Goal: Information Seeking & Learning: Find specific page/section

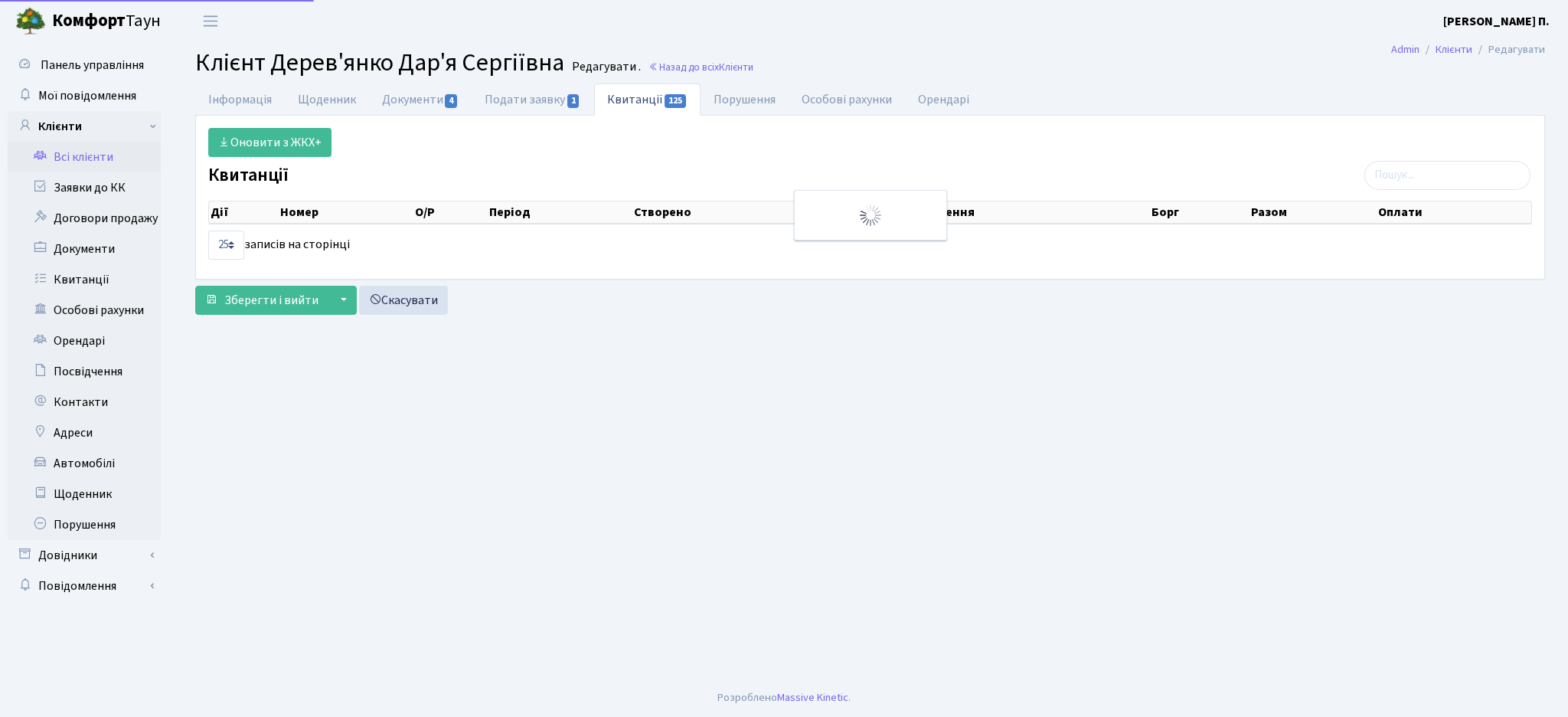
select select "25"
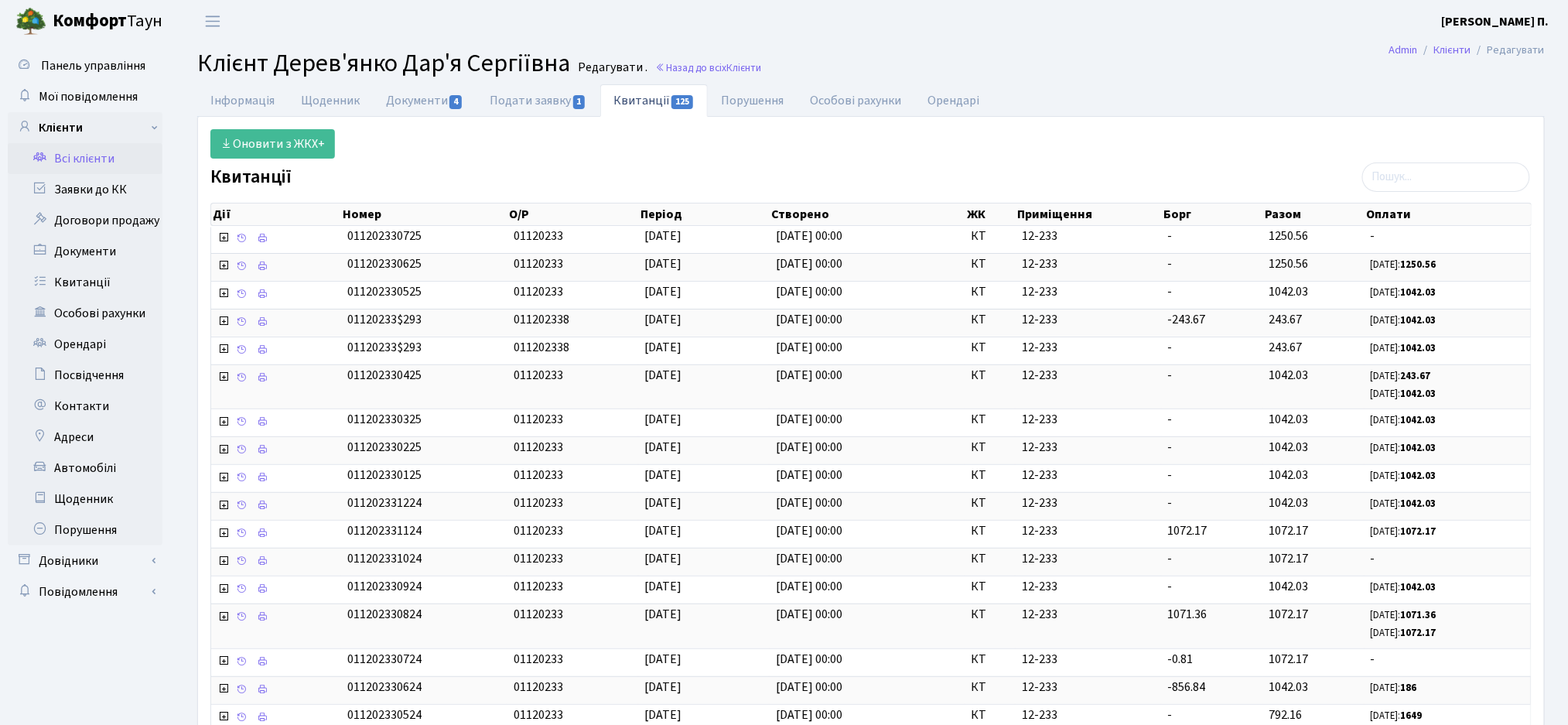
click at [91, 150] on link "Всі клієнти" at bounding box center [85, 158] width 154 height 31
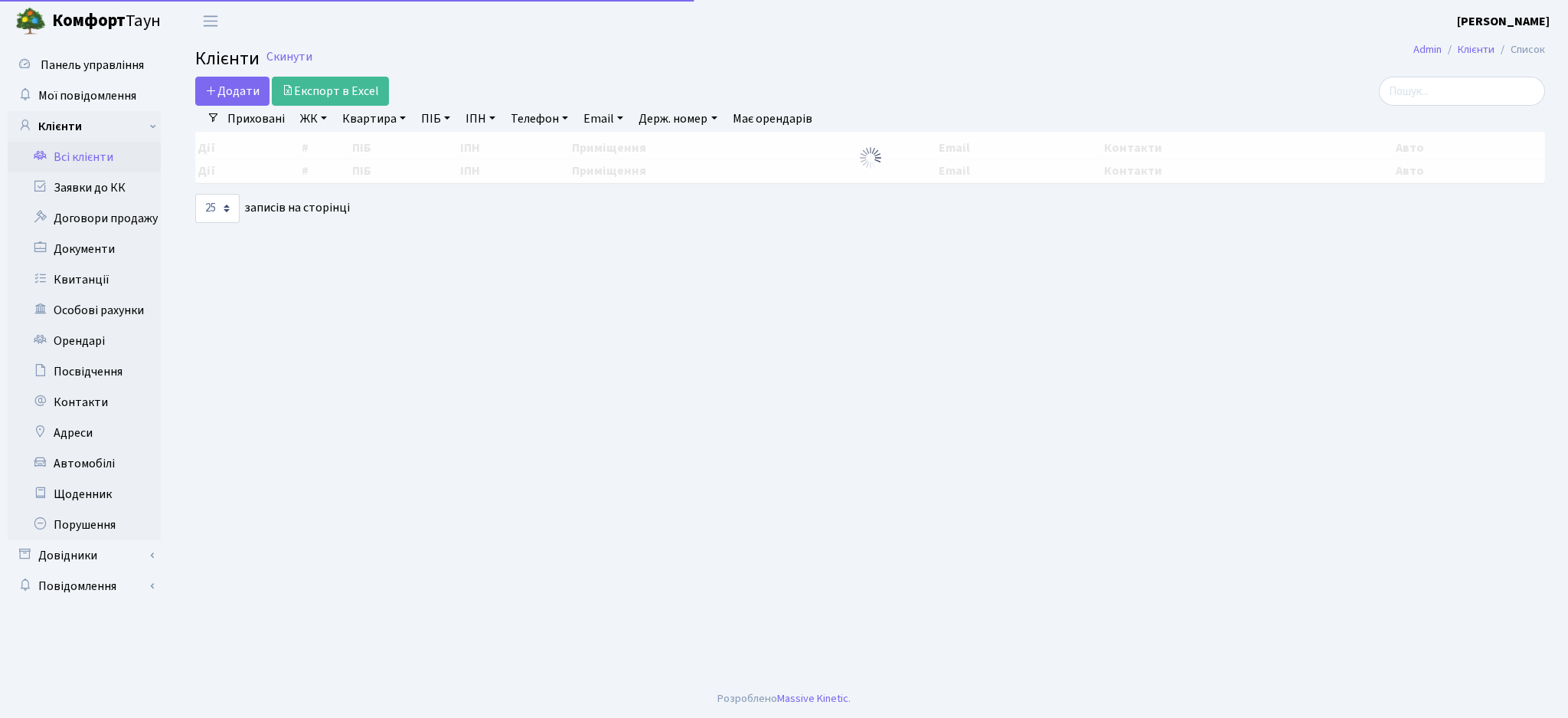
select select "25"
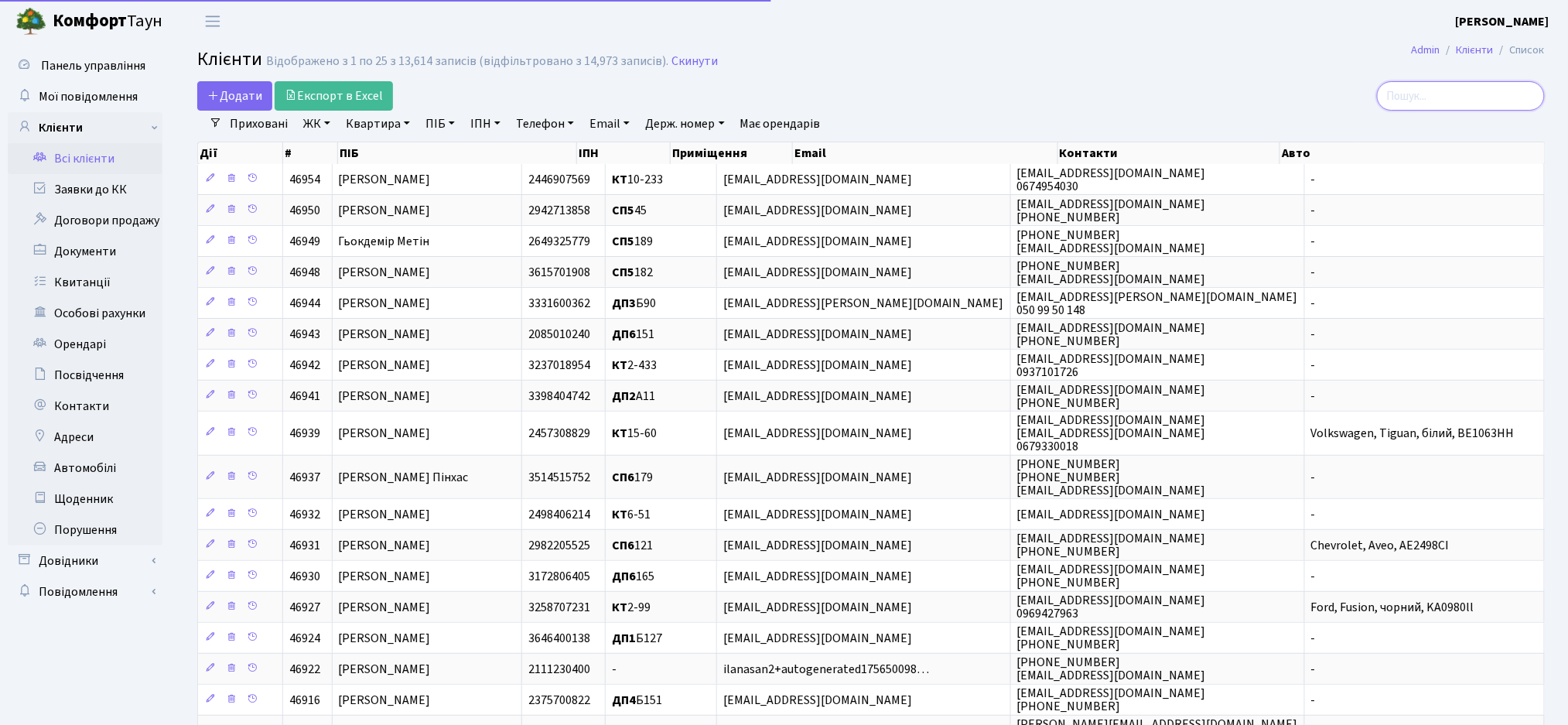
click at [1457, 97] on input "search" at bounding box center [1461, 95] width 167 height 29
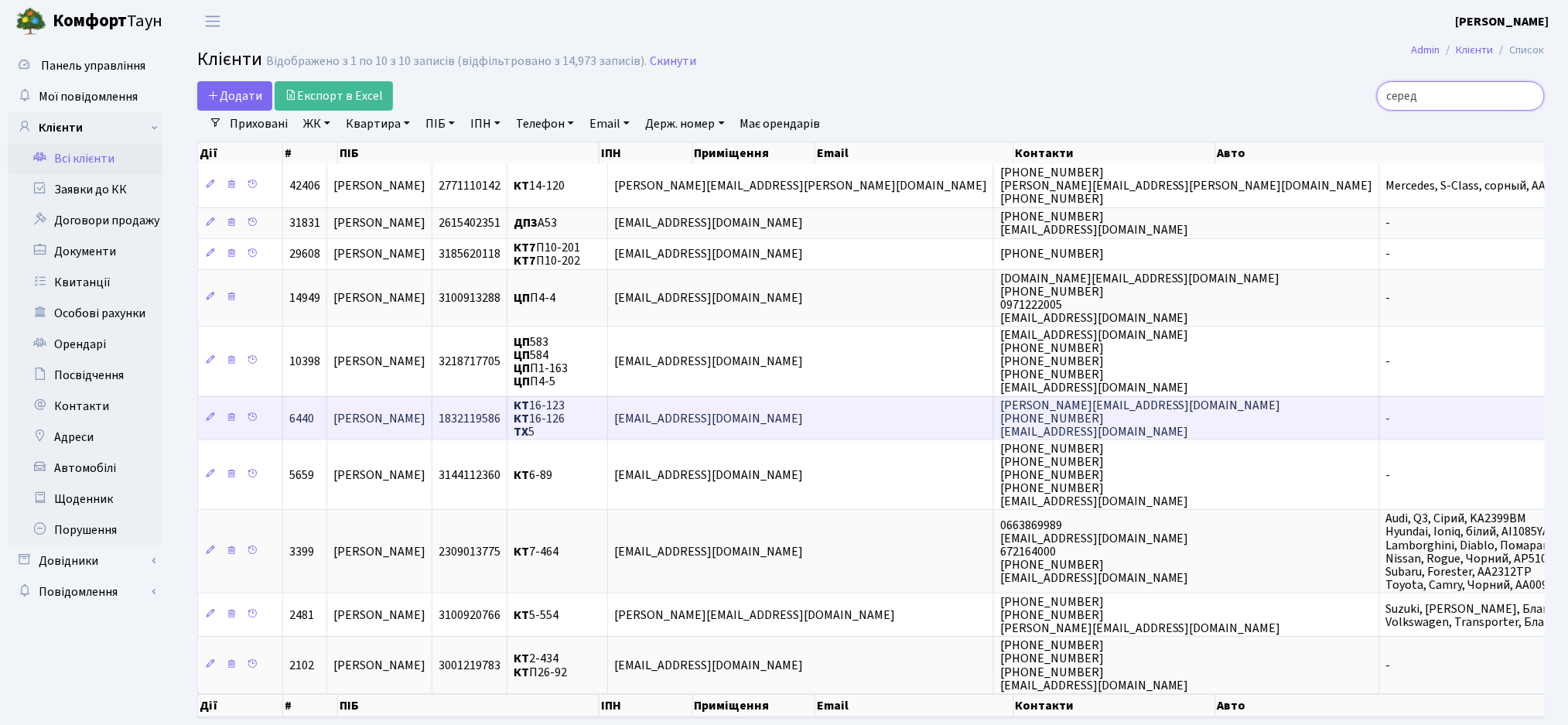
type input "серед"
click at [608, 427] on td "КТ 16-123 КТ 16-126 ТХ 5" at bounding box center [558, 418] width 101 height 43
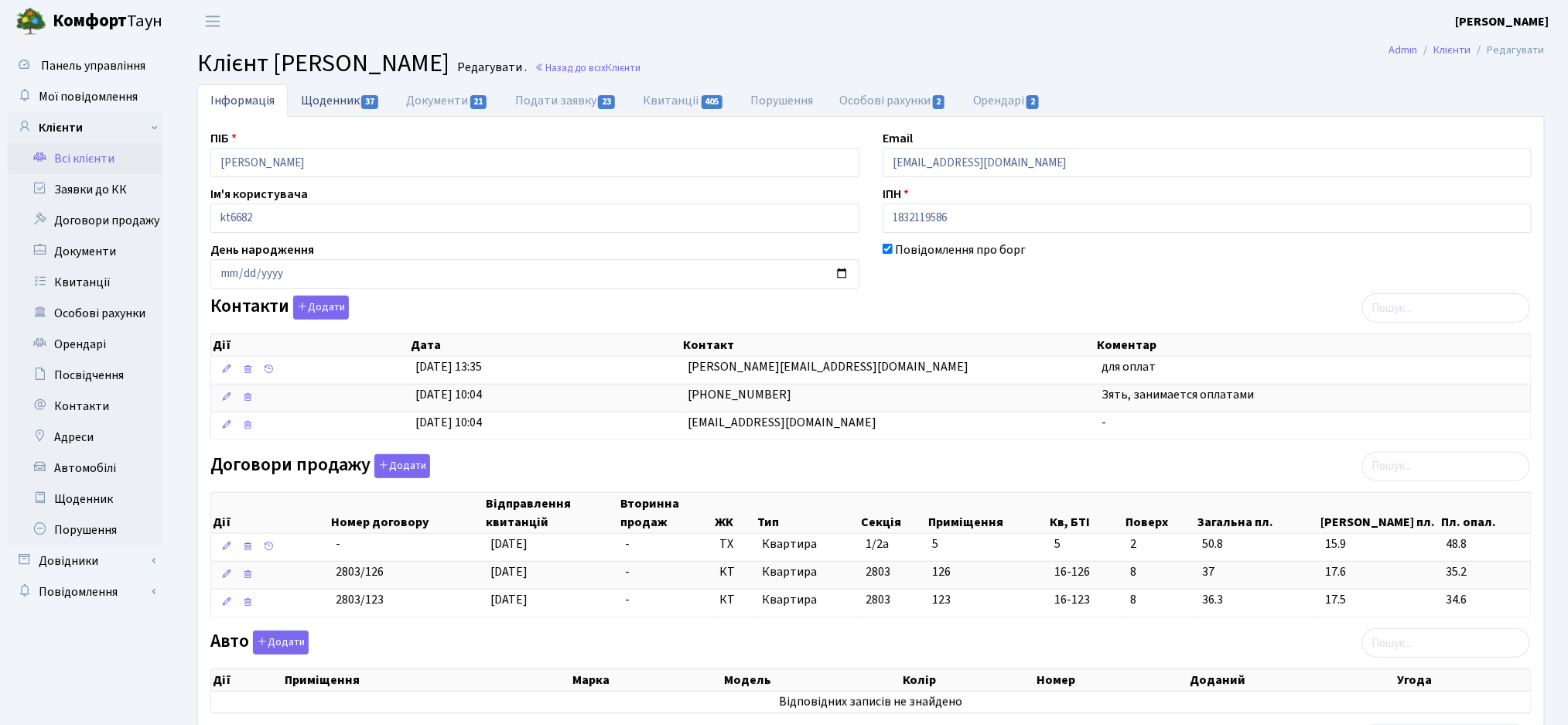
click at [342, 111] on link "Щоденник 37" at bounding box center [341, 101] width 105 height 32
select select "25"
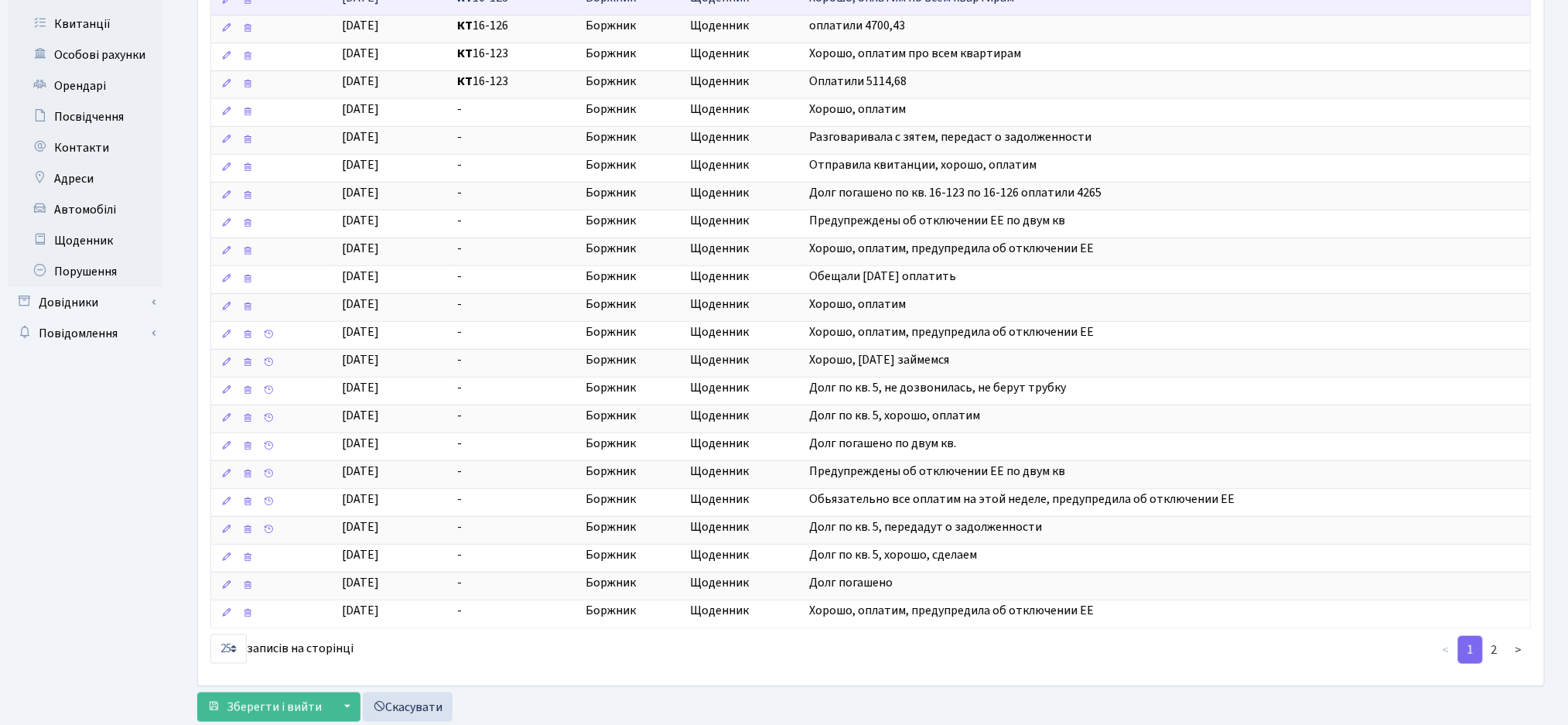
scroll to position [305, 0]
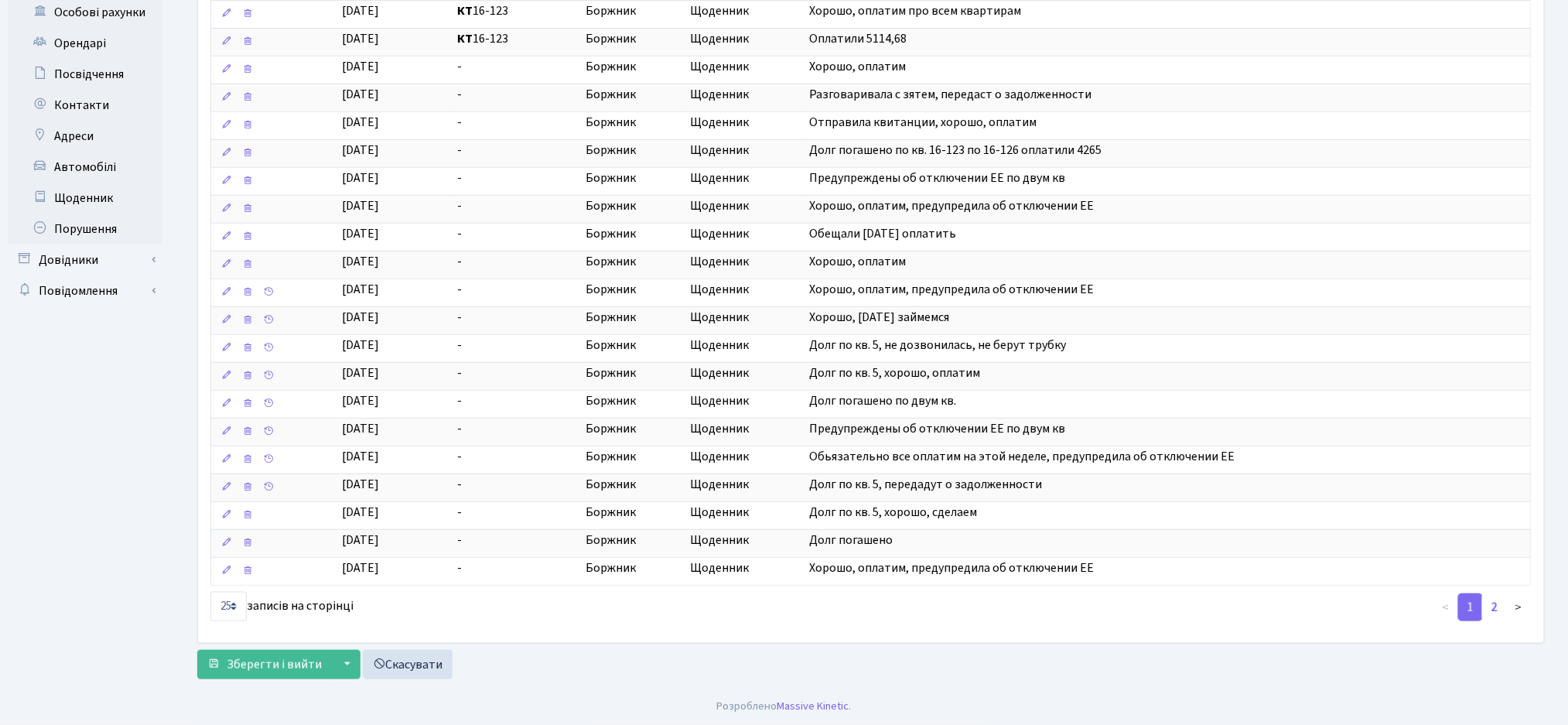
click at [1496, 616] on link "2" at bounding box center [1495, 607] width 24 height 28
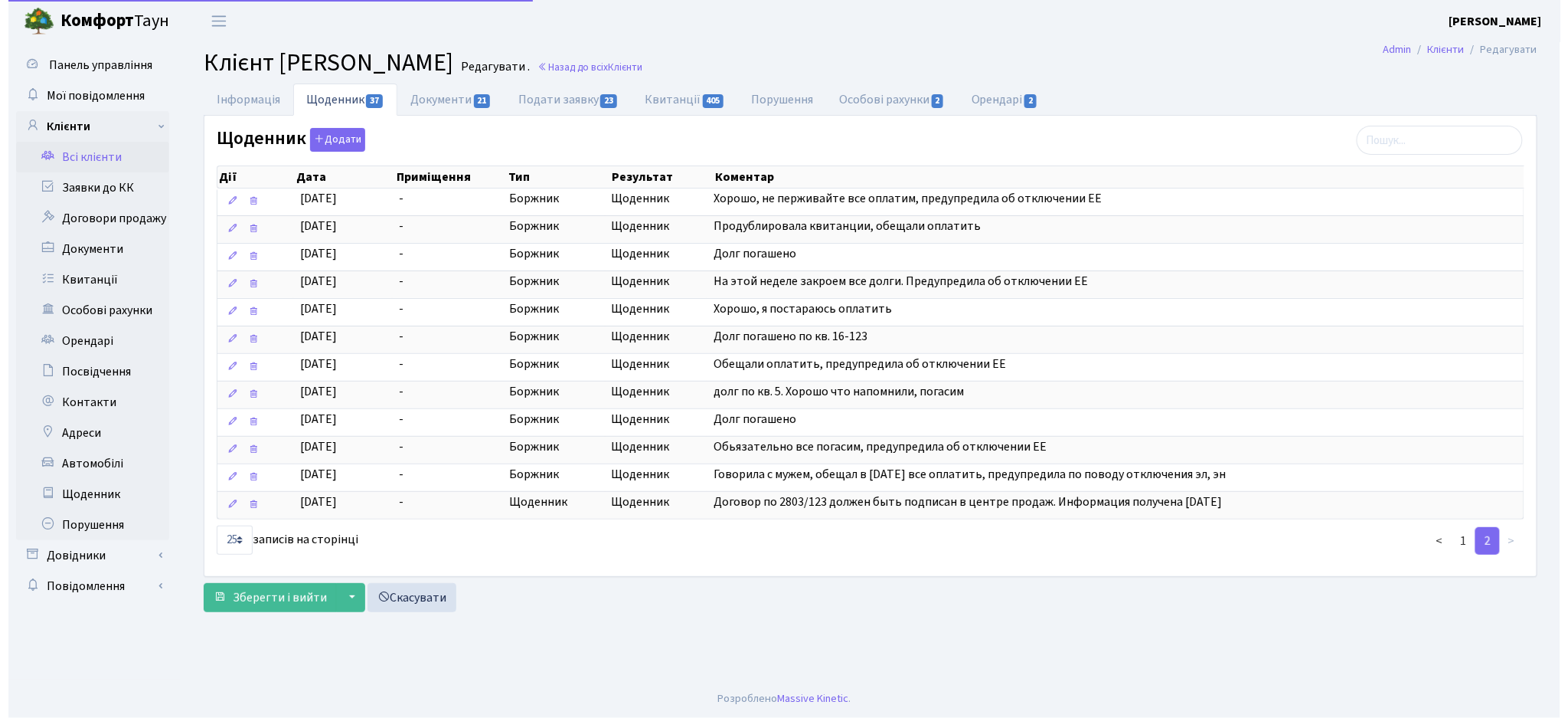
scroll to position [0, 0]
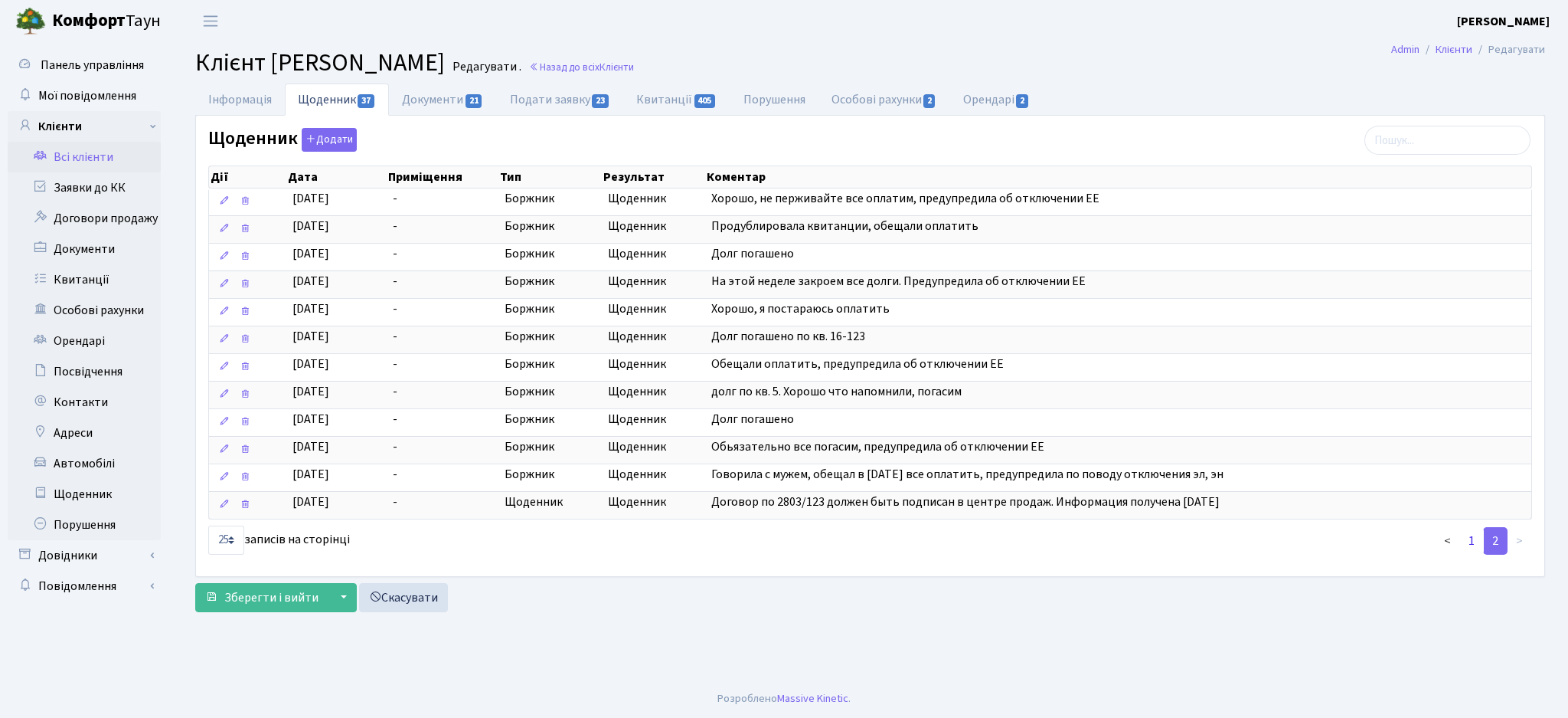
click at [1472, 543] on link "1" at bounding box center [1472, 541] width 24 height 28
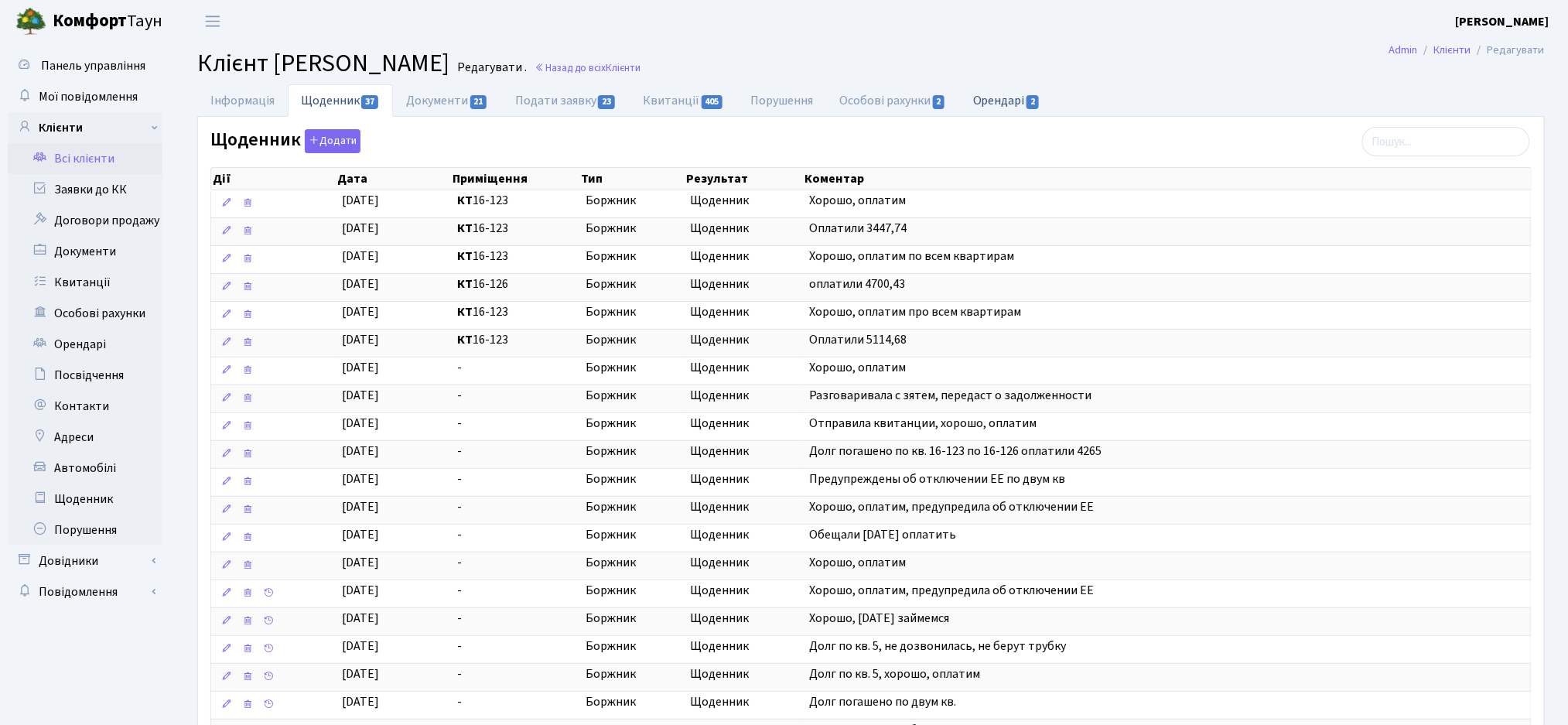
click at [1001, 105] on link "Орендарі 2" at bounding box center [1007, 101] width 94 height 32
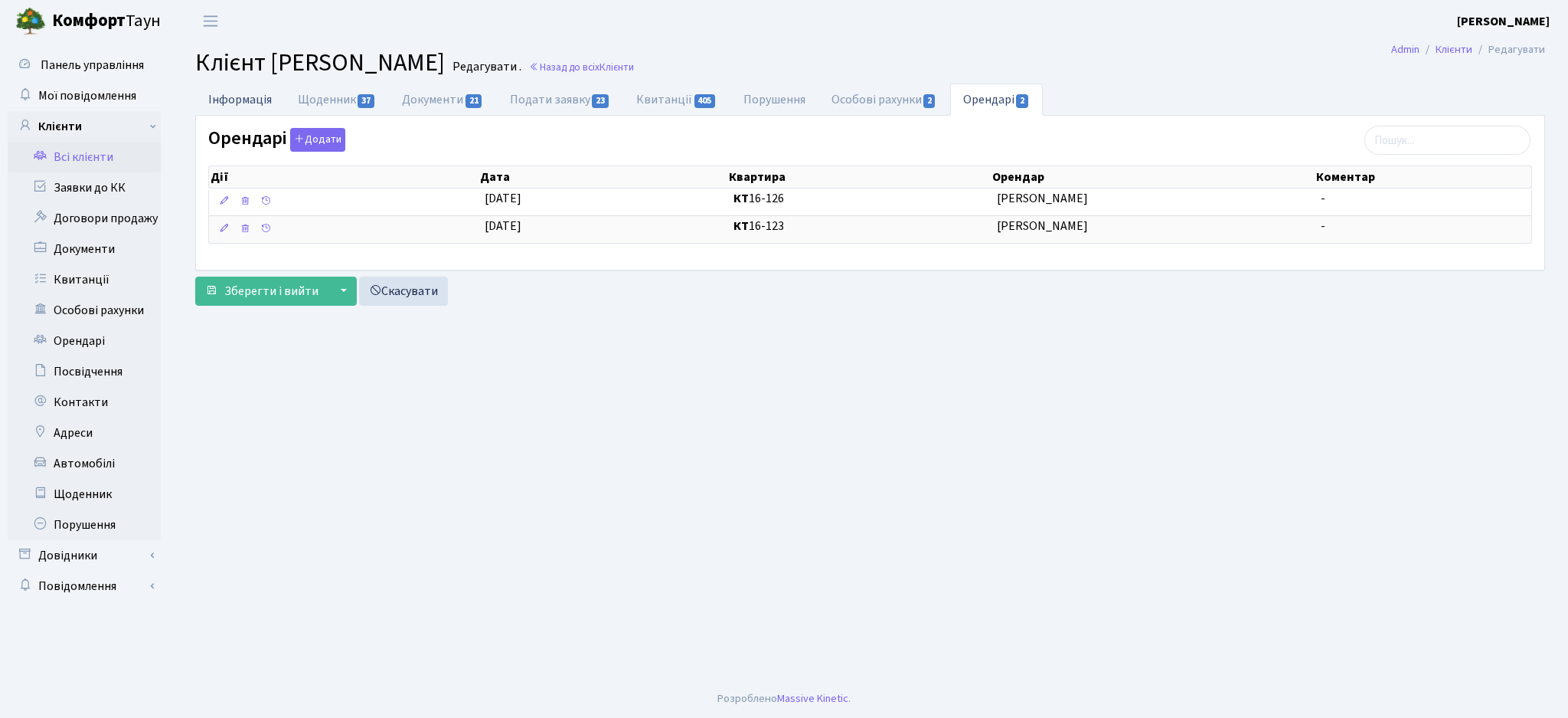
click at [213, 99] on link "Інформація" at bounding box center [240, 100] width 89 height 32
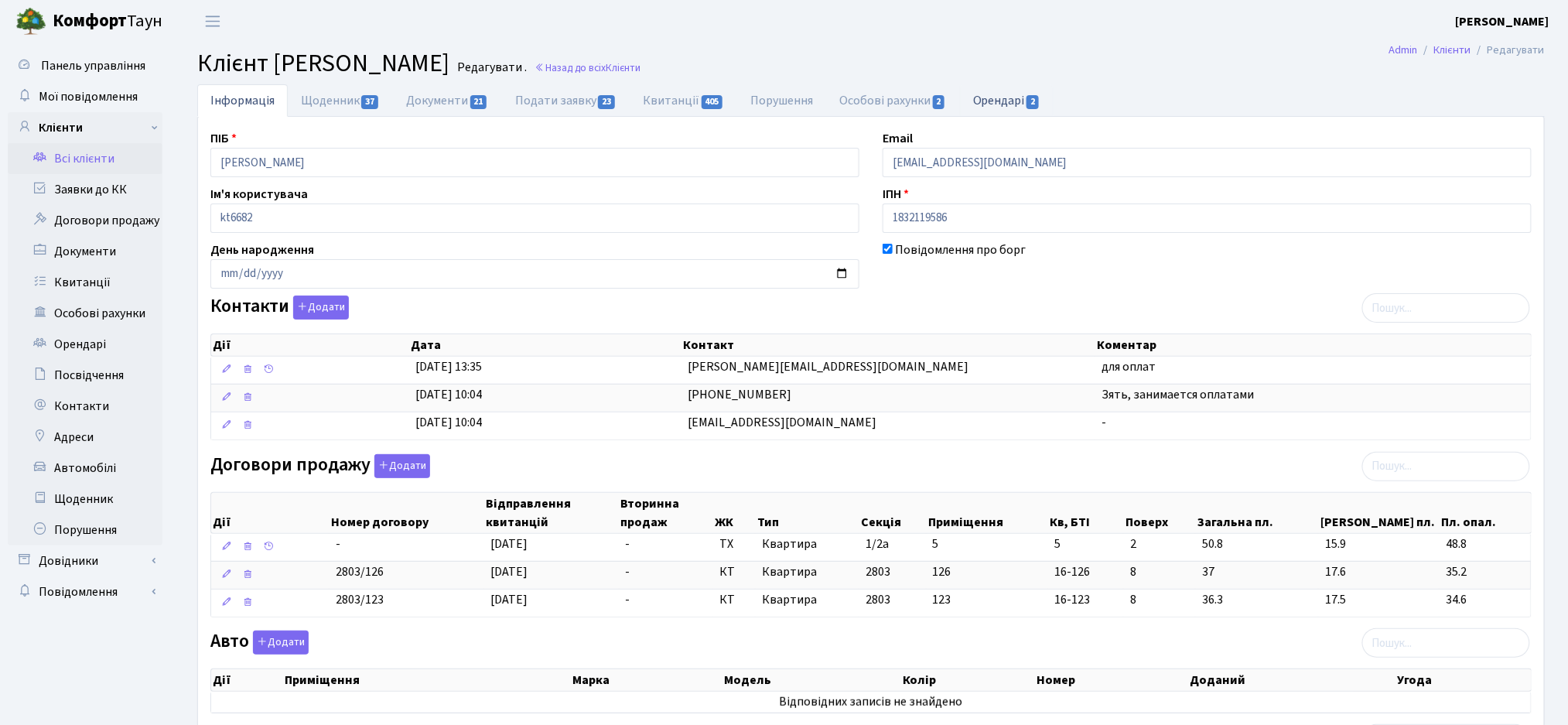
click at [1031, 96] on link "Орендарі 2" at bounding box center [1007, 101] width 94 height 32
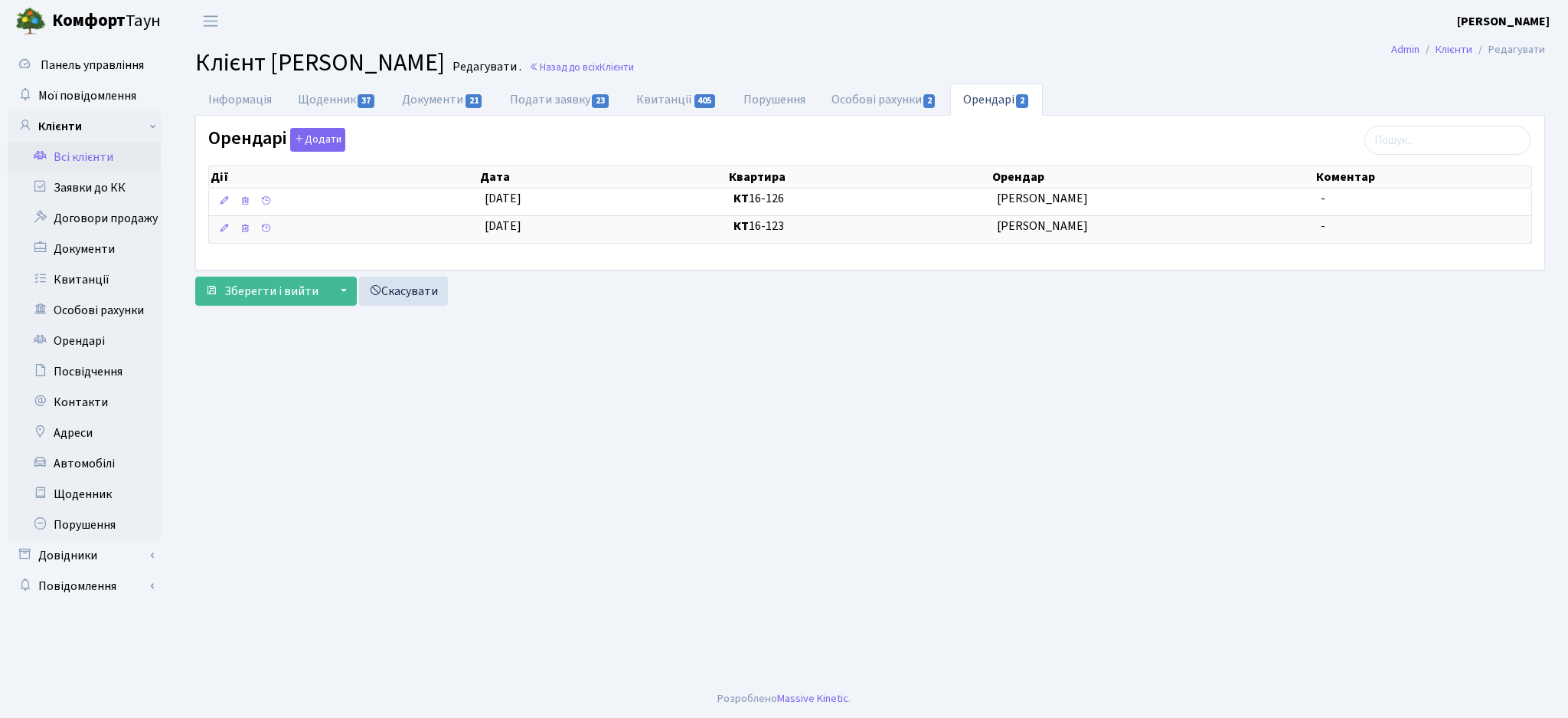
click at [78, 156] on link "Всі клієнти" at bounding box center [84, 156] width 153 height 31
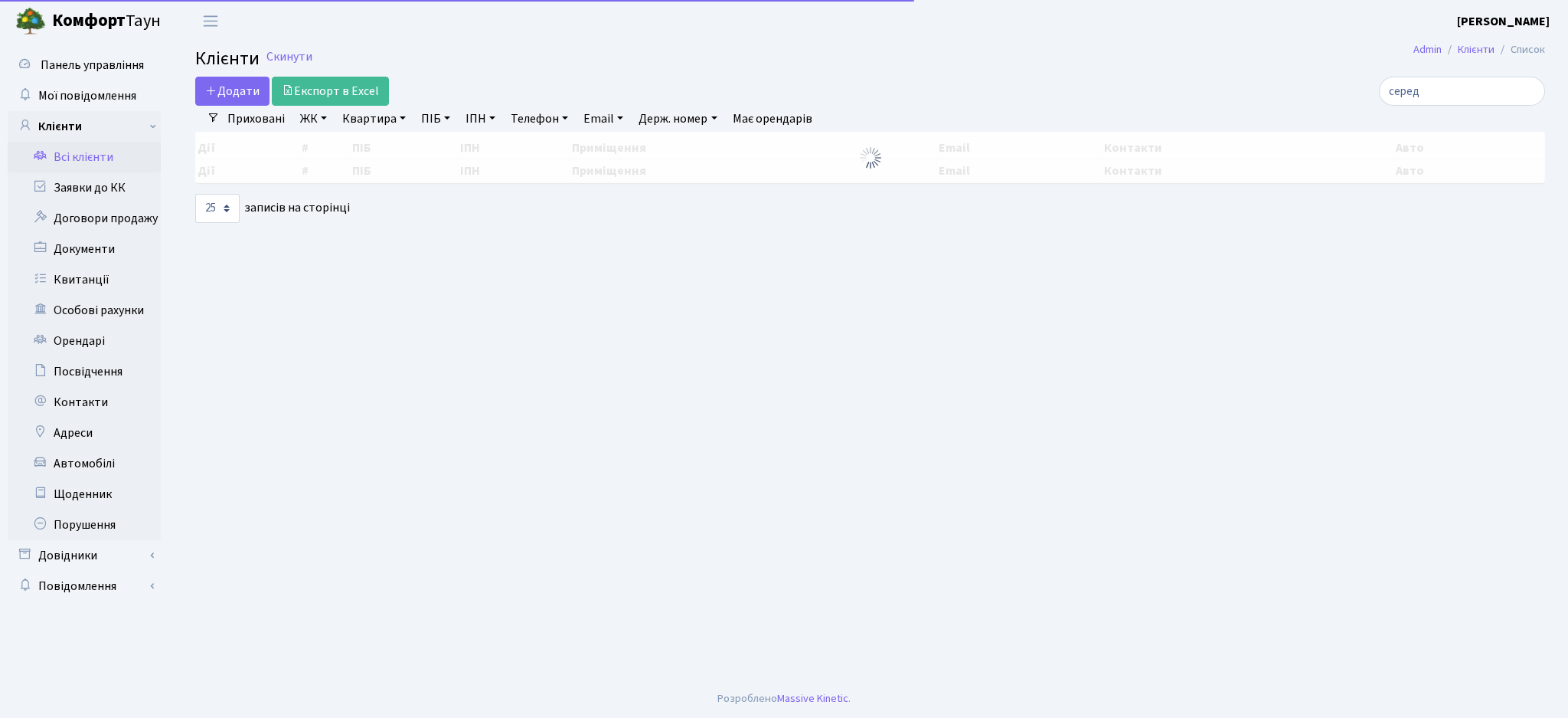
select select "25"
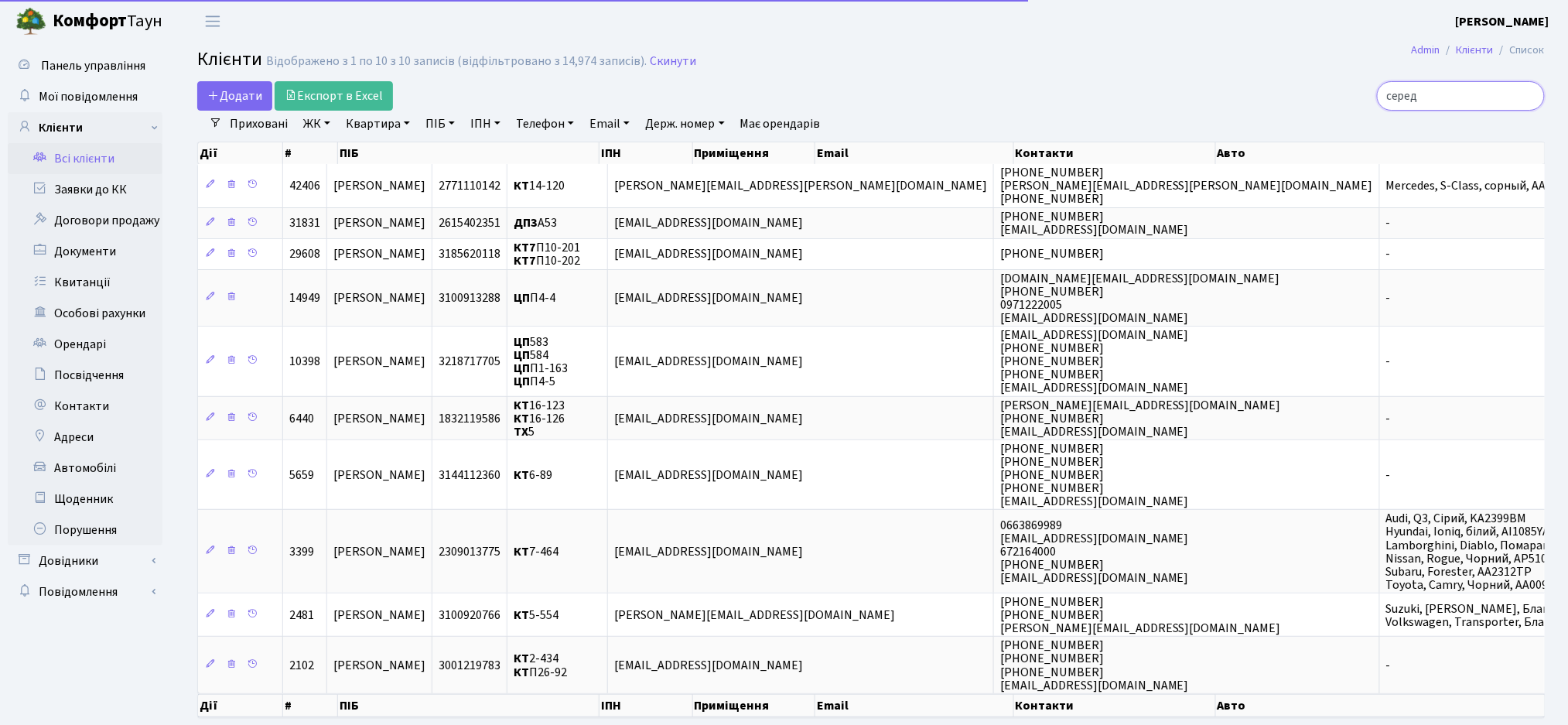
drag, startPoint x: 1461, startPoint y: 92, endPoint x: 1220, endPoint y: 102, distance: 241.2
click at [1235, 102] on div "серед" at bounding box center [1327, 95] width 434 height 29
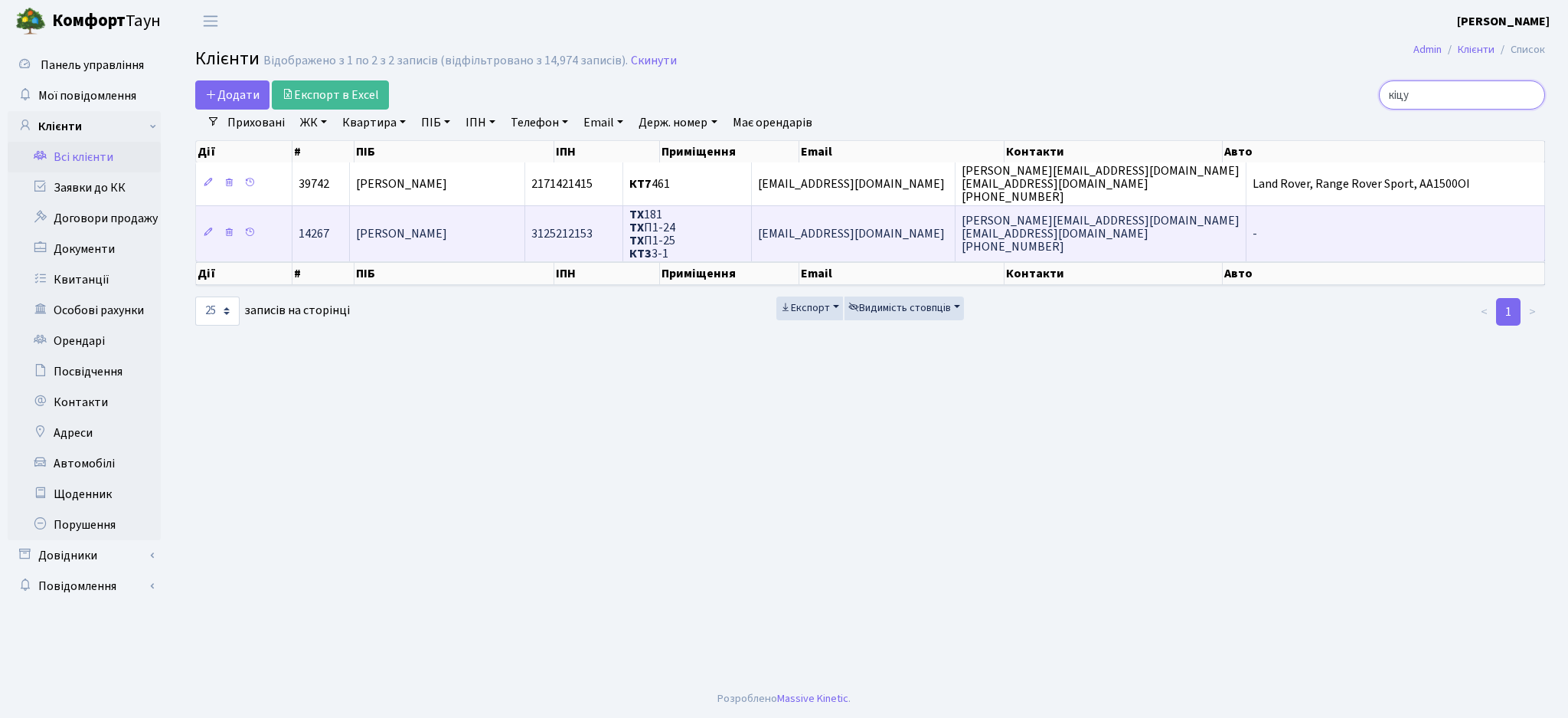
type input "кіцу"
click at [624, 233] on td "3125212153" at bounding box center [574, 233] width 98 height 56
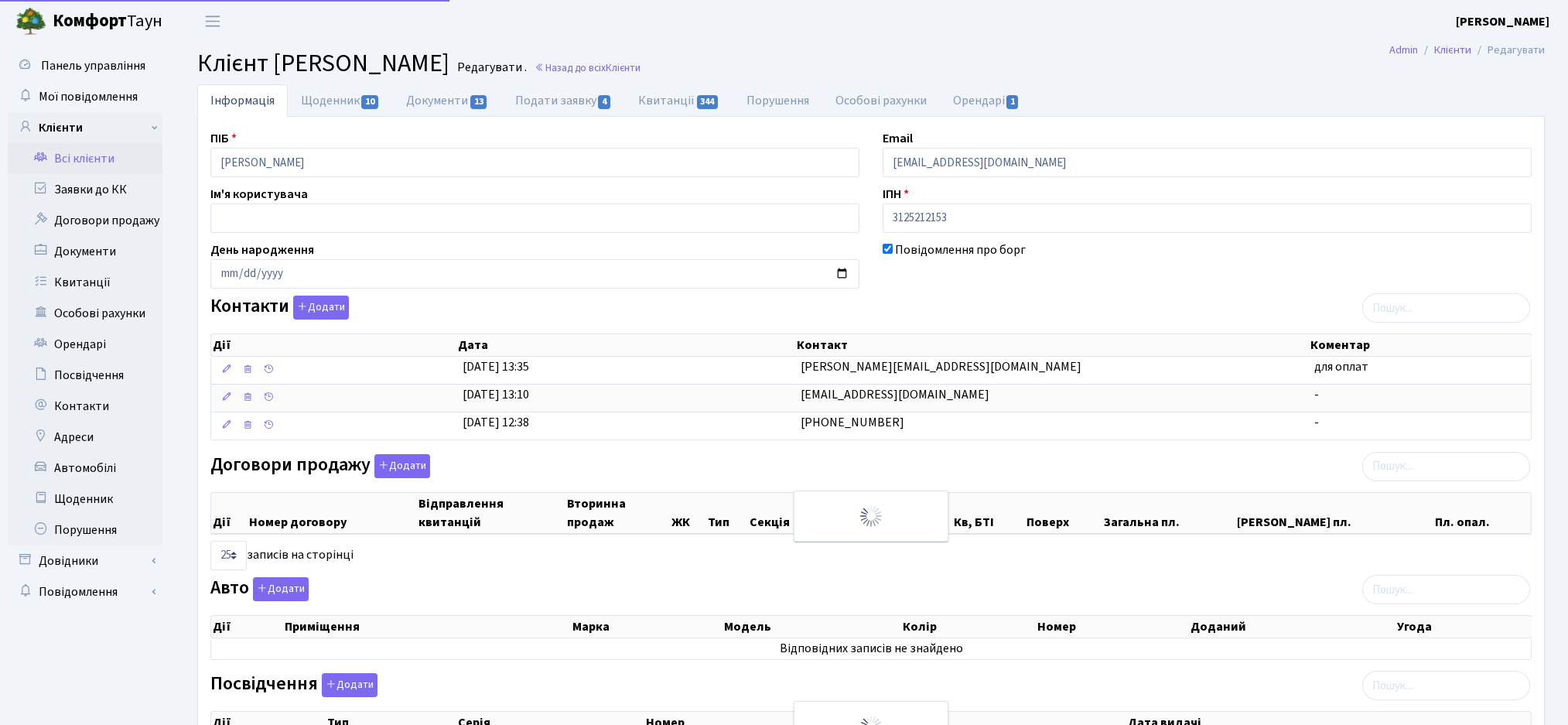
select select "25"
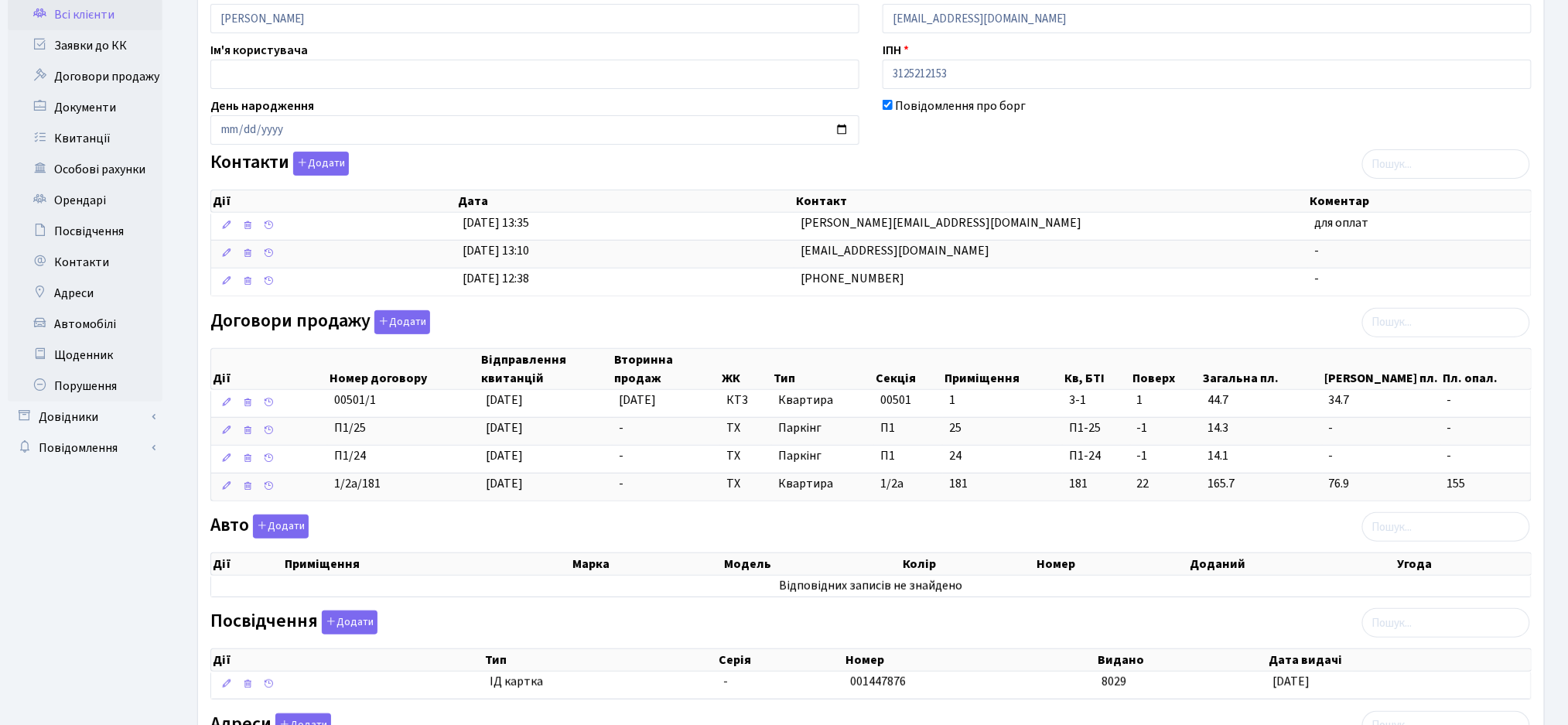
scroll to position [331, 0]
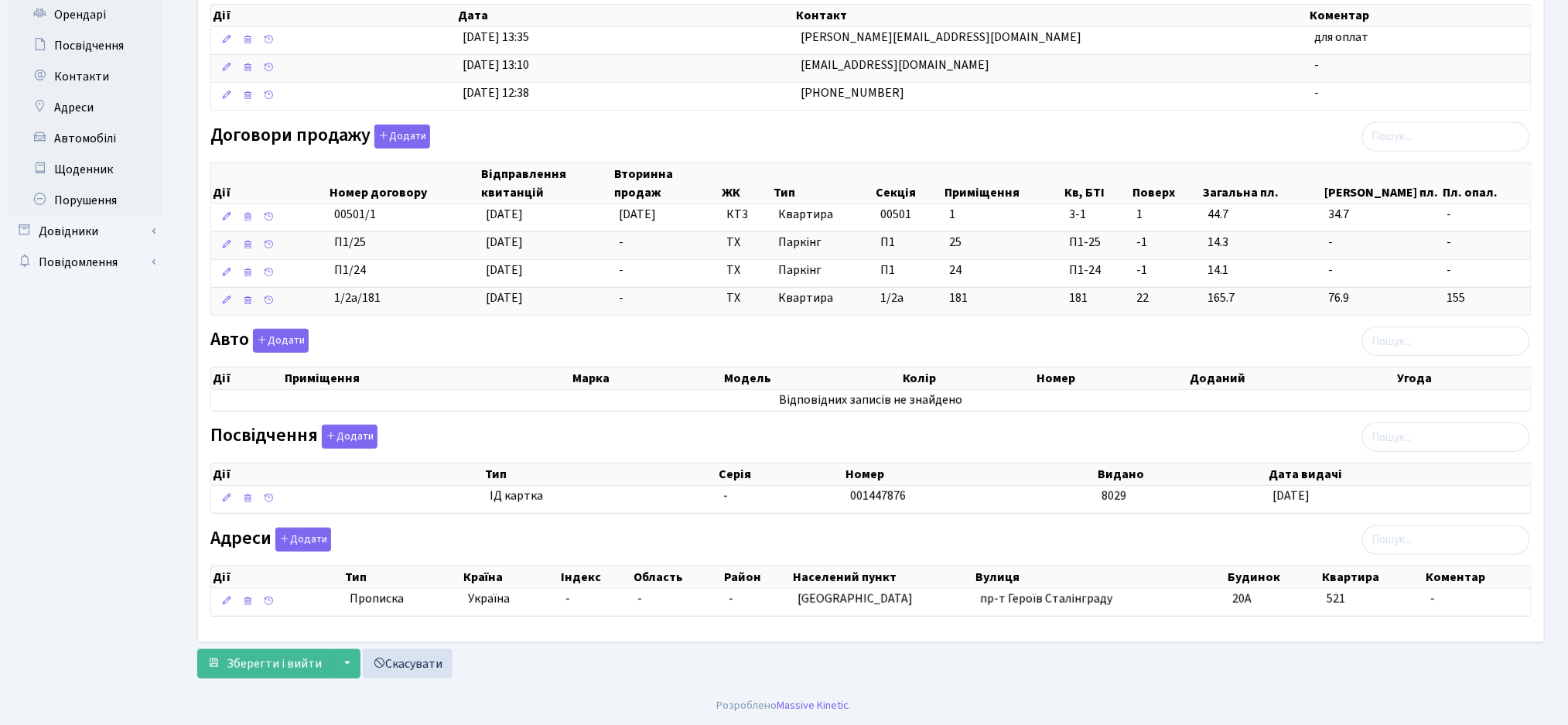
drag, startPoint x: 1354, startPoint y: 528, endPoint x: 485, endPoint y: 472, distance: 870.8
click at [485, 472] on div "ПІБ [PERSON_NAME] Email [EMAIL_ADDRESS][DOMAIN_NAME] Ім'я користувача ІПН 31252…" at bounding box center [870, 214] width 1344 height 830
copy div "Тип Серія Номер Видано Дата видачі Дії Тип Серія Номер Видано Дата видачі ІД ка…"
click at [696, 340] on div "Авто Додати Дії Приміщення Марка [GEOGRAPHIC_DATA] Колір Номер Доданий Угода Дії" at bounding box center [870, 373] width 1344 height 89
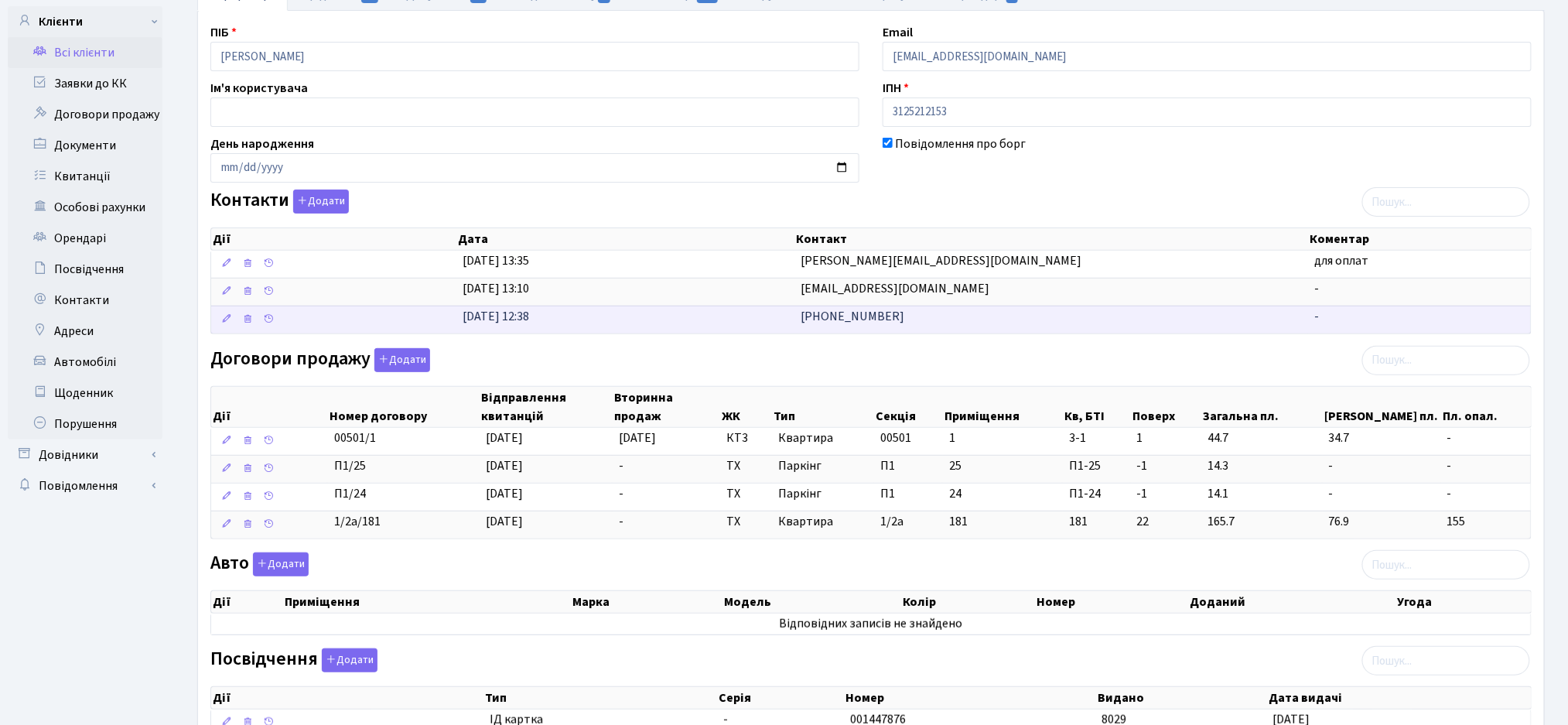
scroll to position [0, 0]
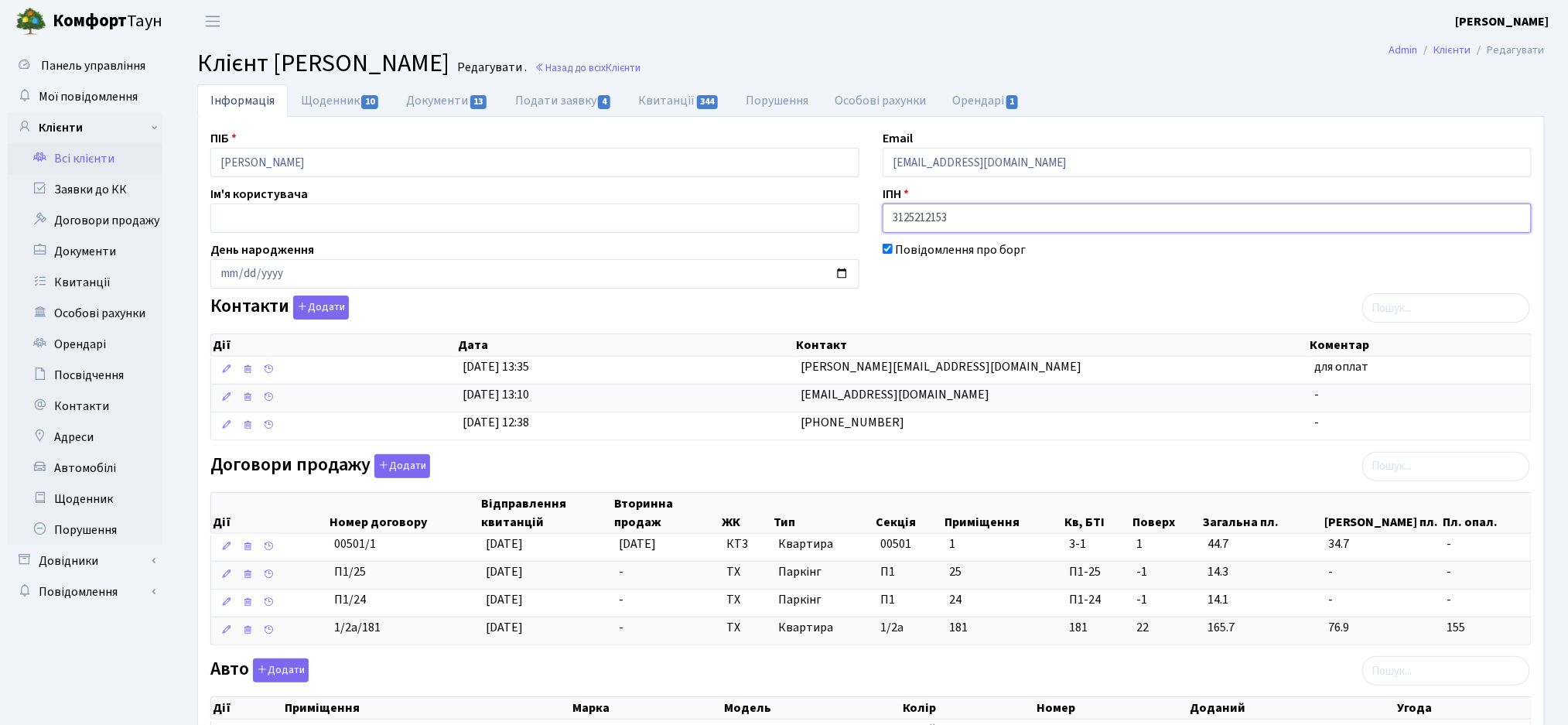
drag, startPoint x: 958, startPoint y: 220, endPoint x: 863, endPoint y: 215, distance: 95.1
click at [863, 215] on div "ПІБ [PERSON_NAME] Email [EMAIL_ADDRESS][DOMAIN_NAME] Ім'я користувача ІПН 31252…" at bounding box center [870, 544] width 1344 height 830
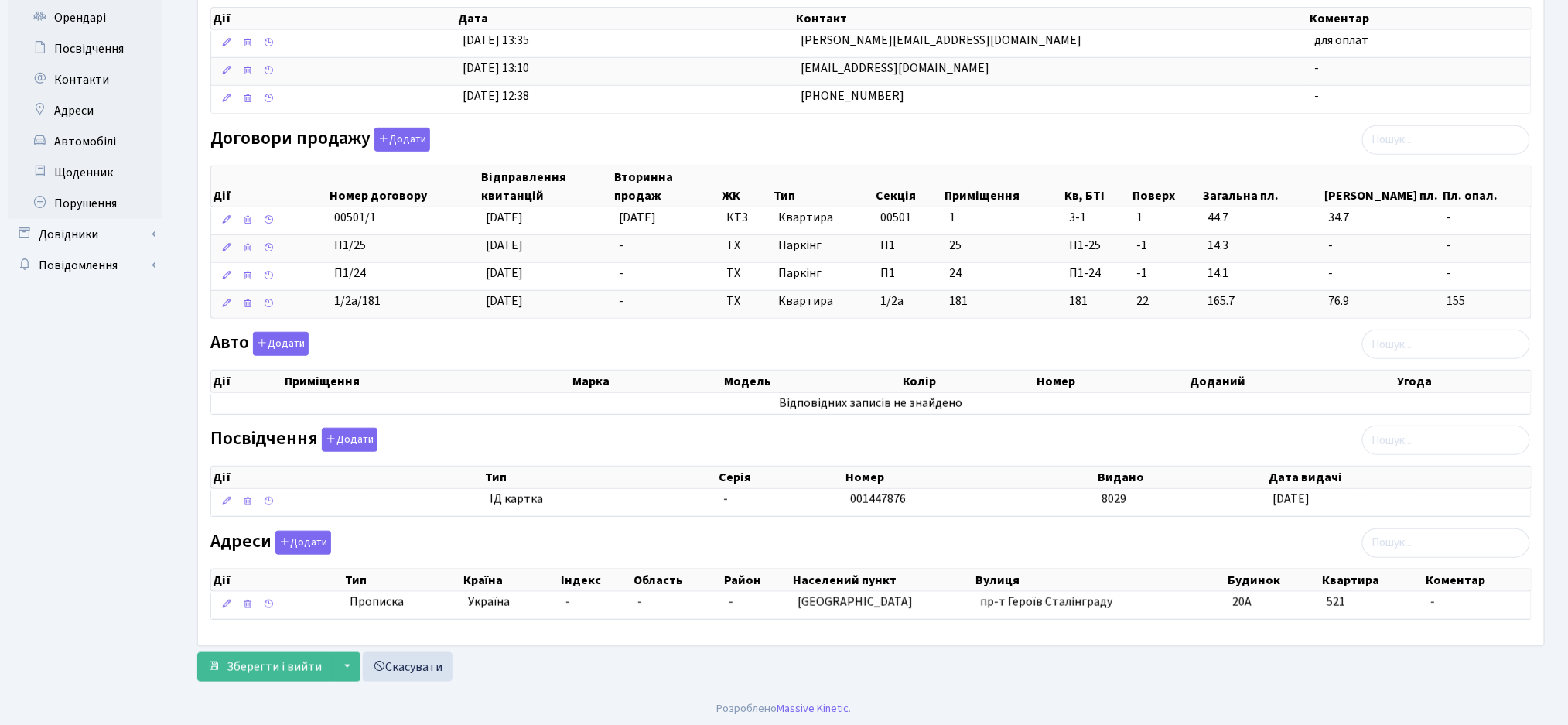
scroll to position [331, 0]
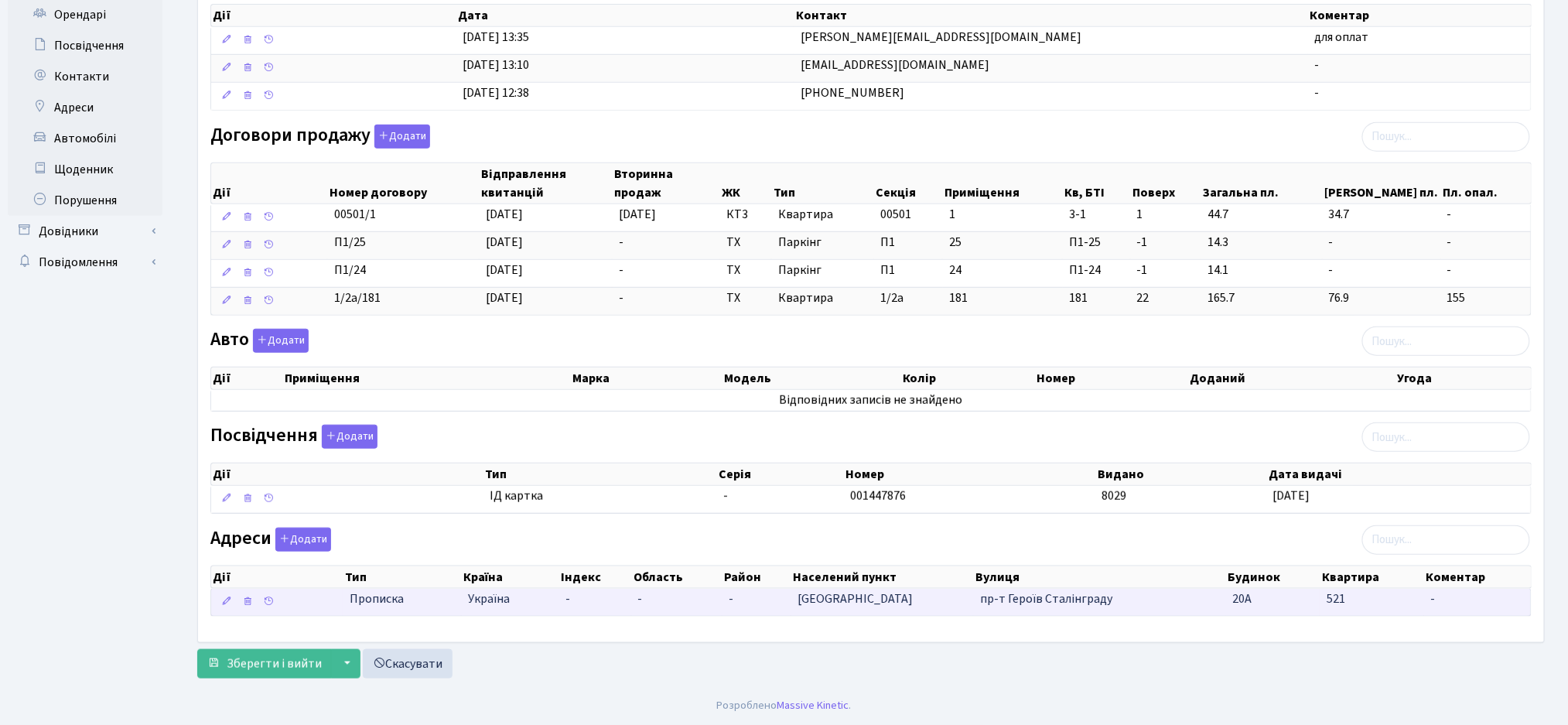
drag, startPoint x: 1367, startPoint y: 619, endPoint x: 799, endPoint y: 605, distance: 568.2
click at [799, 605] on div "ПІБ [PERSON_NAME] Email [EMAIL_ADDRESS][DOMAIN_NAME] Ім'я користувача ІПН 31252…" at bounding box center [870, 214] width 1344 height 830
copy table "Дії Тип Країна Індекс Область Район Населений пункт Вулиця Будинок Квартира Ком…"
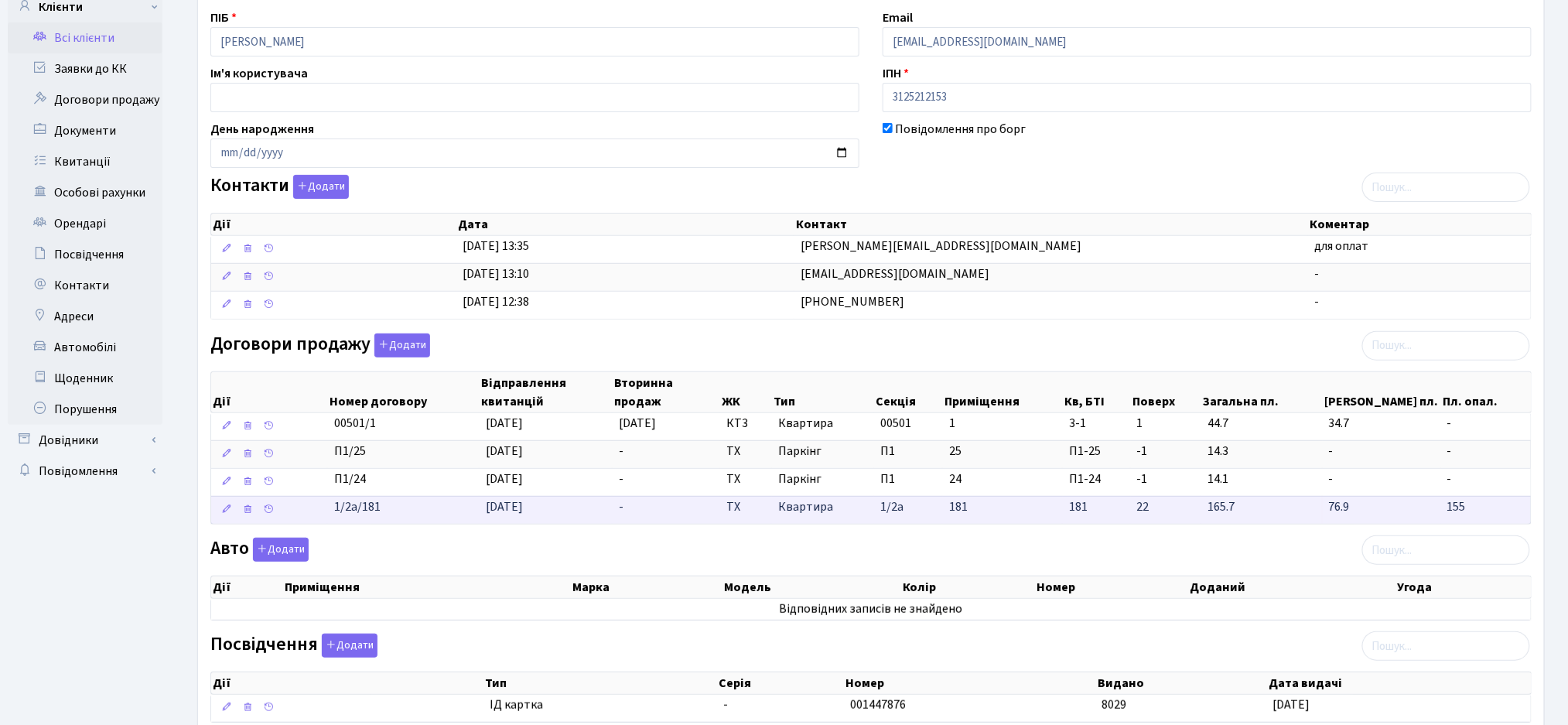
scroll to position [0, 0]
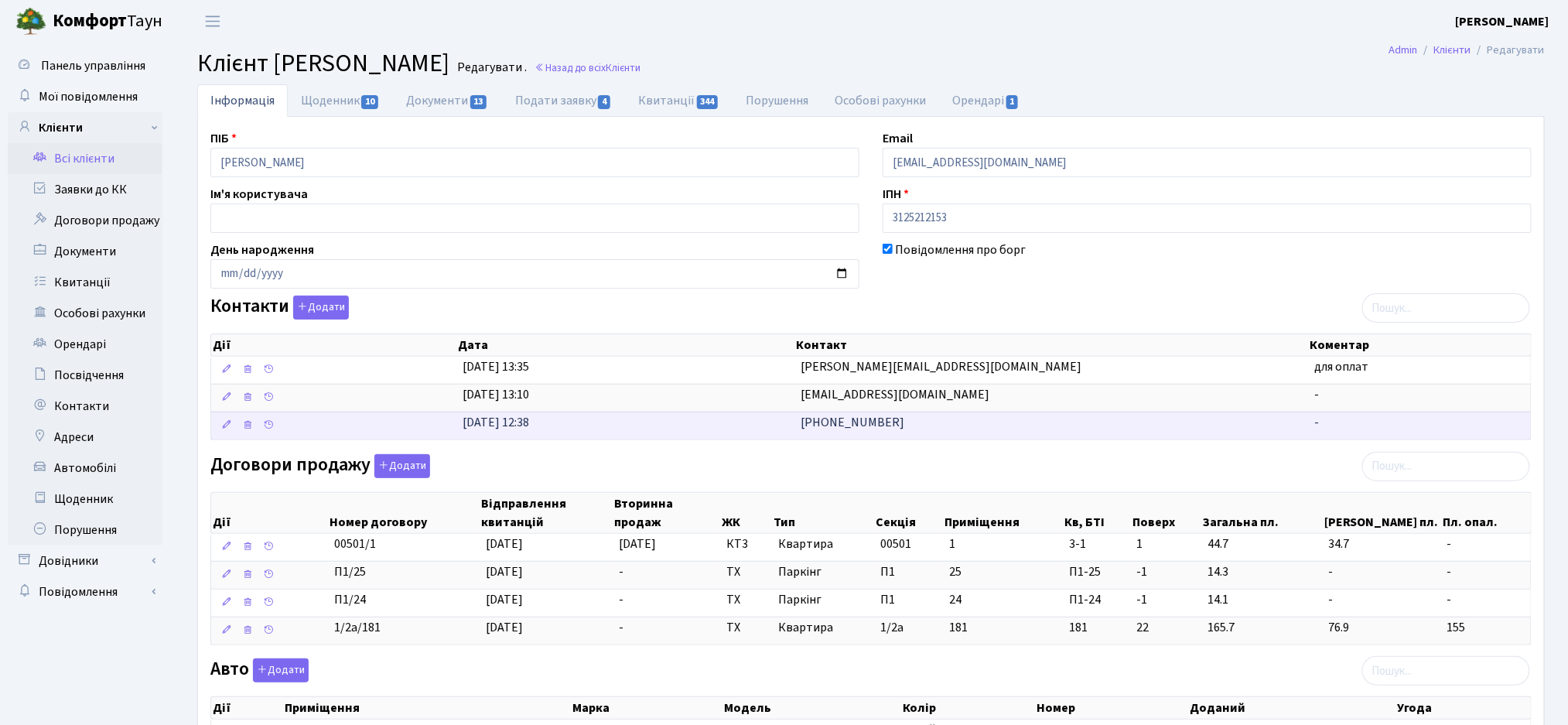
drag, startPoint x: 898, startPoint y: 459, endPoint x: 788, endPoint y: 419, distance: 117.0
click at [788, 419] on div "ПІБ Кіцул Сергій Юрійович Email s0672087620@gmail.com Ім'я користувача ІПН 3125…" at bounding box center [870, 544] width 1344 height 830
copy div "(067) 208-76-20 - 10 25 50 100 записів на сторінці < 1 > Договори продажу"
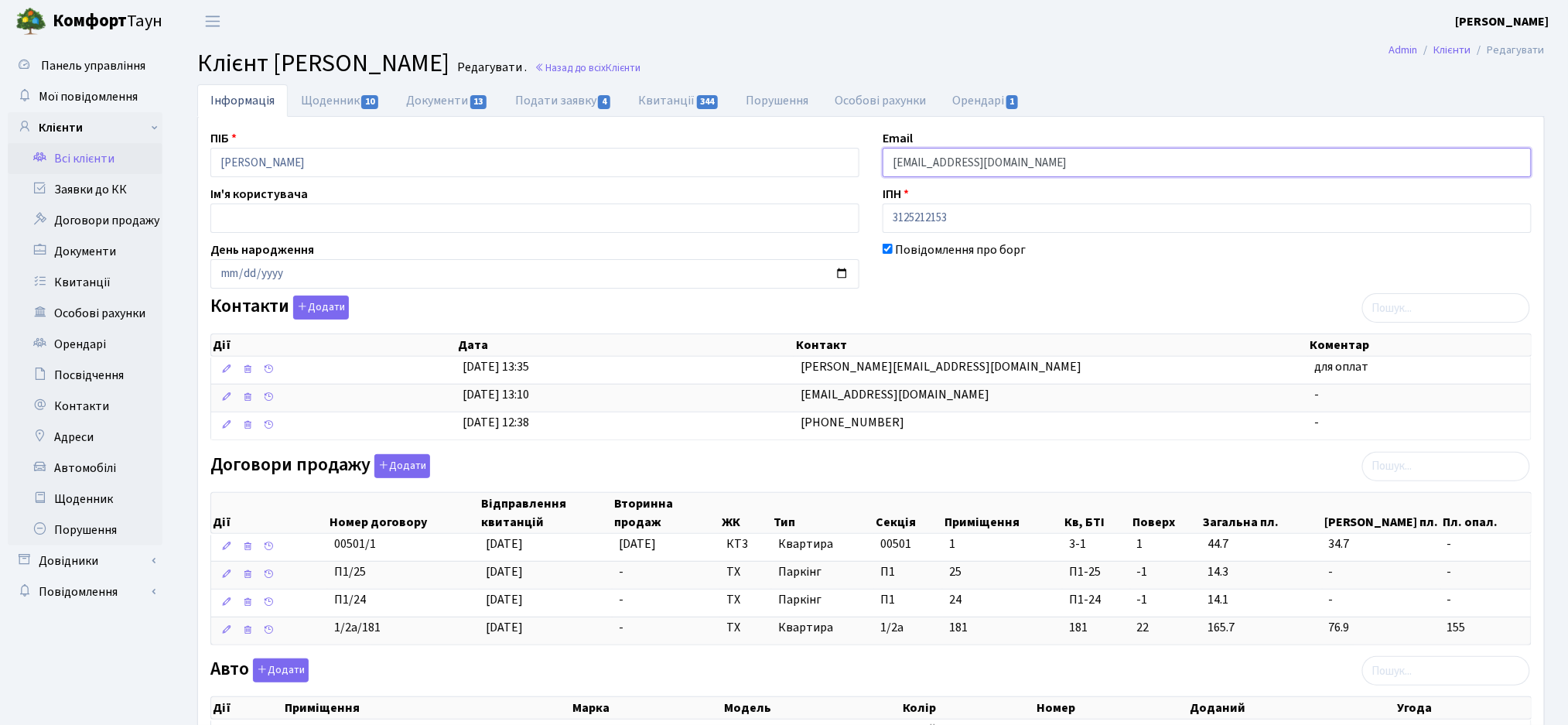
drag, startPoint x: 1035, startPoint y: 160, endPoint x: 875, endPoint y: 165, distance: 160.1
click at [875, 165] on div "Email s0672087620@gmail.com" at bounding box center [1207, 152] width 673 height 48
click at [80, 158] on link "Всі клієнти" at bounding box center [85, 158] width 154 height 31
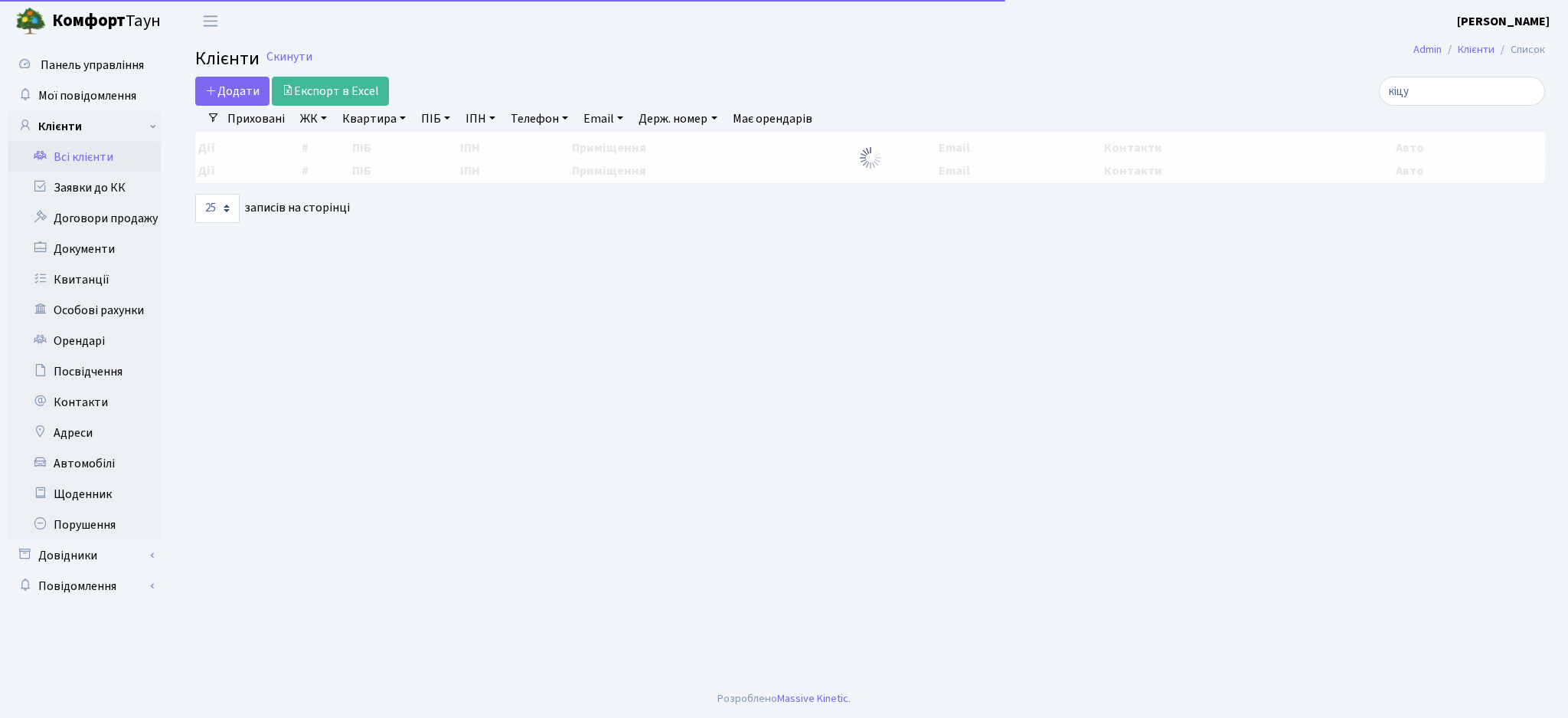
select select "25"
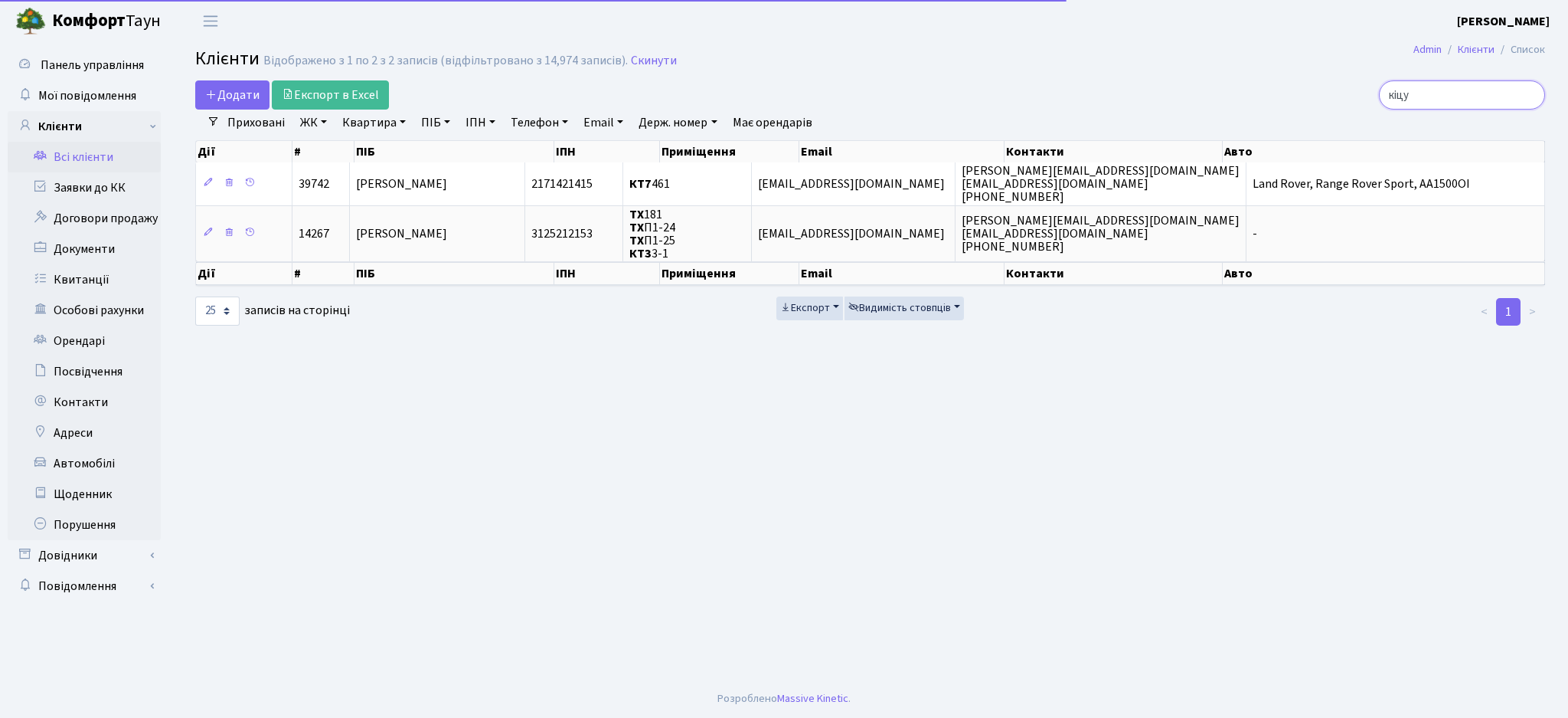
drag, startPoint x: 1440, startPoint y: 88, endPoint x: 1075, endPoint y: 114, distance: 365.9
click at [1096, 104] on div "Додати Експорт в Excel [GEOGRAPHIC_DATA]" at bounding box center [870, 94] width 1373 height 29
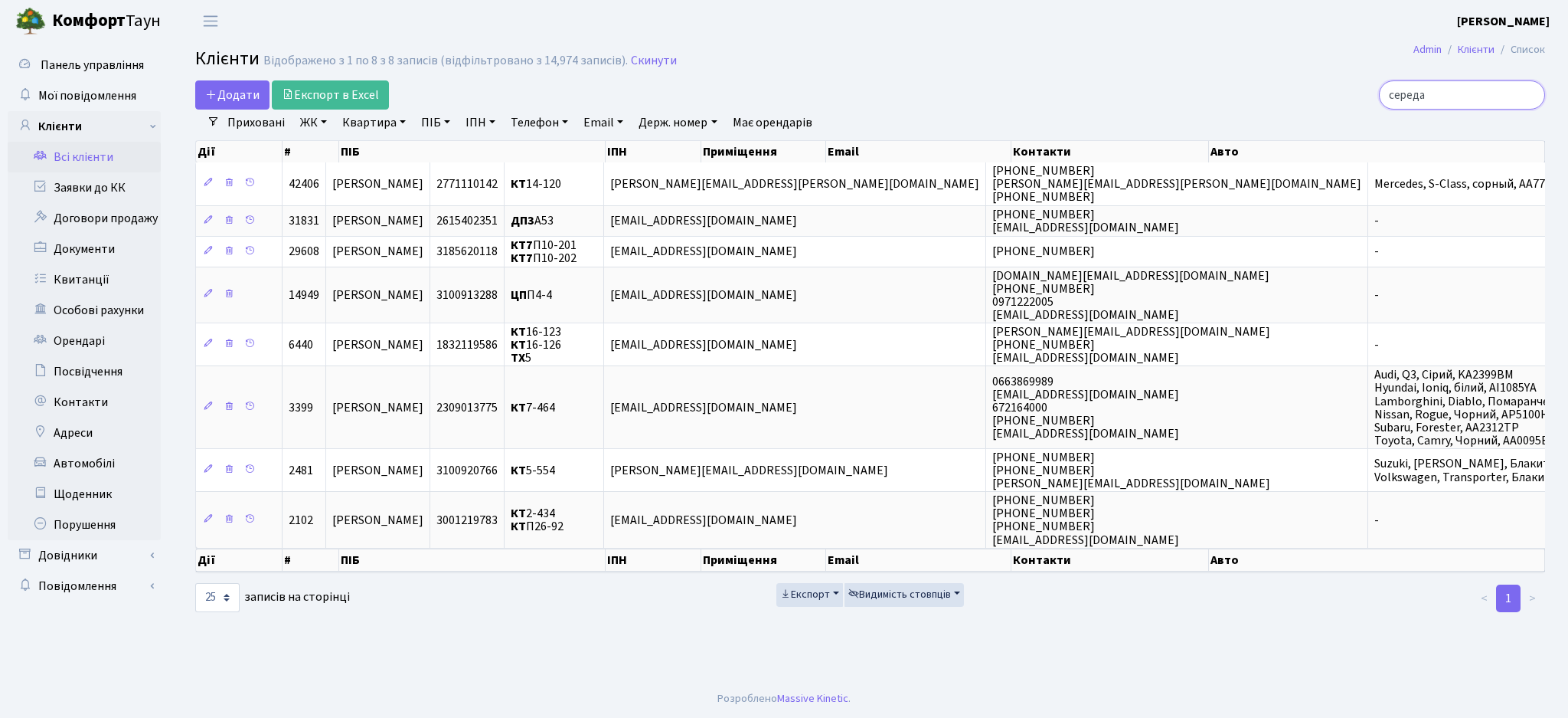
type input "середа"
drag, startPoint x: 1453, startPoint y: 93, endPoint x: 1309, endPoint y: 105, distance: 144.5
click at [1309, 105] on div "середа" at bounding box center [1328, 94] width 435 height 29
click at [96, 197] on link "Заявки до КК" at bounding box center [84, 187] width 153 height 31
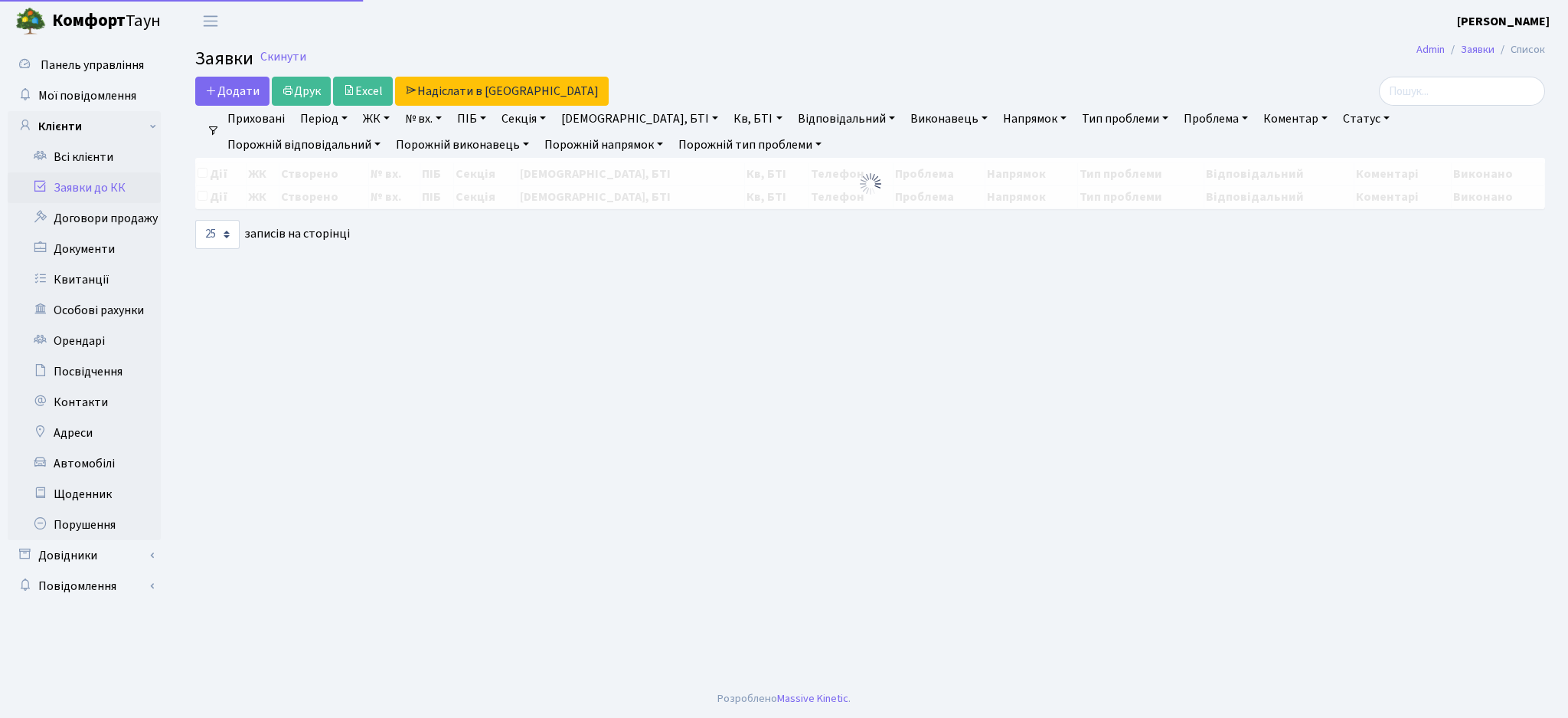
select select "25"
click at [1447, 93] on input "search" at bounding box center [1462, 90] width 166 height 29
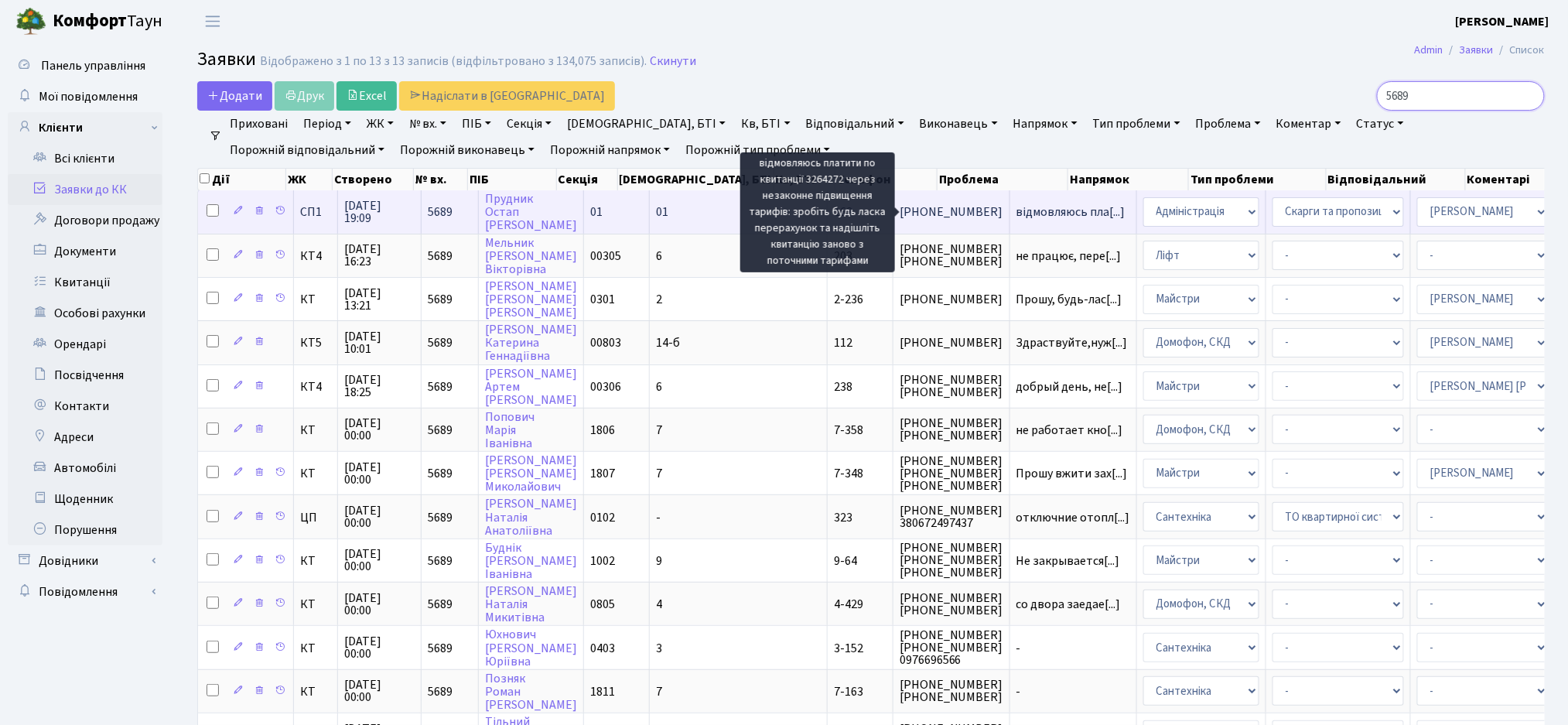
type input "5689"
click at [1017, 215] on span "відмовляюсь пла[...]" at bounding box center [1071, 212] width 109 height 17
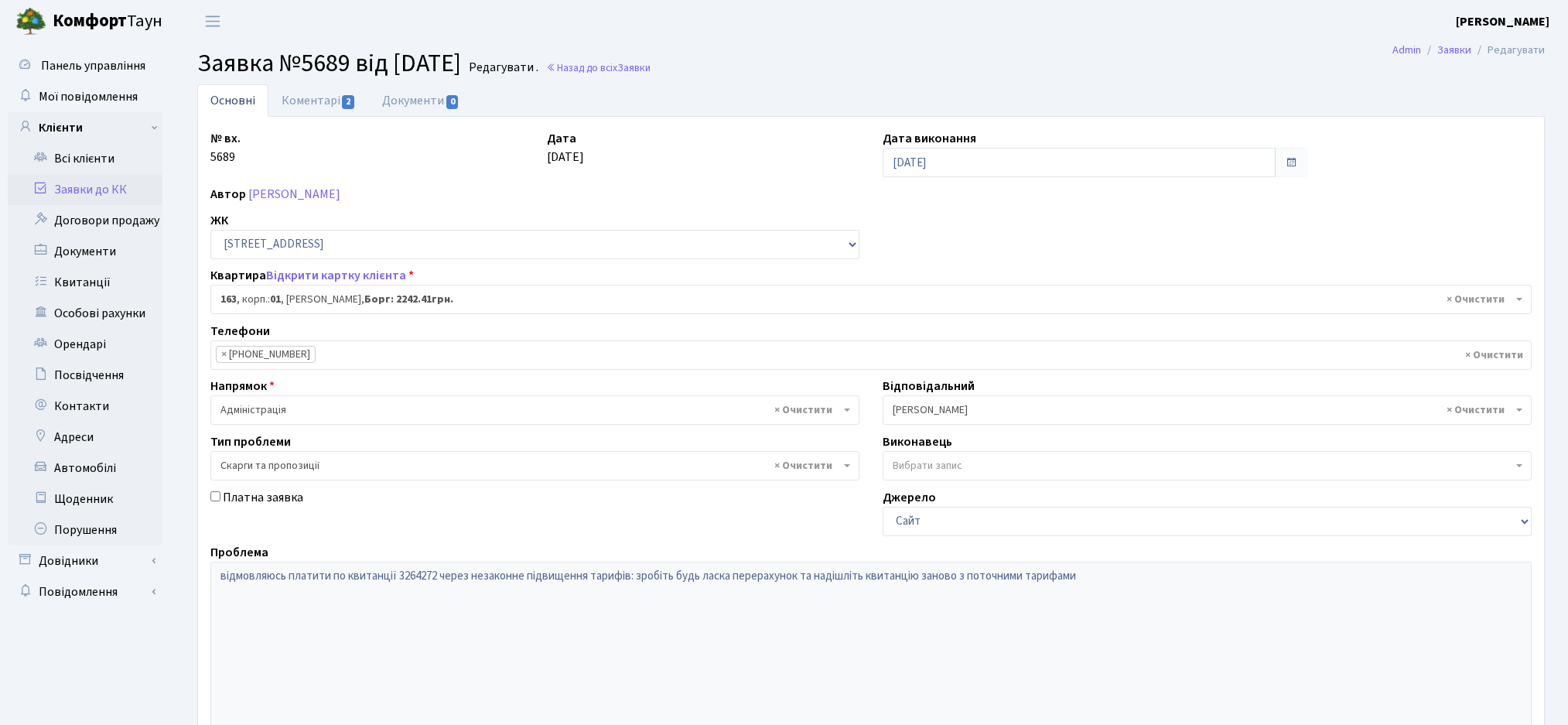
select select "20088"
select select "55"
click at [323, 98] on link "Коментарі 2" at bounding box center [318, 101] width 101 height 32
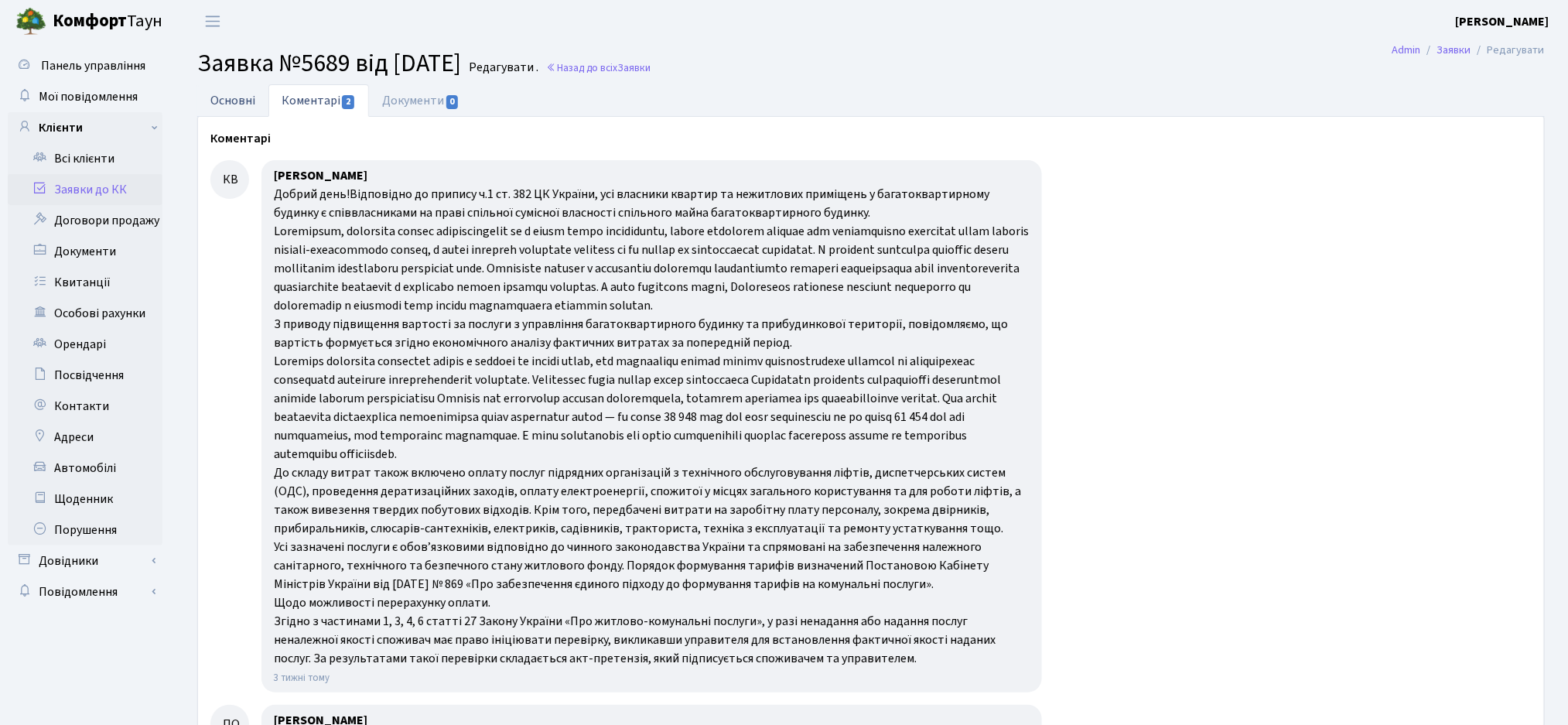
click at [223, 107] on link "Основні" at bounding box center [233, 101] width 71 height 32
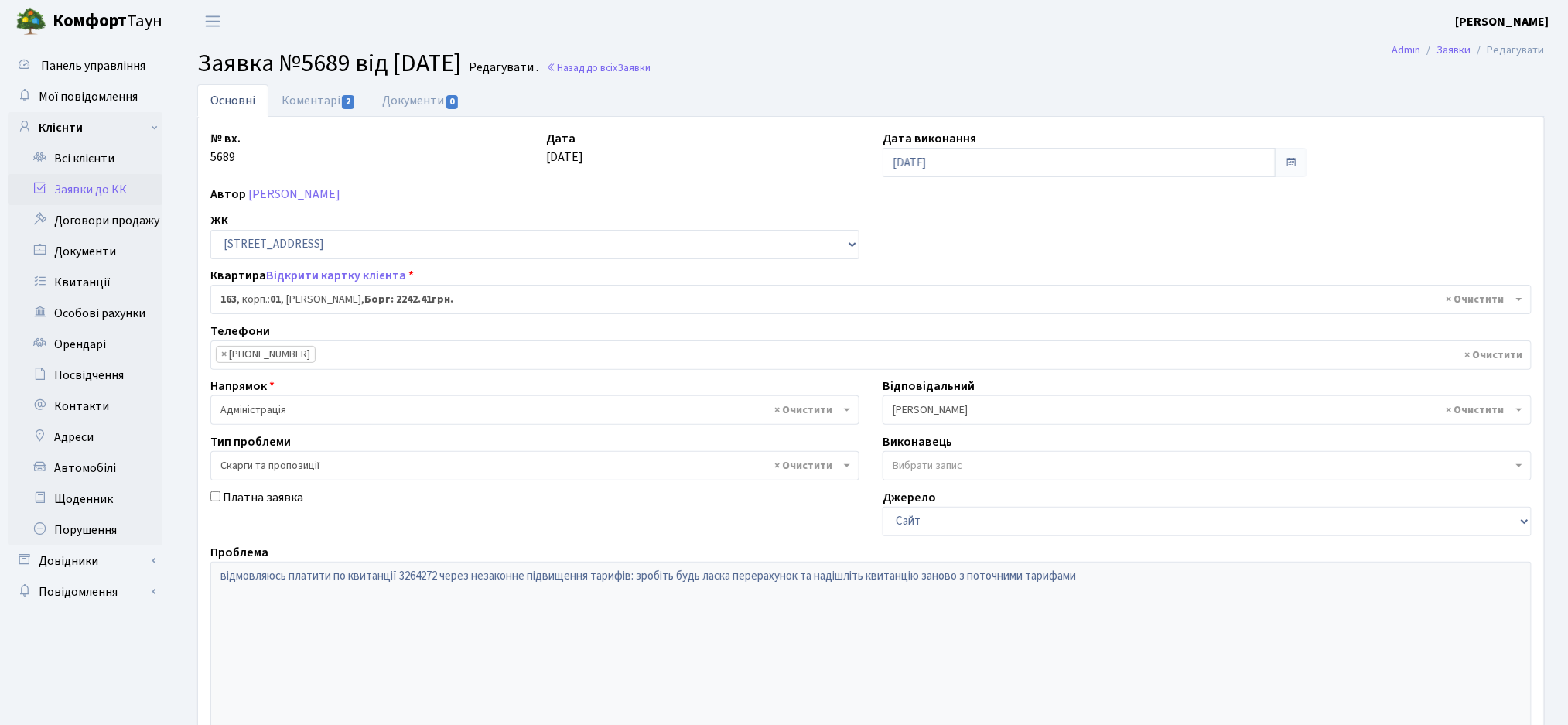
click at [102, 194] on link "Заявки до КК" at bounding box center [85, 189] width 154 height 31
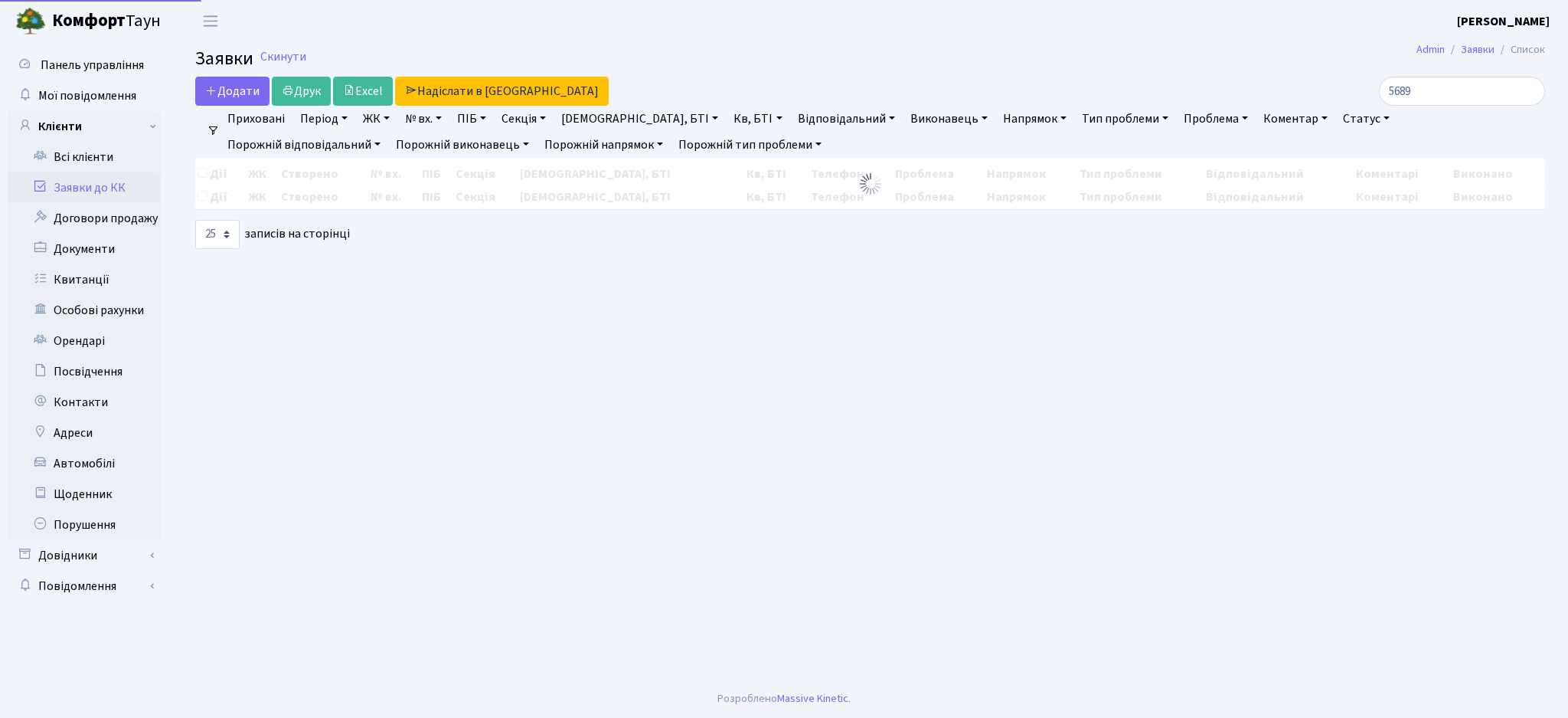
select select "25"
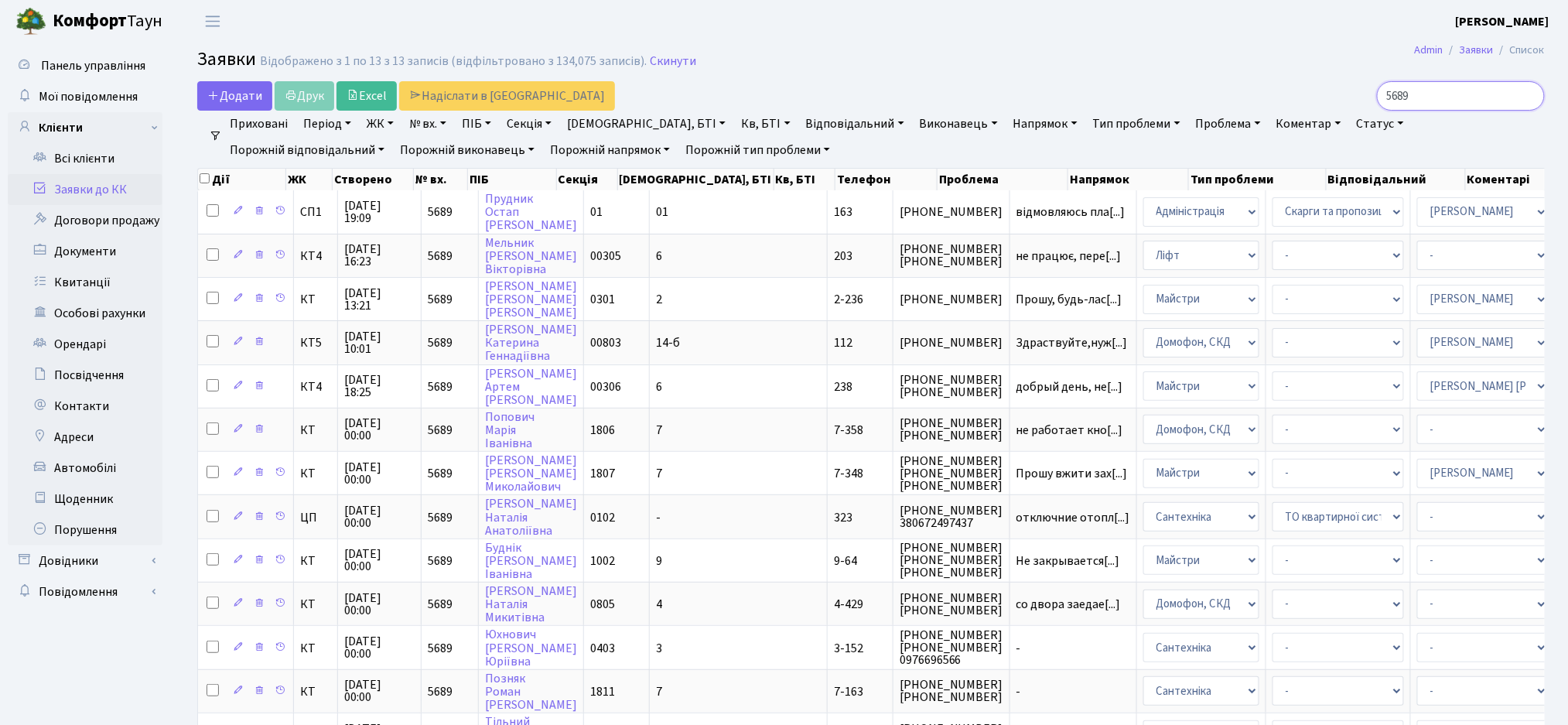
drag, startPoint x: 1475, startPoint y: 94, endPoint x: 1319, endPoint y: 95, distance: 156.0
click at [1319, 95] on div "5689" at bounding box center [1327, 95] width 434 height 29
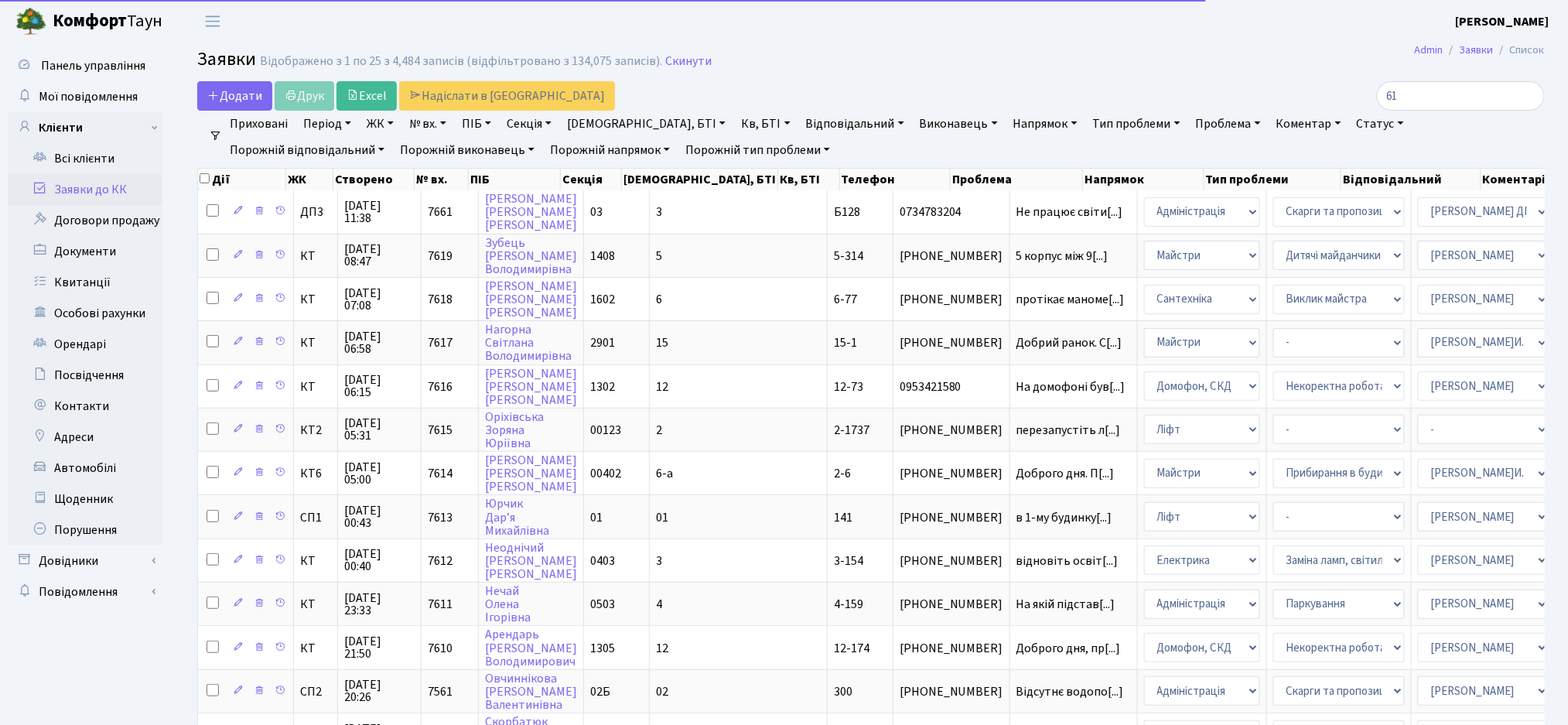
click at [373, 123] on link "ЖК" at bounding box center [380, 124] width 40 height 26
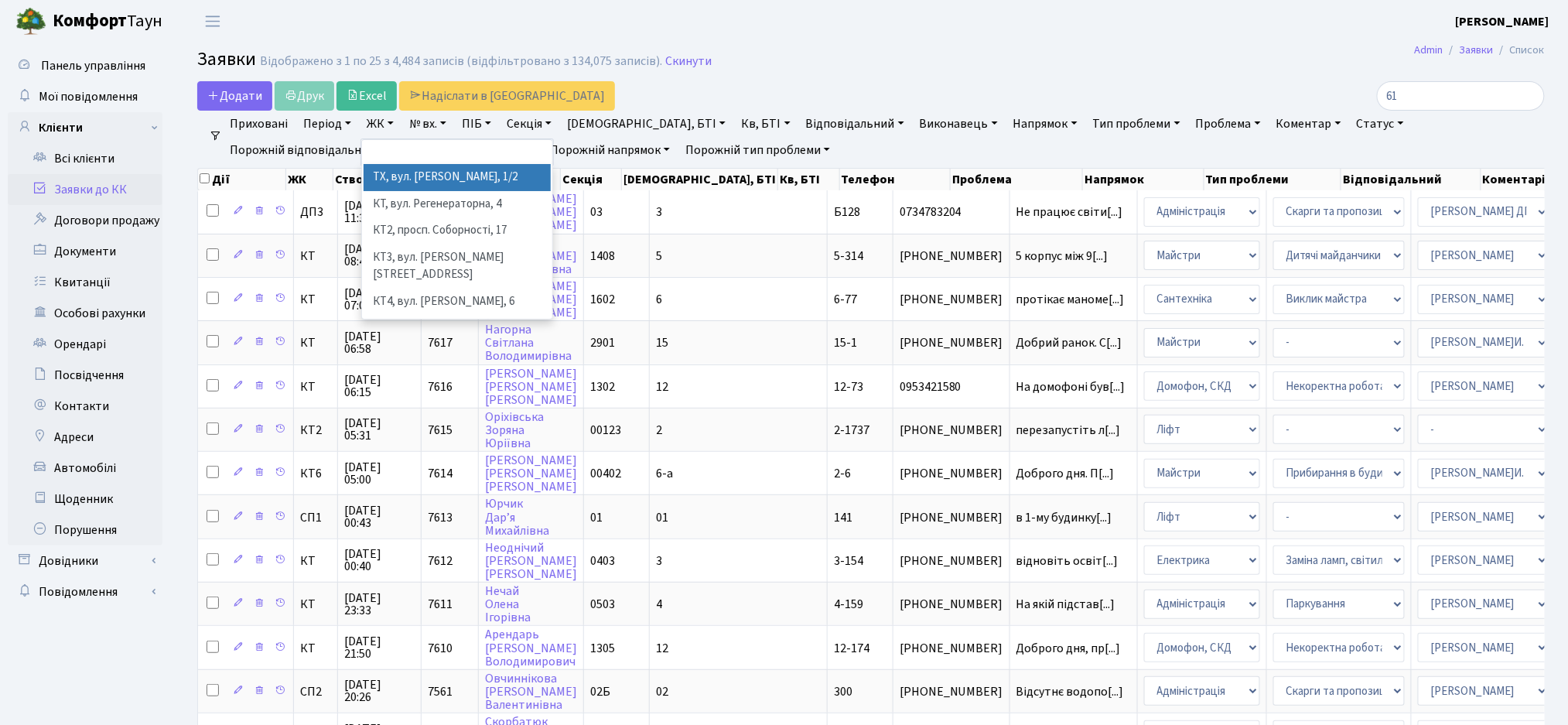
click at [425, 179] on li "ТХ, вул. [PERSON_NAME], 1/2" at bounding box center [457, 177] width 187 height 27
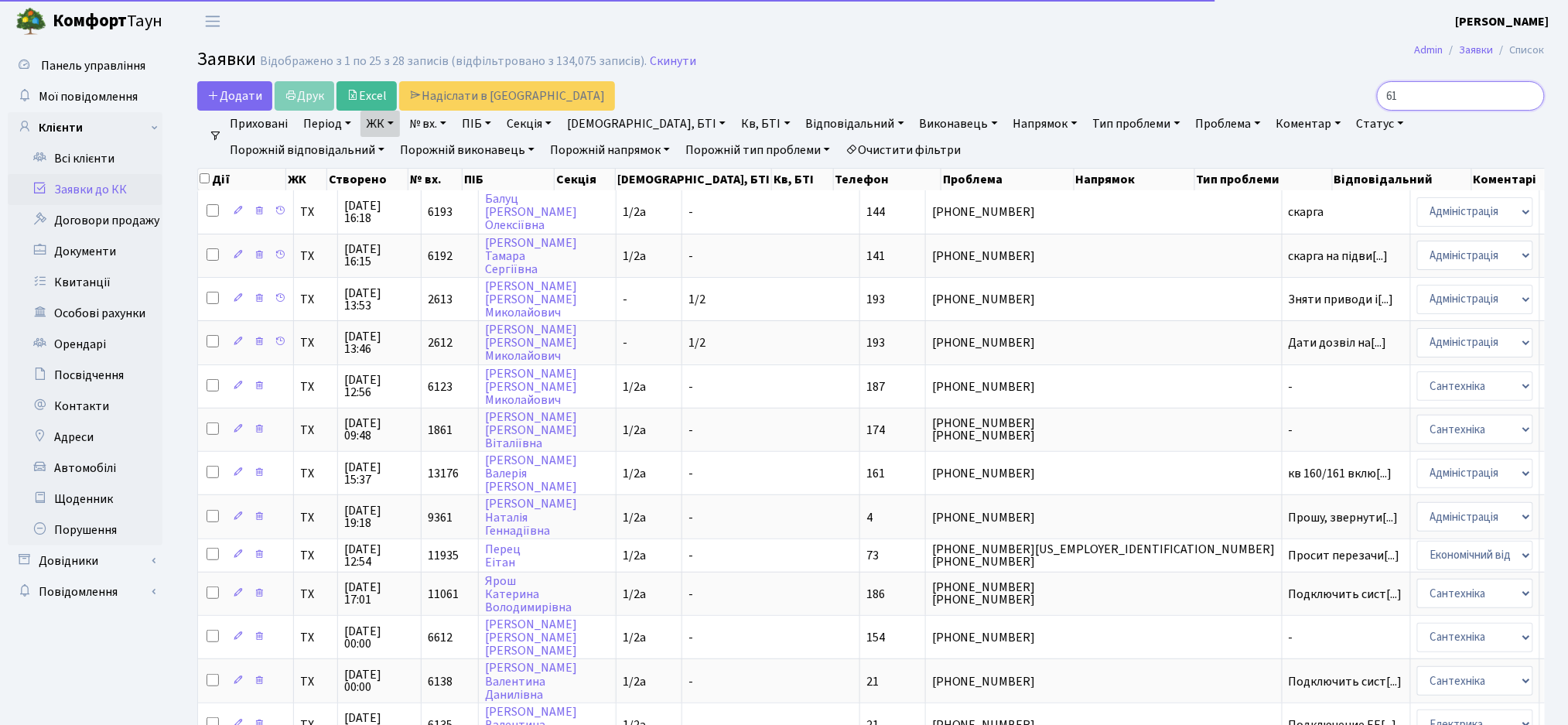
click at [1468, 89] on input "61" at bounding box center [1461, 95] width 167 height 29
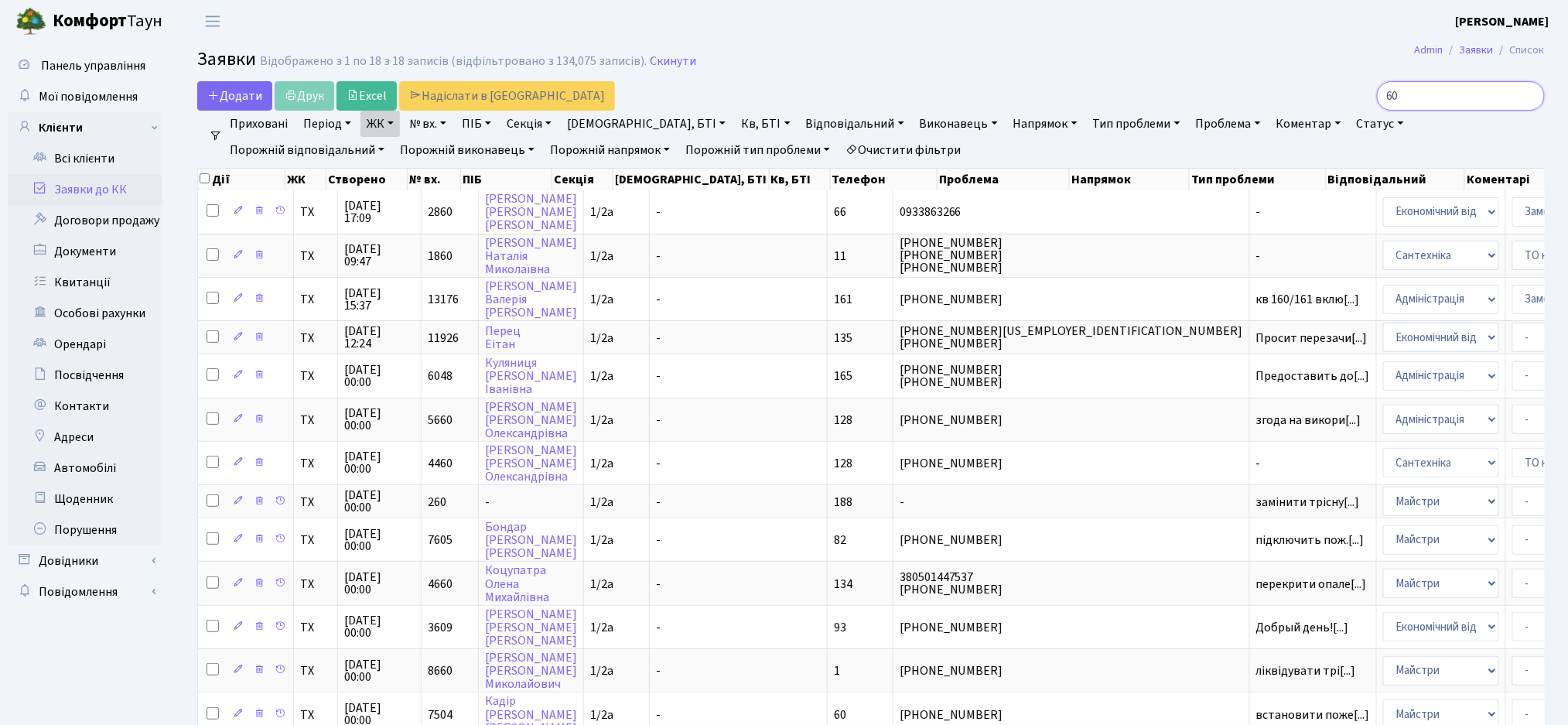
type input "6"
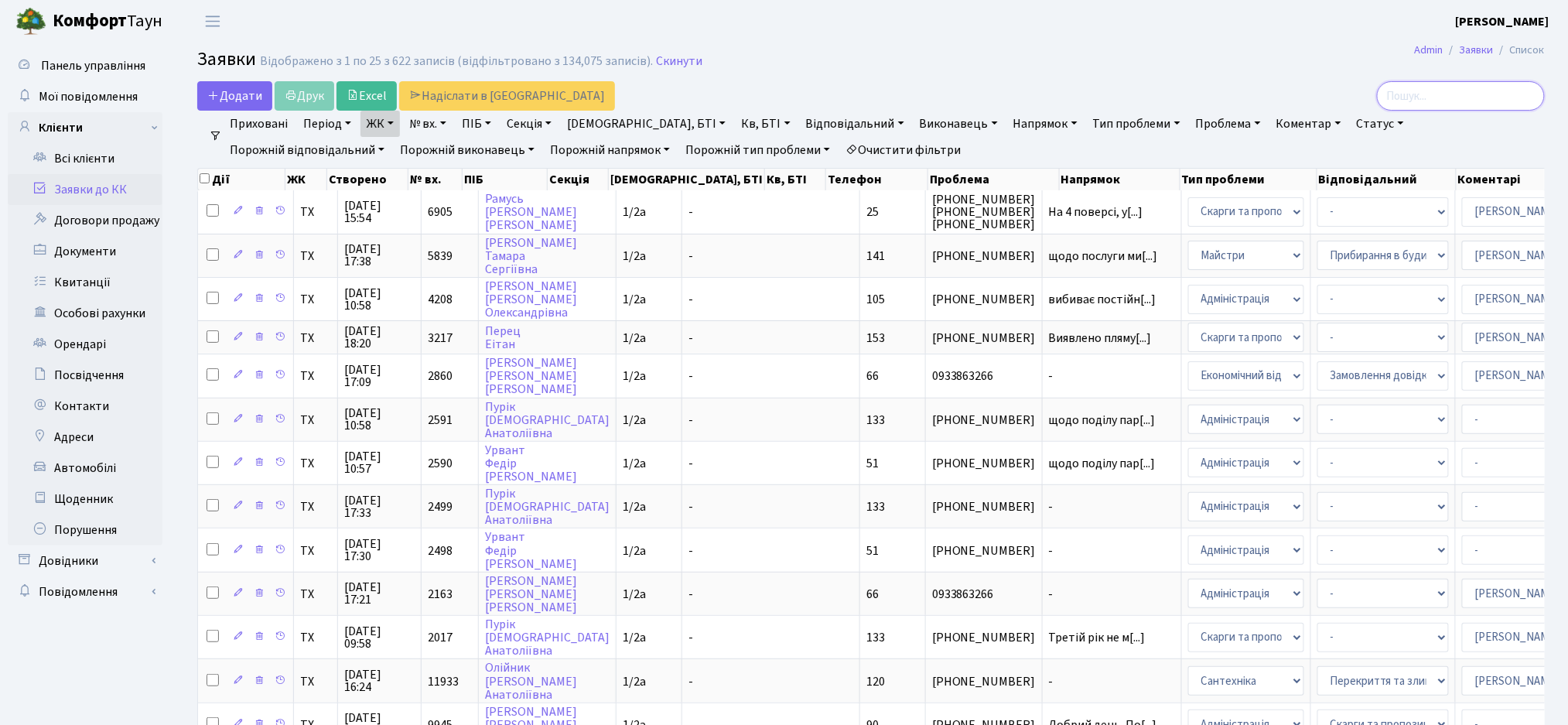
click at [1413, 103] on input "search" at bounding box center [1461, 95] width 167 height 29
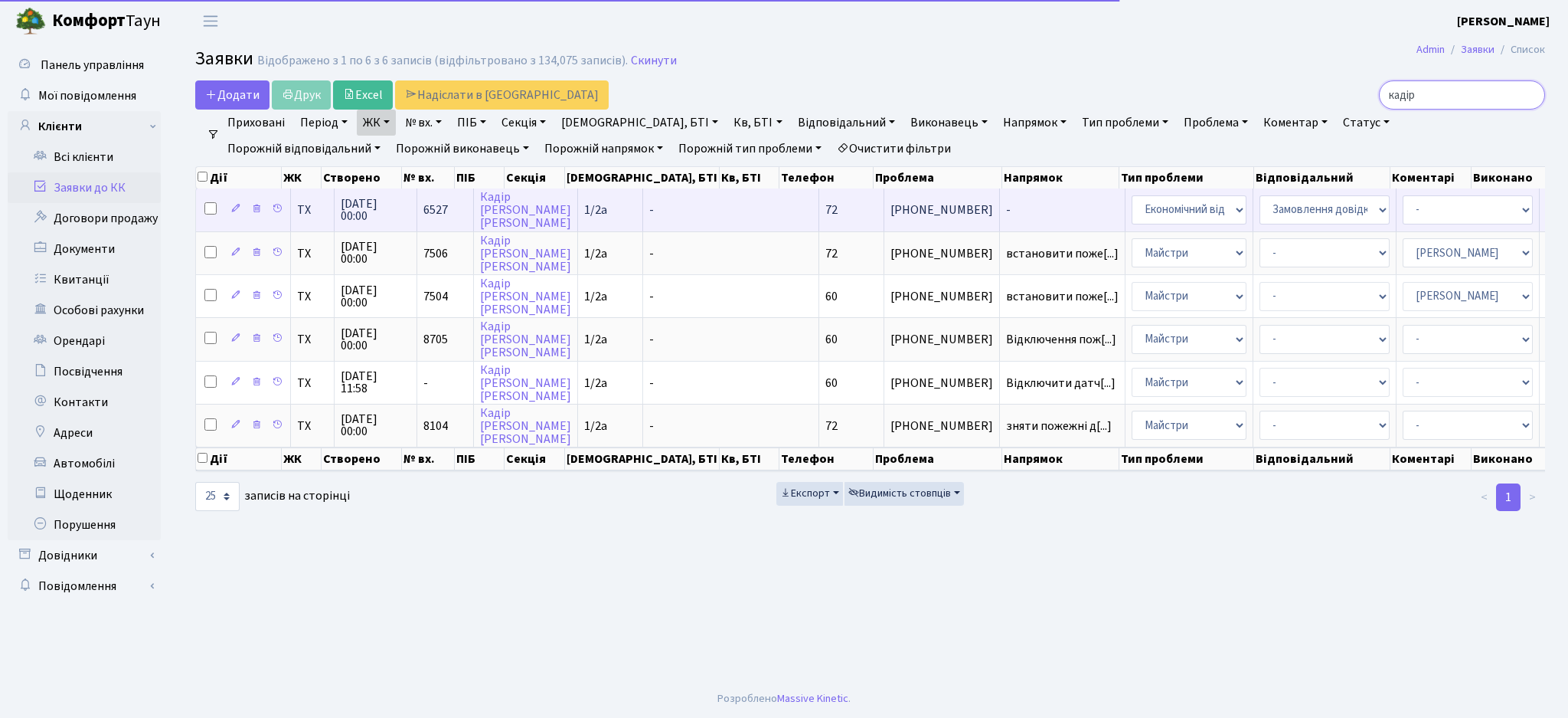
type input "кадір"
click at [1007, 209] on span "-" at bounding box center [1062, 210] width 113 height 12
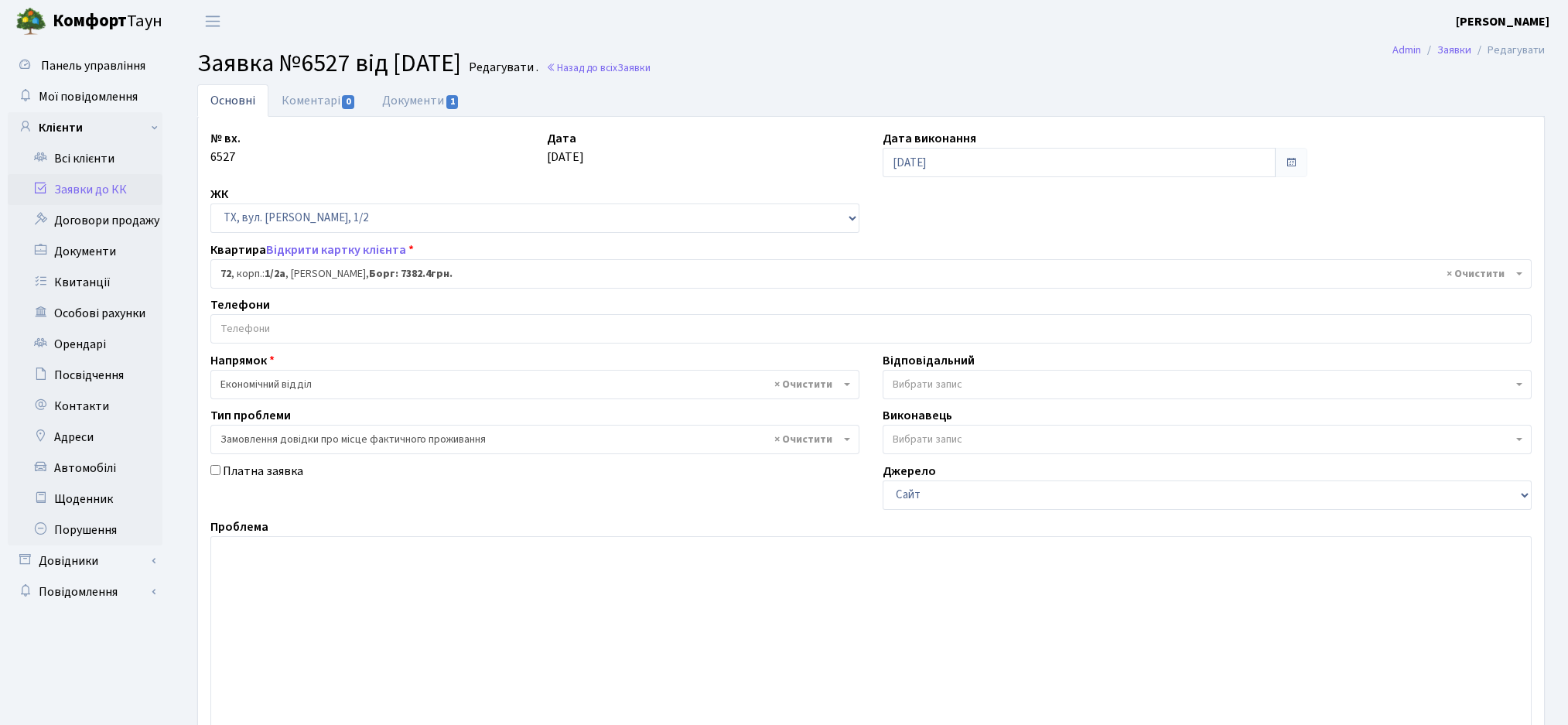
select select "13678"
select select "8"
click at [341, 242] on link "Відкрити картку клієнта" at bounding box center [336, 250] width 140 height 17
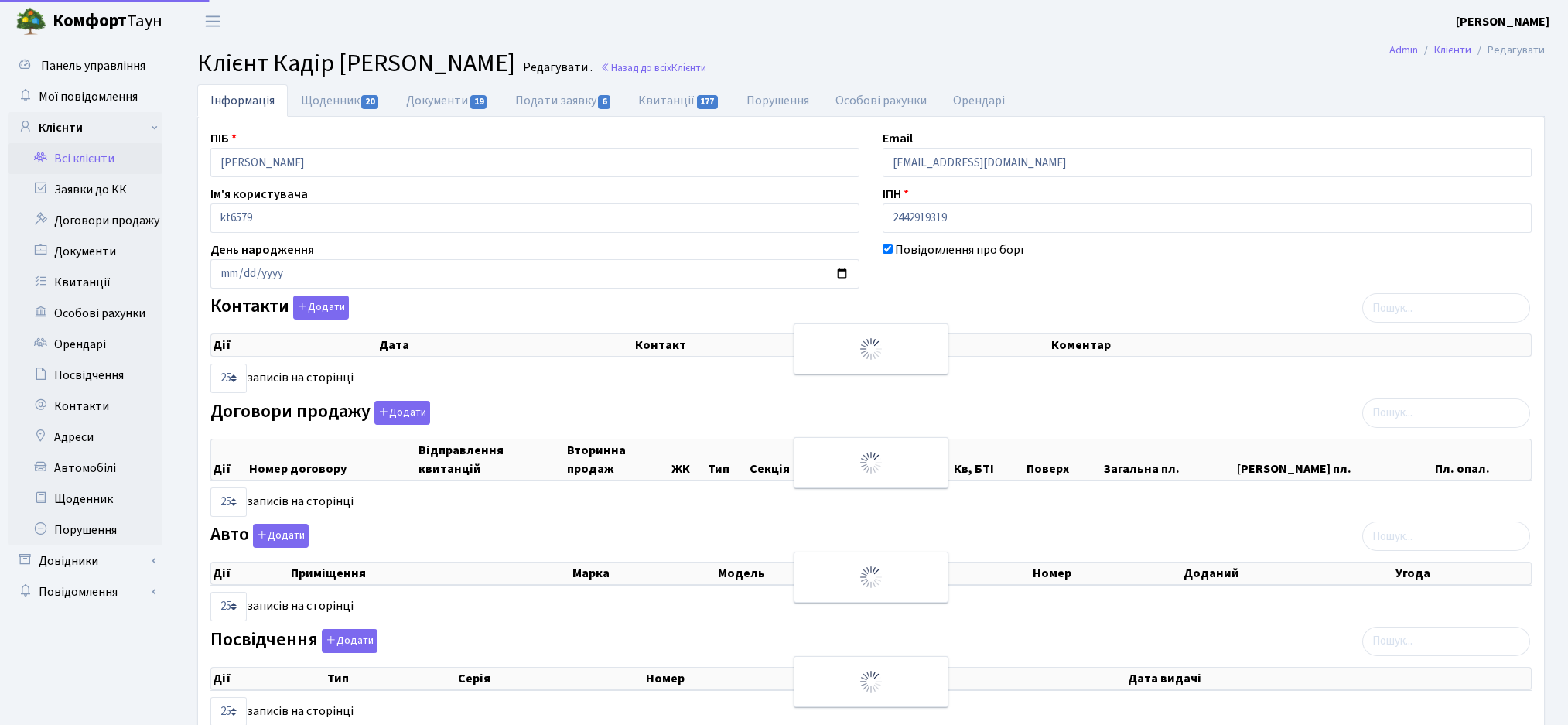
select select "25"
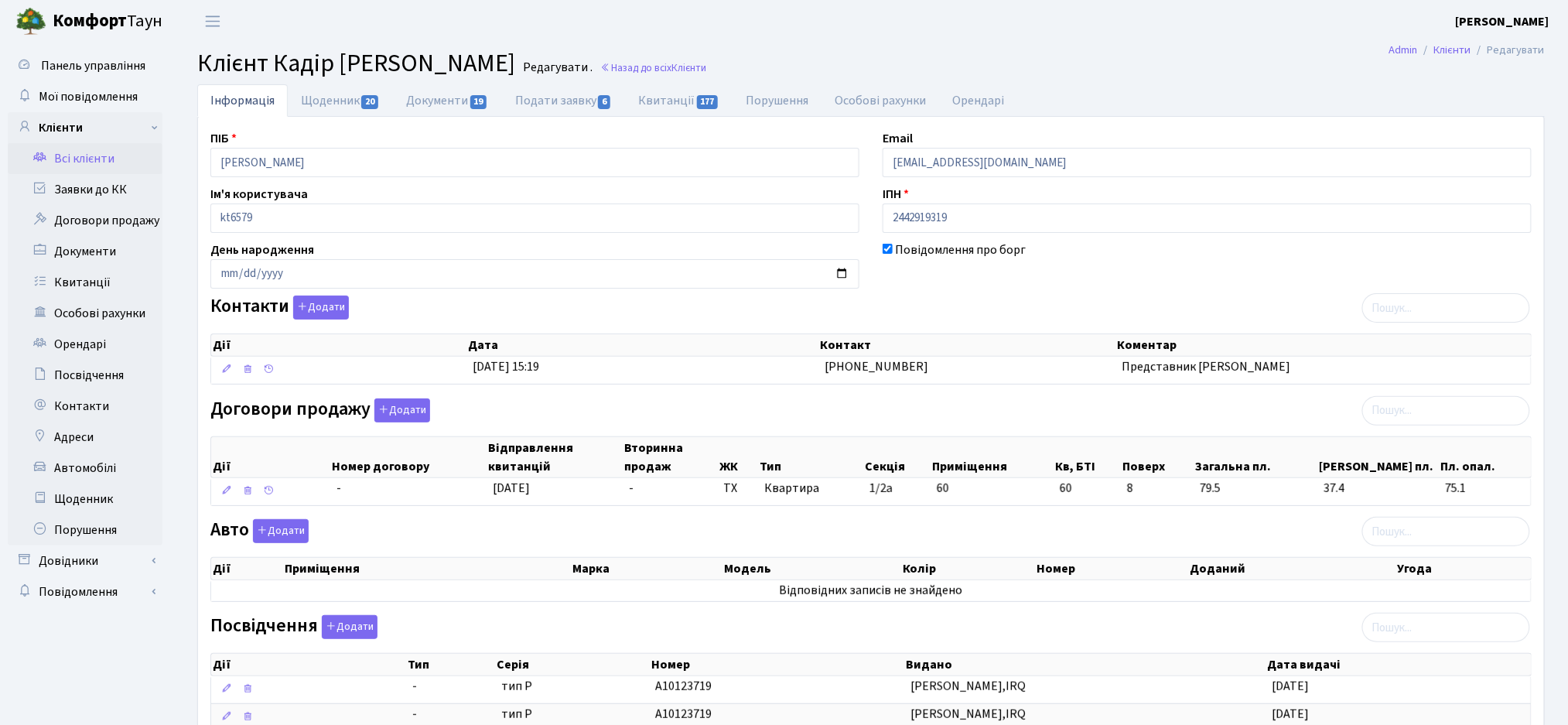
click at [745, 416] on div "Договори продажу Додати Дії Номер договору Відправлення квитанцій Вторинна прод…" at bounding box center [870, 455] width 1344 height 114
click at [640, 102] on link "Квитанції 177" at bounding box center [679, 101] width 107 height 32
select select "25"
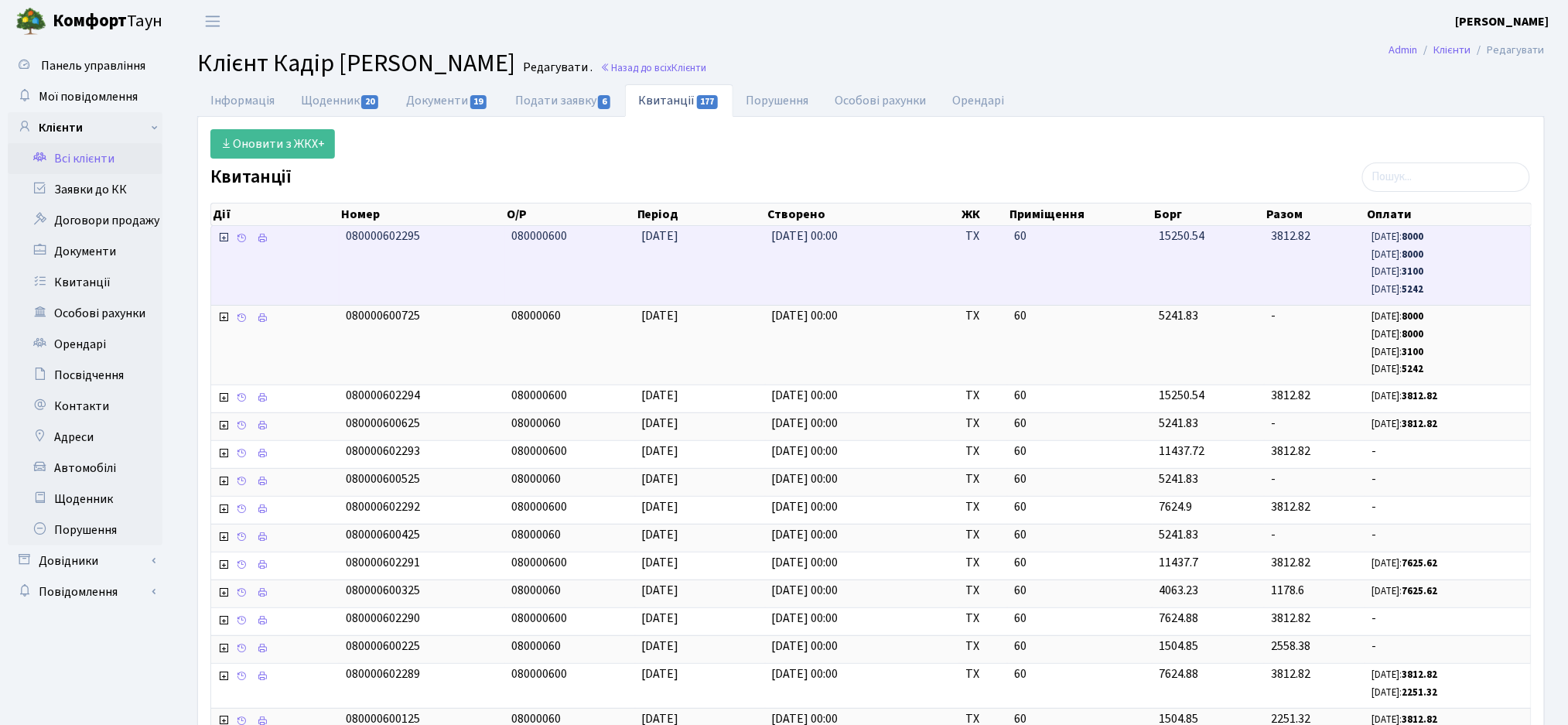
click at [220, 236] on icon at bounding box center [223, 237] width 12 height 12
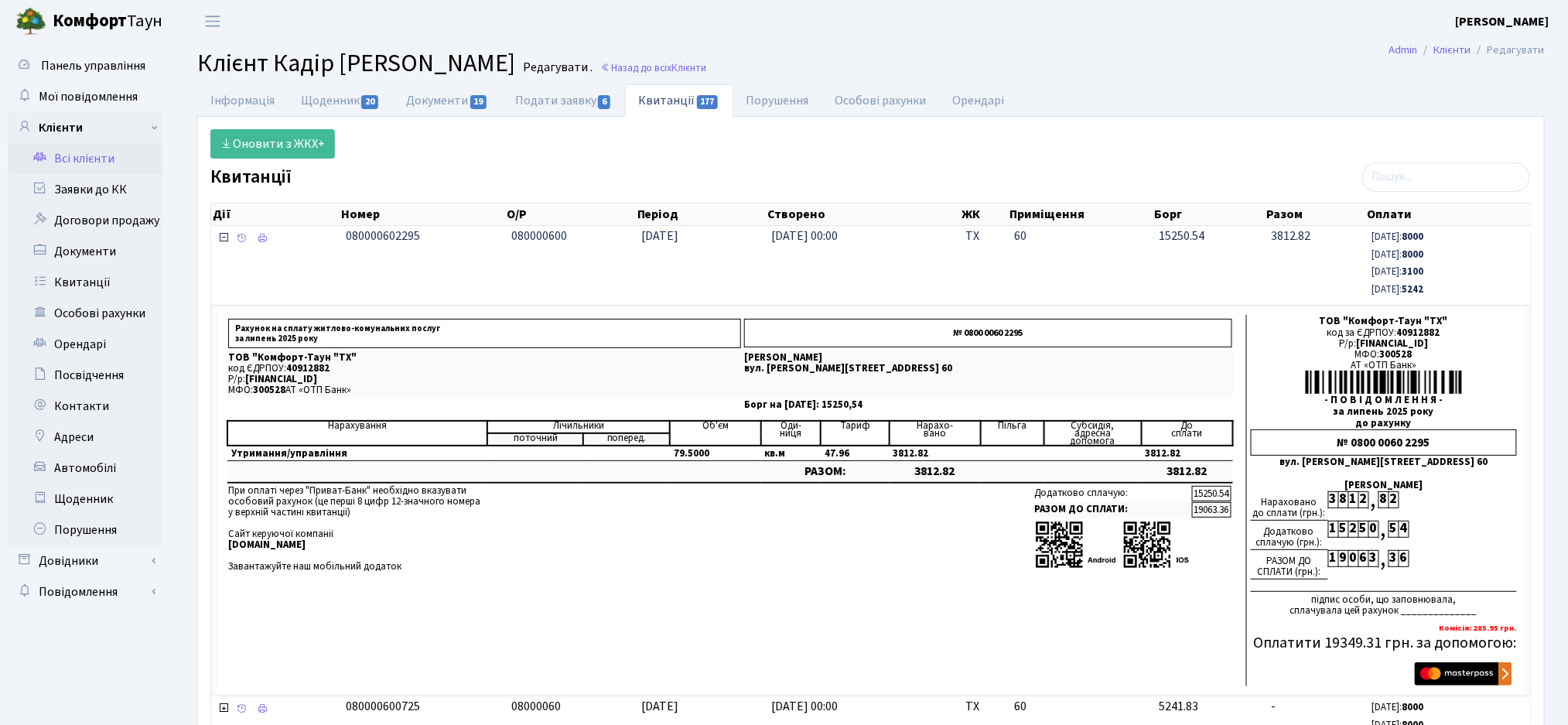
click at [225, 242] on icon at bounding box center [223, 237] width 12 height 12
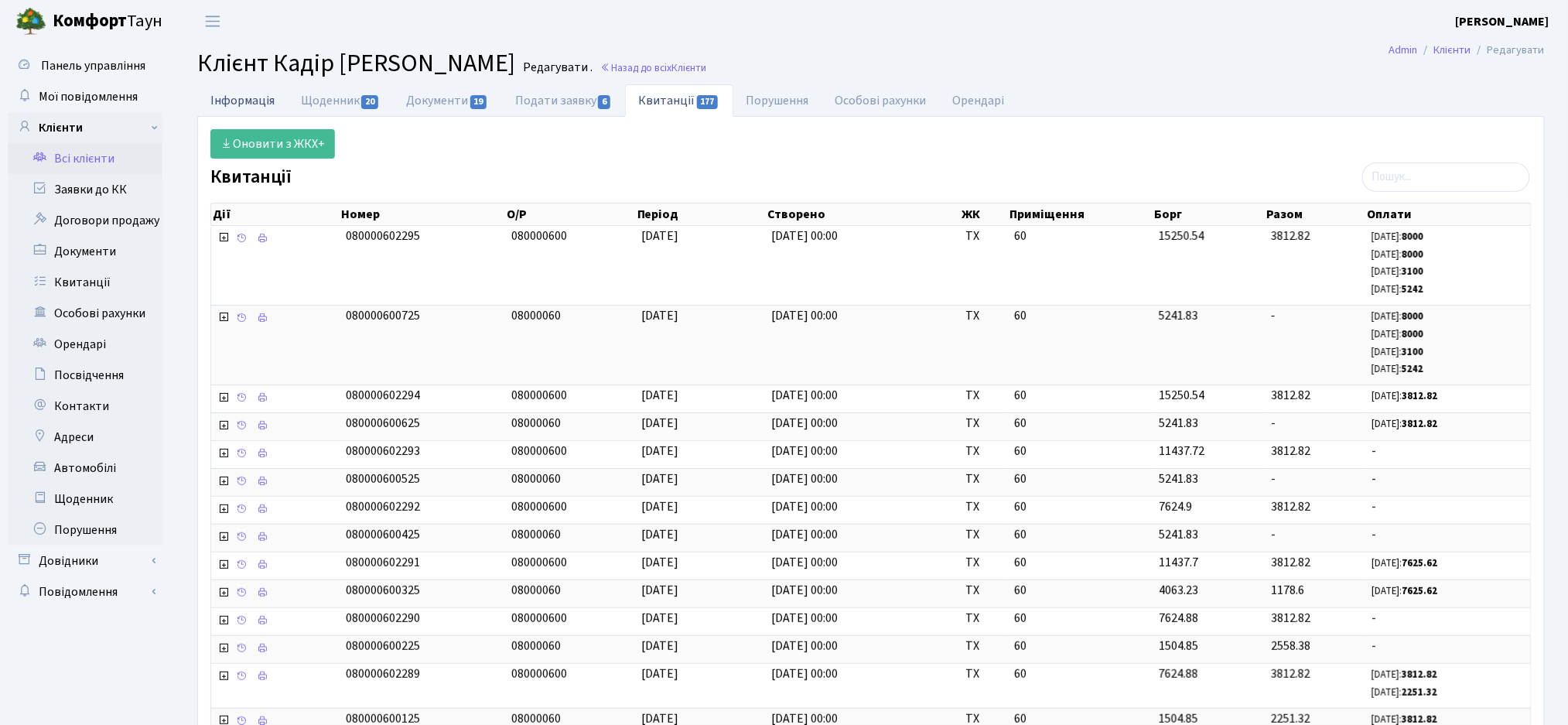
click at [244, 98] on link "Інформація" at bounding box center [243, 101] width 90 height 32
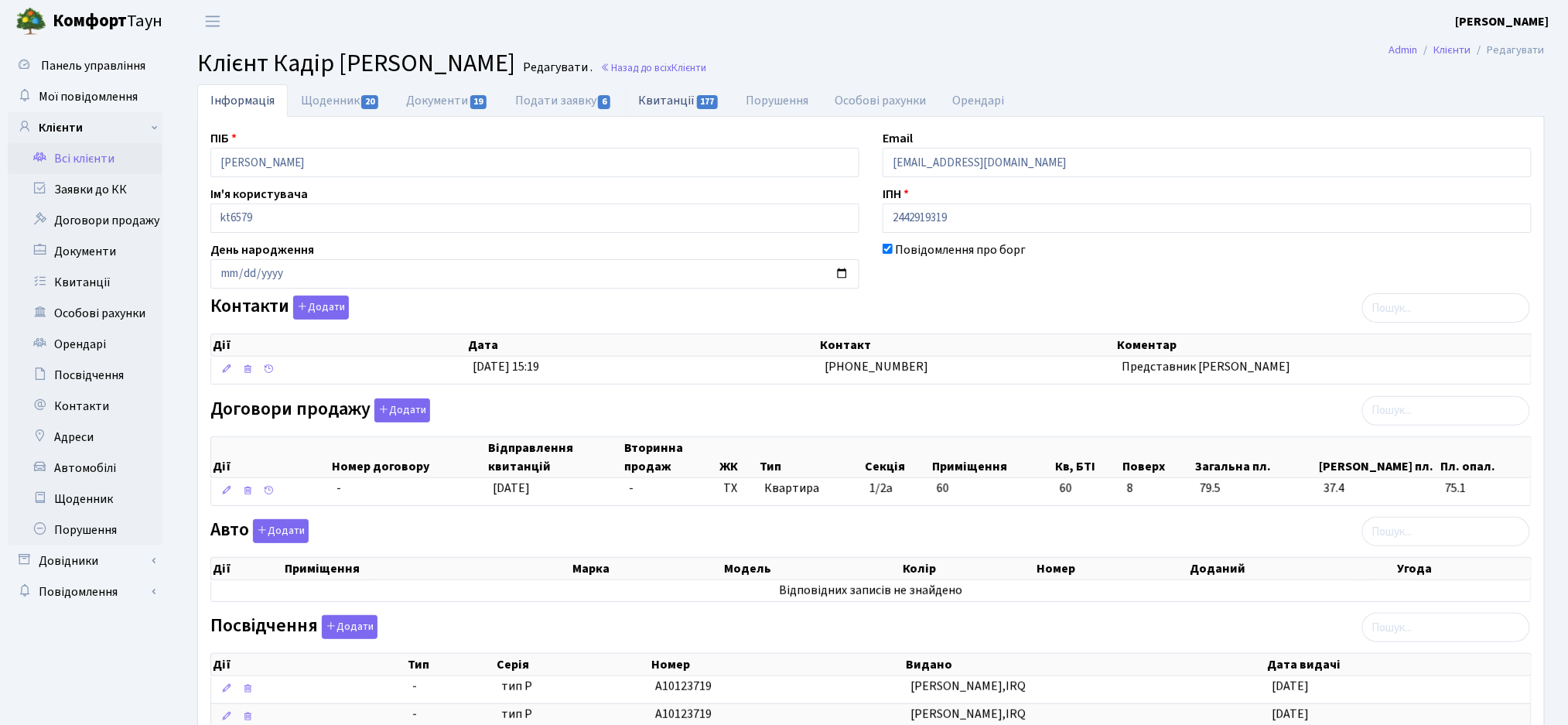
click at [695, 113] on link "Квитанції 177" at bounding box center [679, 101] width 107 height 32
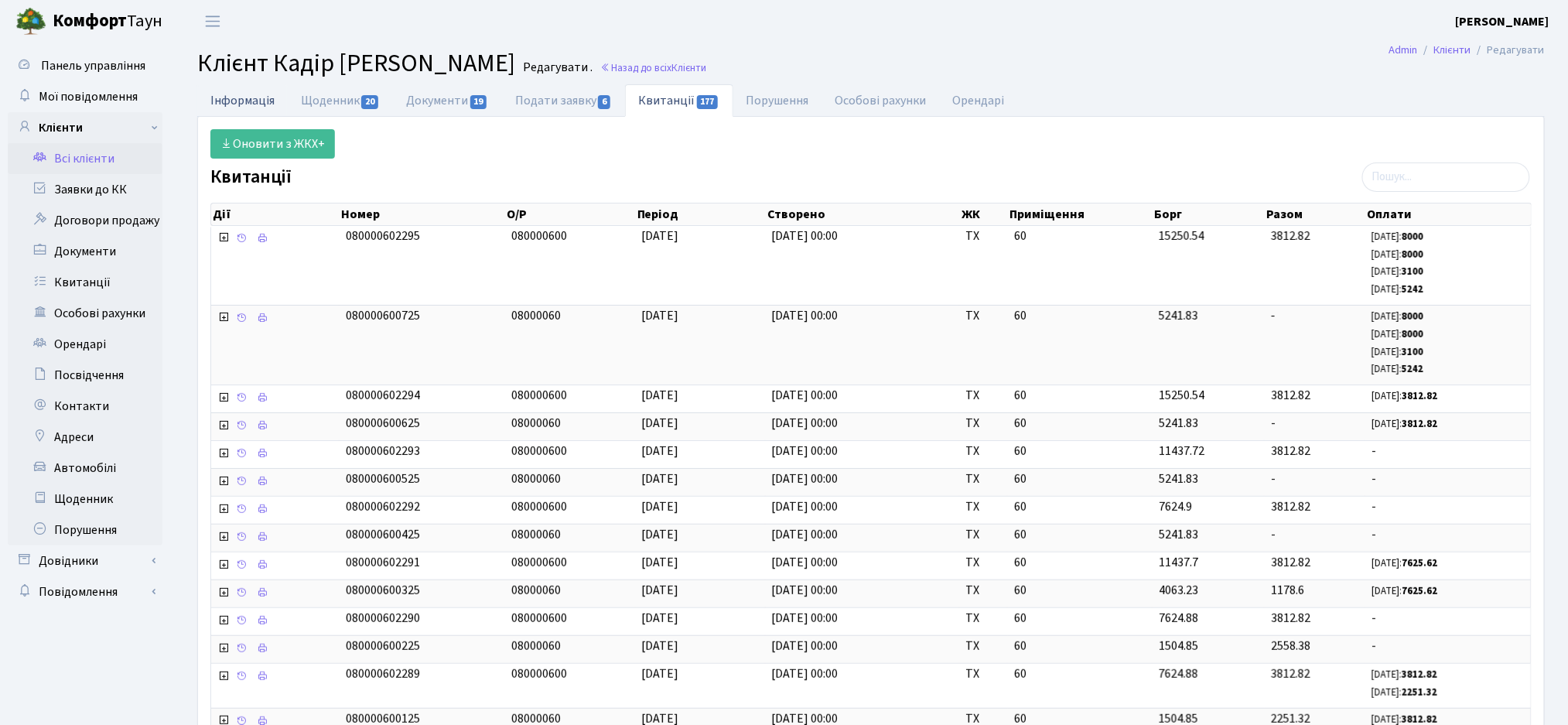
click at [246, 98] on link "Інформація" at bounding box center [243, 101] width 90 height 32
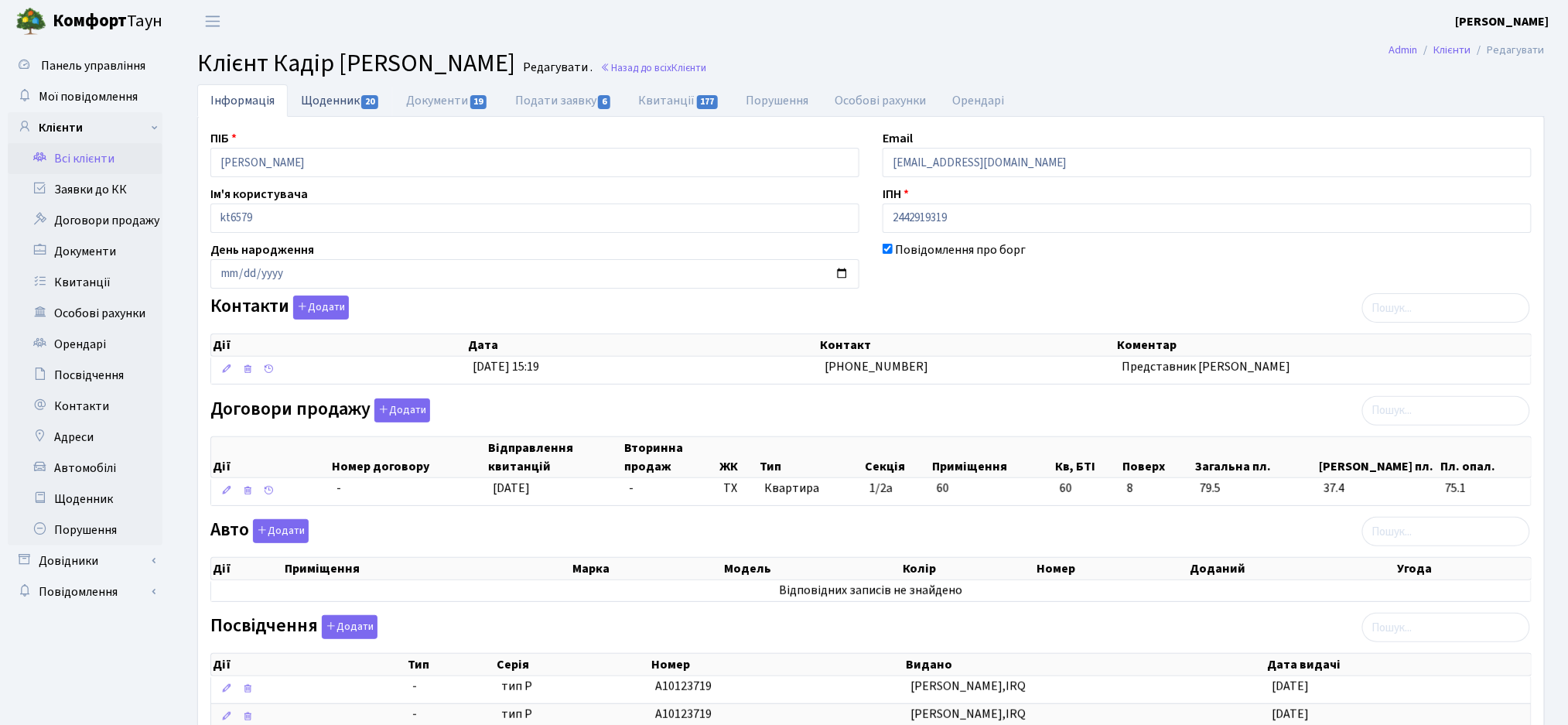
click at [323, 104] on link "Щоденник 20" at bounding box center [341, 101] width 105 height 32
select select "25"
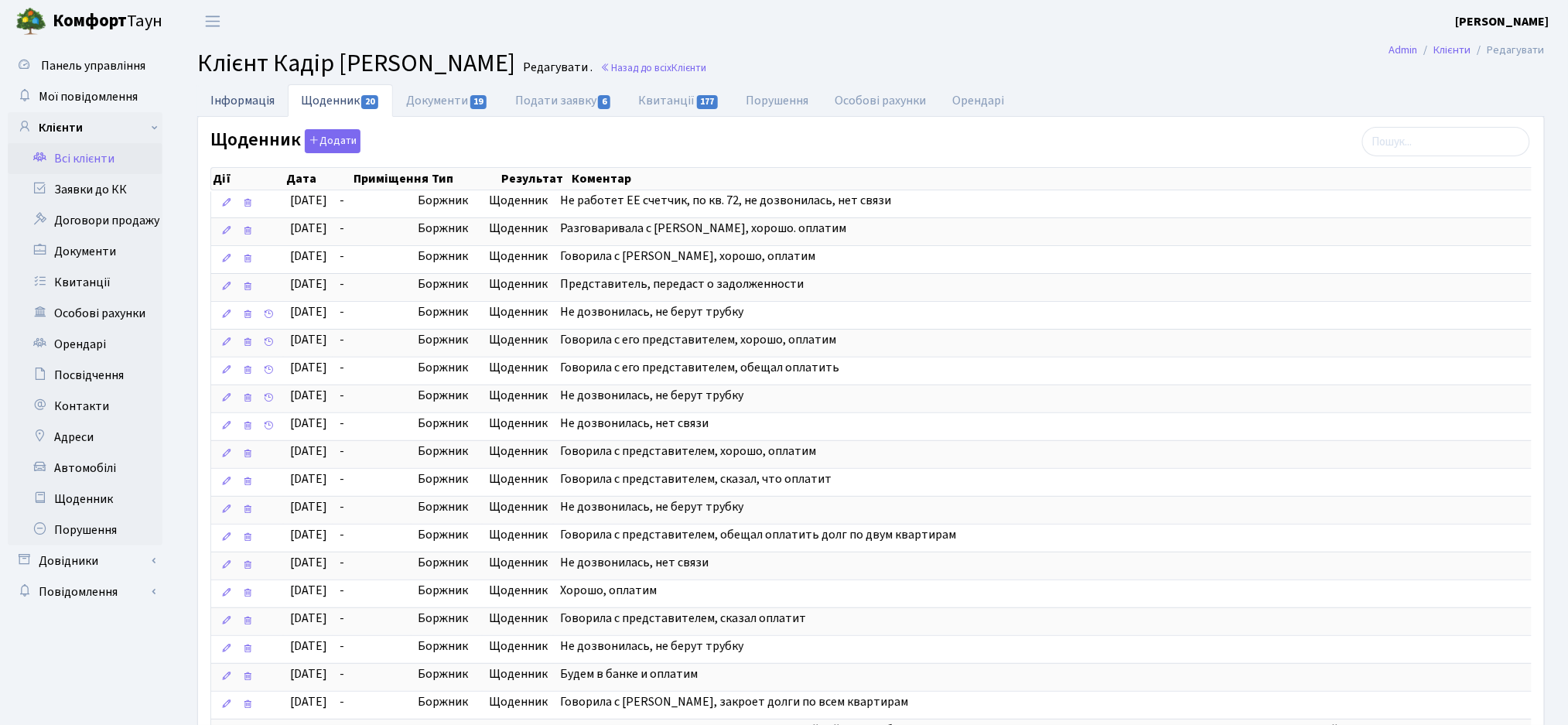
click at [250, 97] on link "Інформація" at bounding box center [243, 101] width 90 height 32
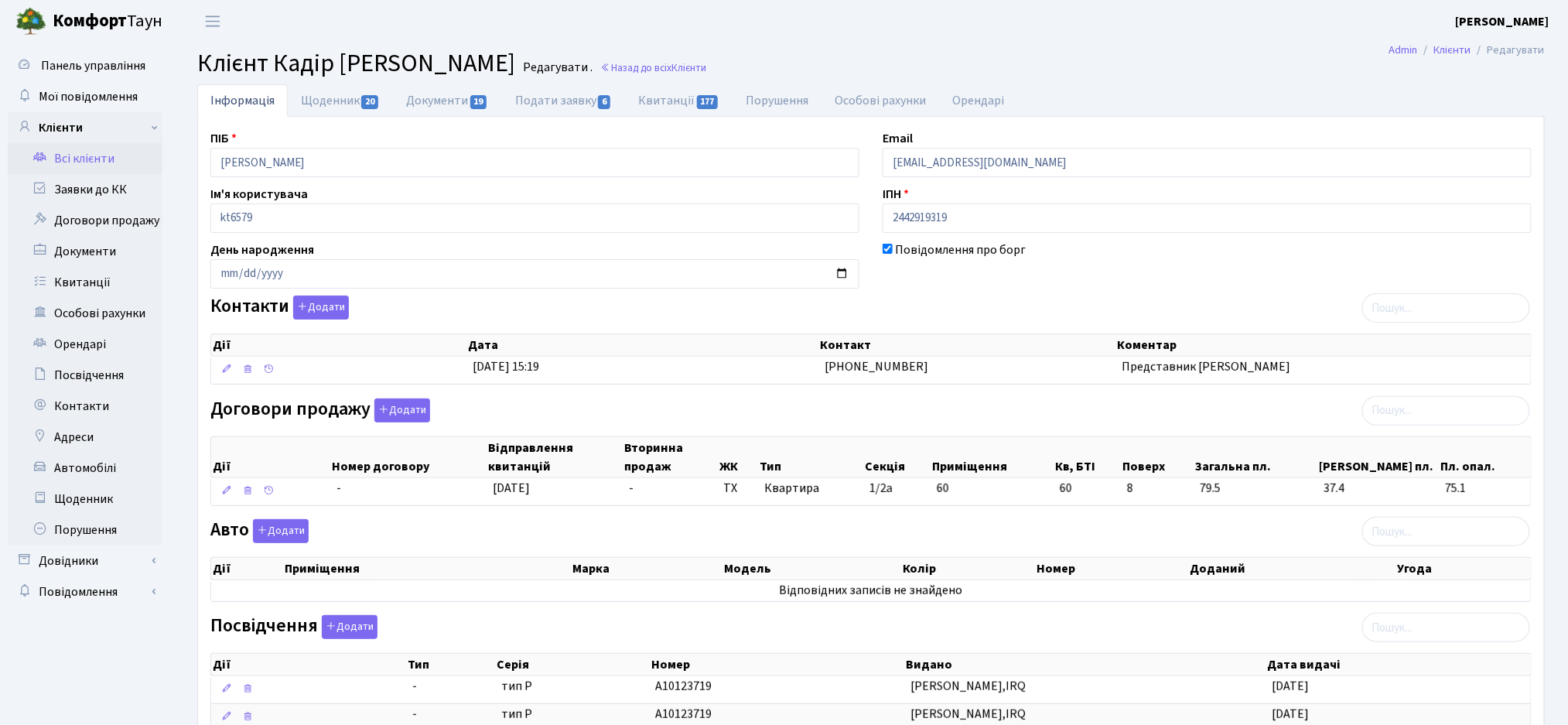
click at [1038, 300] on div "Контакти Додати Дії Дата Контакт Коментар Дії Дата Контакт Коментар" at bounding box center [870, 342] width 1344 height 95
click at [330, 106] on link "Щоденник 20" at bounding box center [341, 101] width 105 height 32
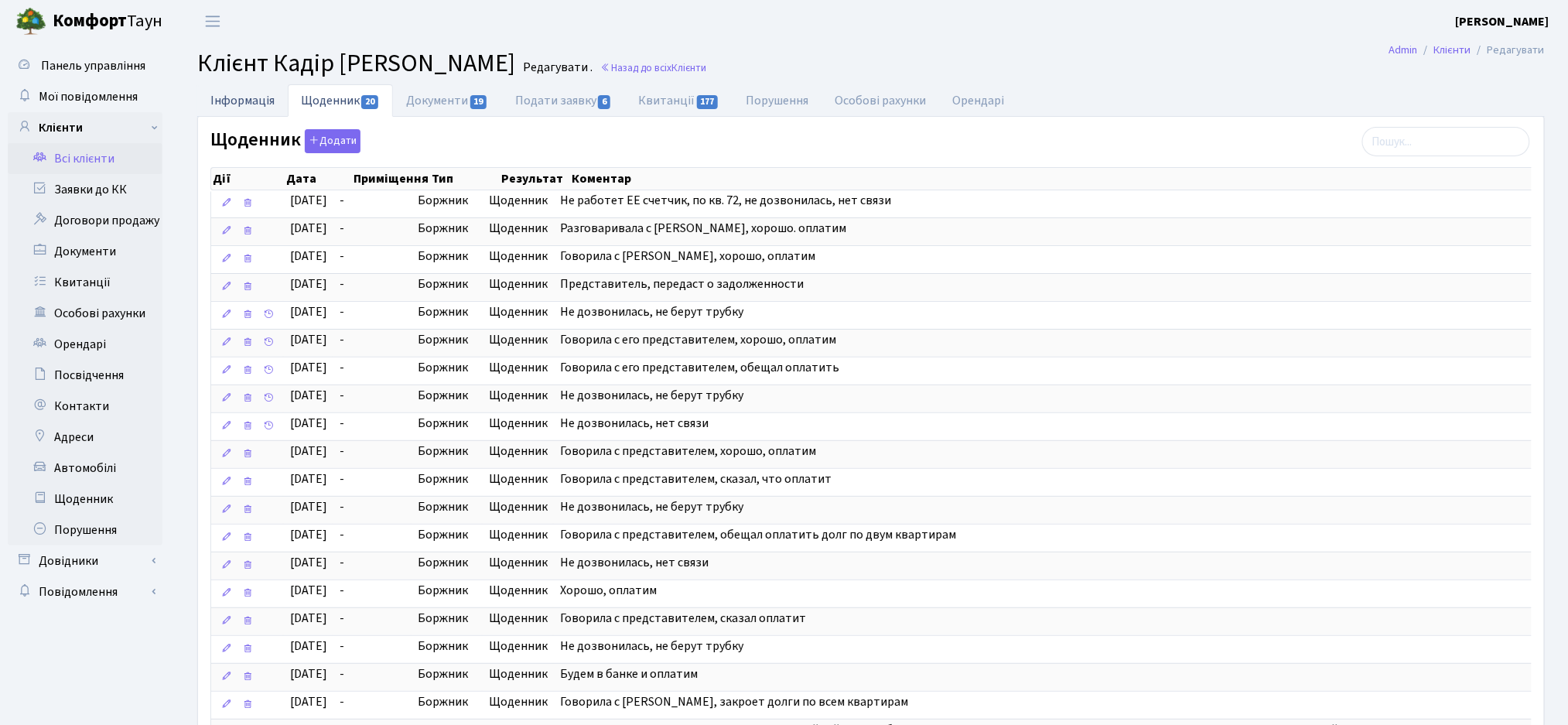
click at [242, 99] on link "Інформація" at bounding box center [243, 101] width 90 height 32
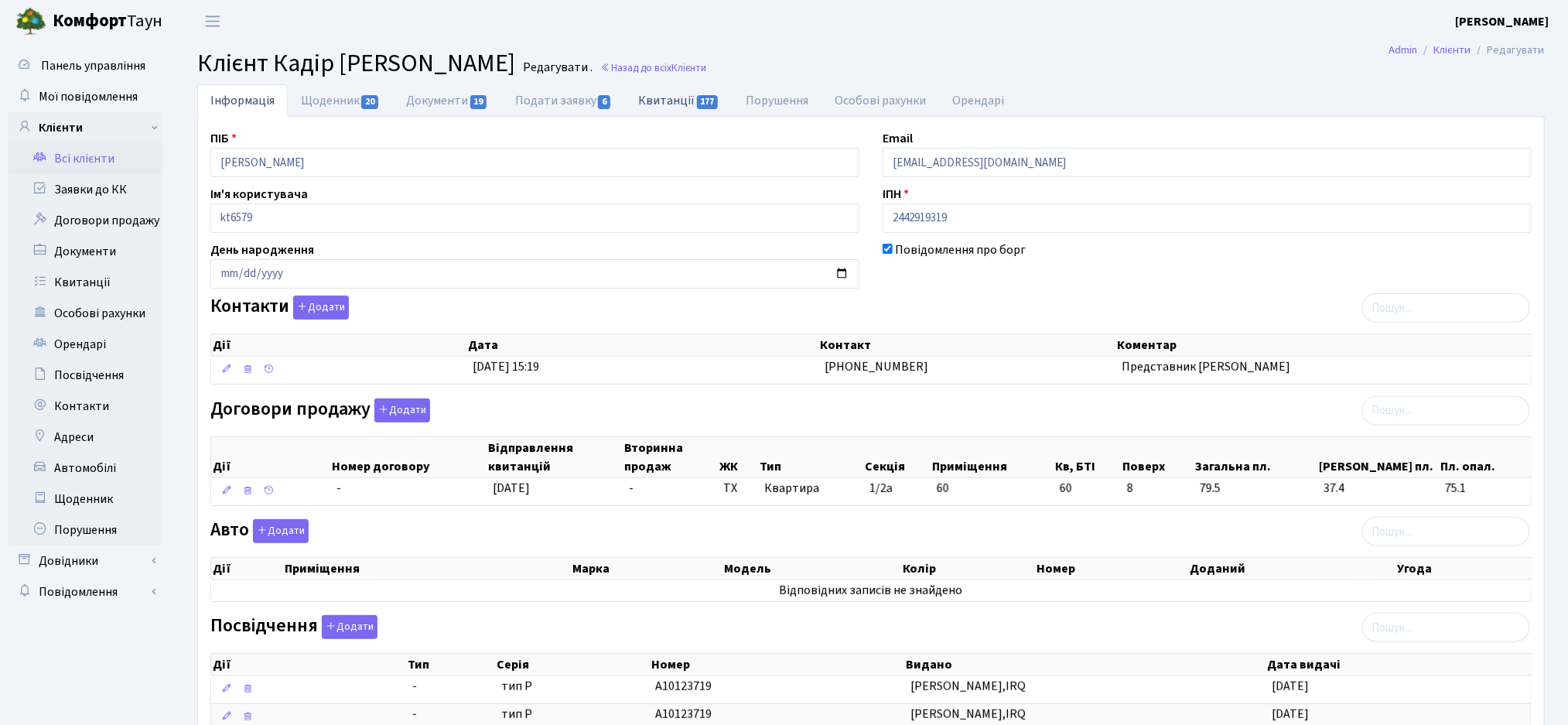
click at [684, 109] on link "Квитанції 177" at bounding box center [679, 101] width 107 height 32
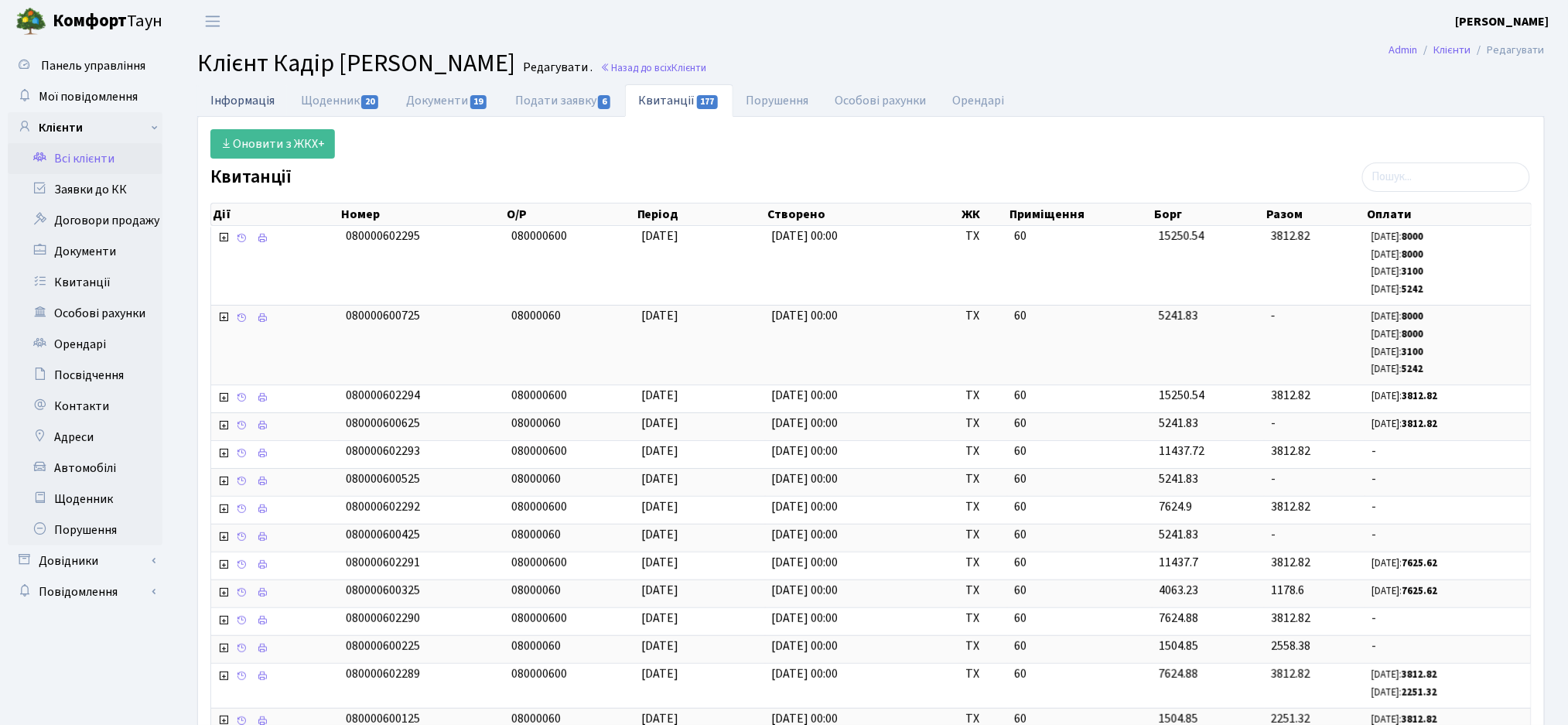
click at [245, 98] on link "Інформація" at bounding box center [243, 101] width 90 height 32
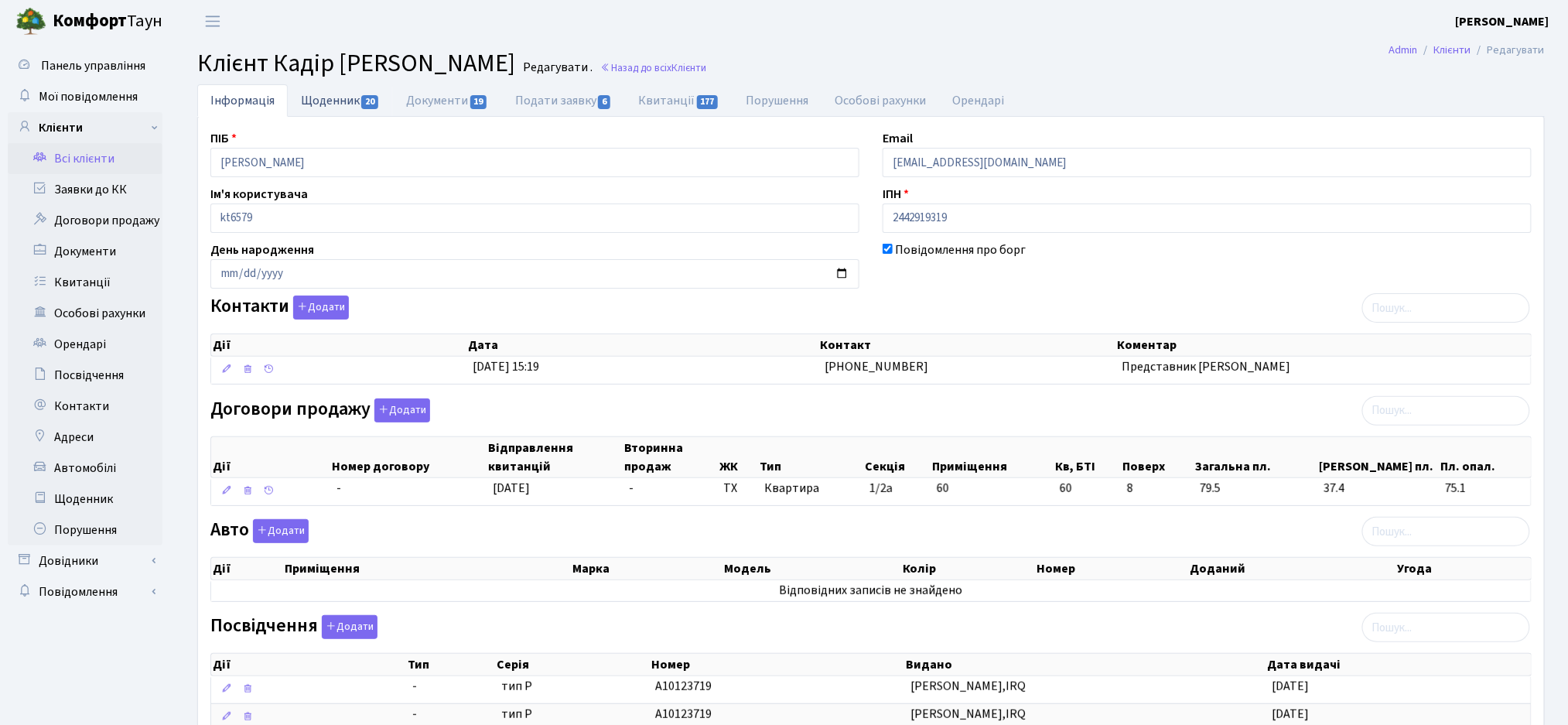
click at [356, 98] on link "Щоденник 20" at bounding box center [341, 101] width 105 height 32
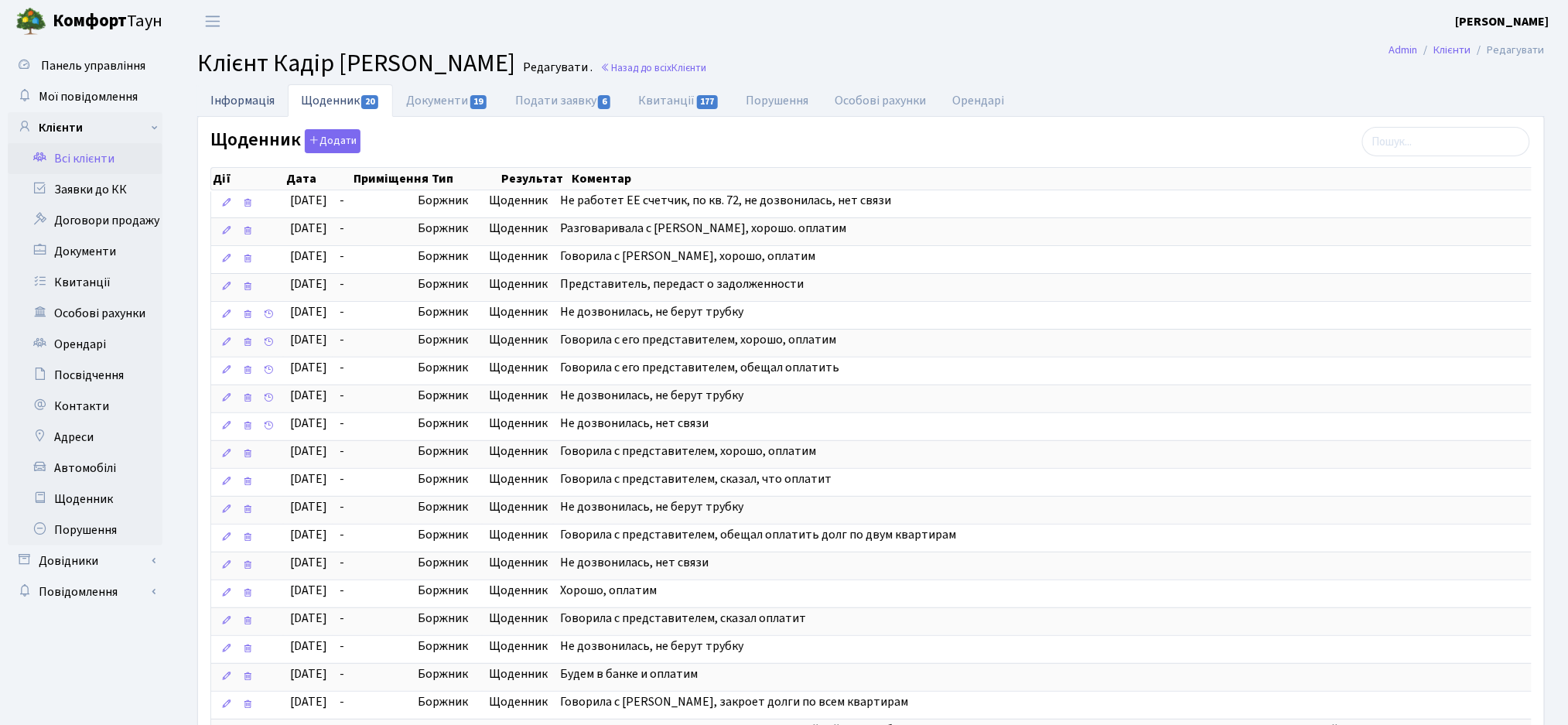
click at [268, 98] on link "Інформація" at bounding box center [243, 101] width 90 height 32
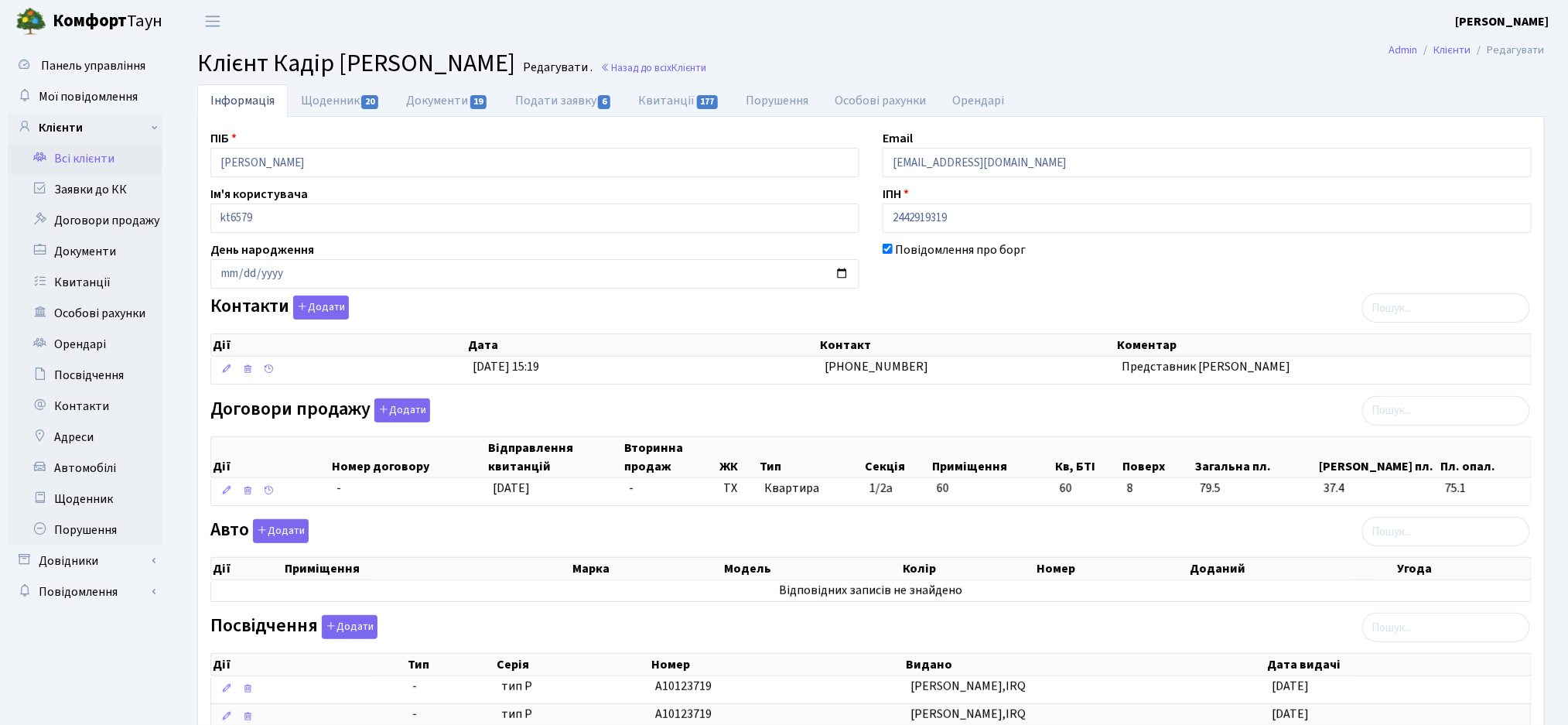
click at [959, 292] on div "ПІБ Кадір Дана Хуссейн Email imezhenska23@ukr.net Ім'я користувача kt6579 ІПН 2…" at bounding box center [870, 488] width 1344 height 718
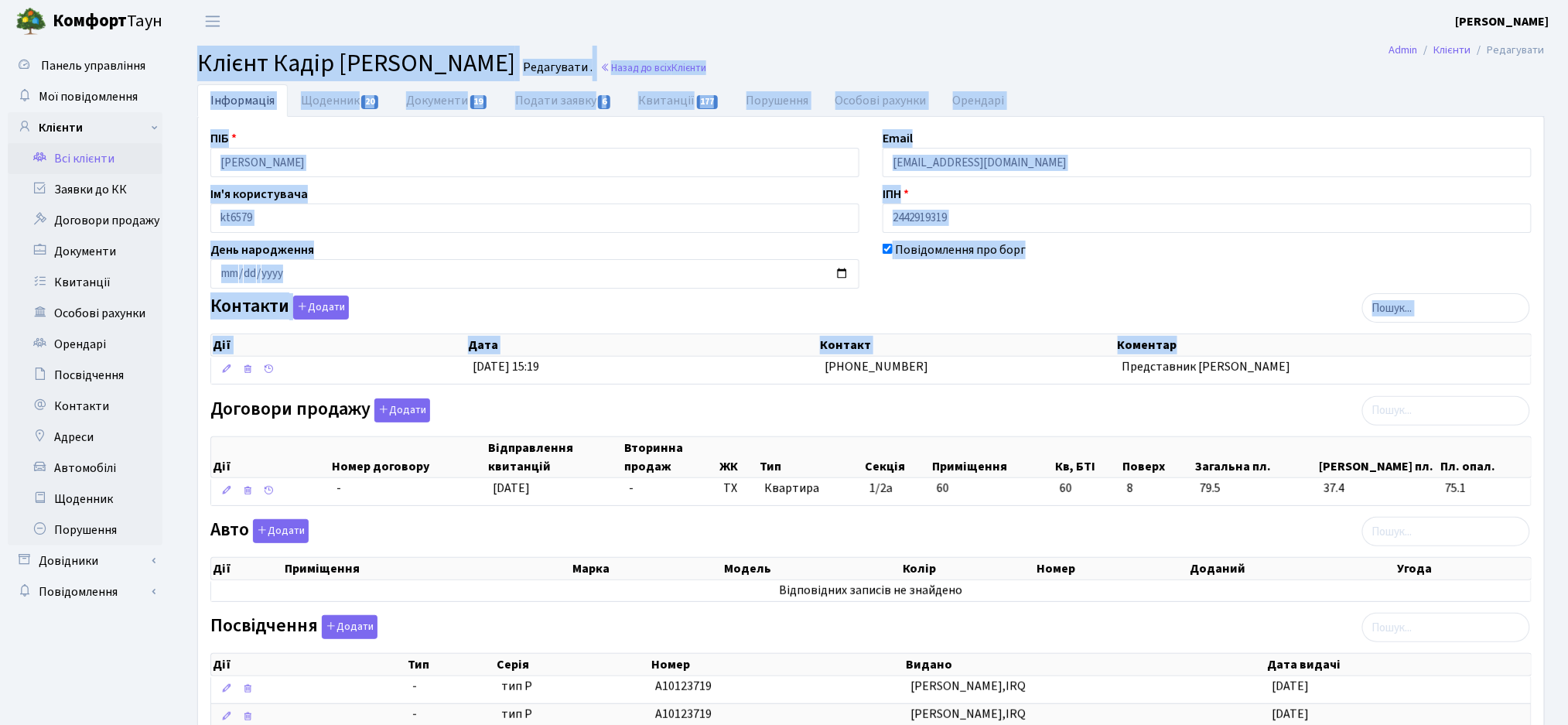
drag, startPoint x: 192, startPoint y: 56, endPoint x: 1377, endPoint y: 387, distance: 1230.4
click at [1377, 387] on main "Admin Клієнти Редагувати Клієнт Кадір Дана Хуссейн Редагувати . Назад до всіх К…" at bounding box center [871, 473] width 1394 height 861
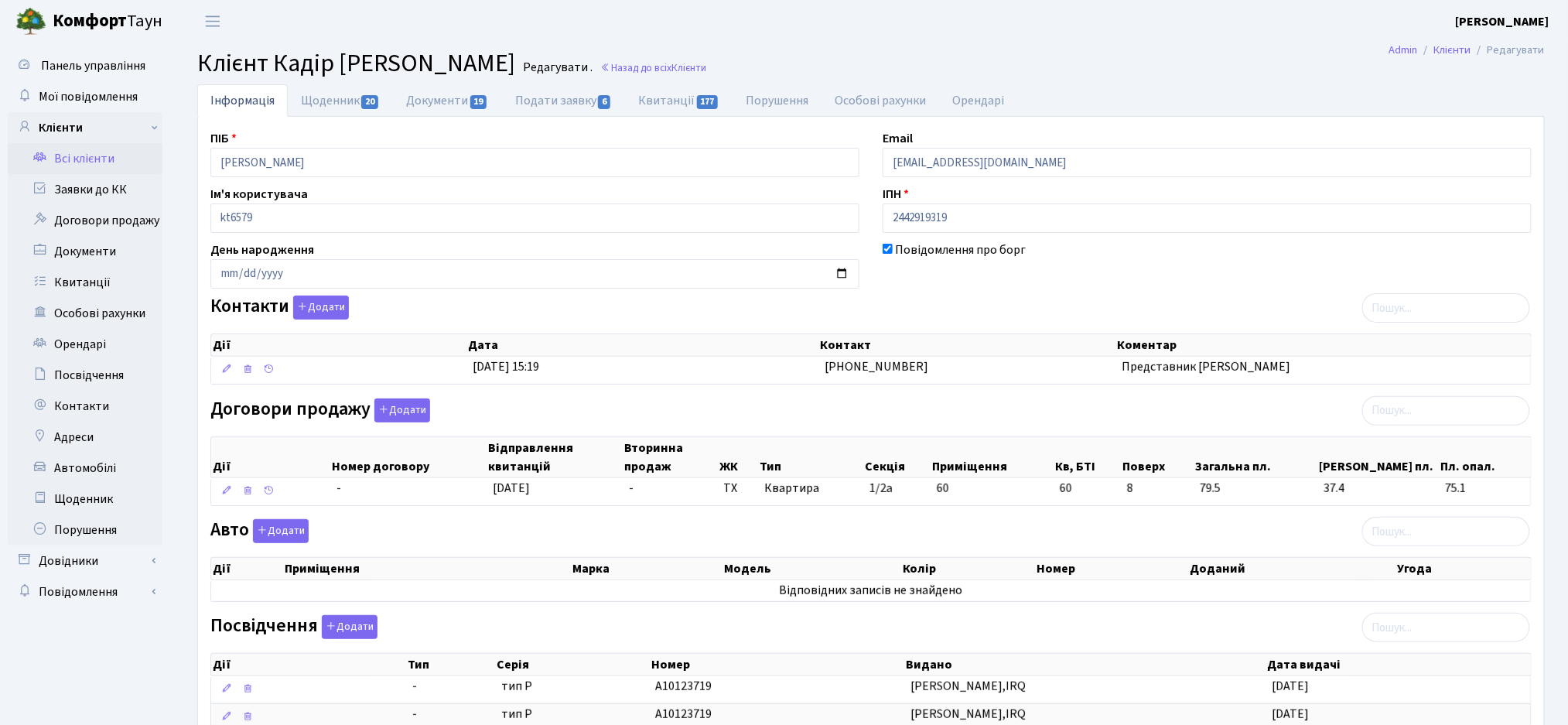
click at [1301, 405] on div "Договори продажу Додати Дії Номер договору Відправлення квитанцій Вторинна прод…" at bounding box center [870, 455] width 1344 height 114
